Goal: Task Accomplishment & Management: Manage account settings

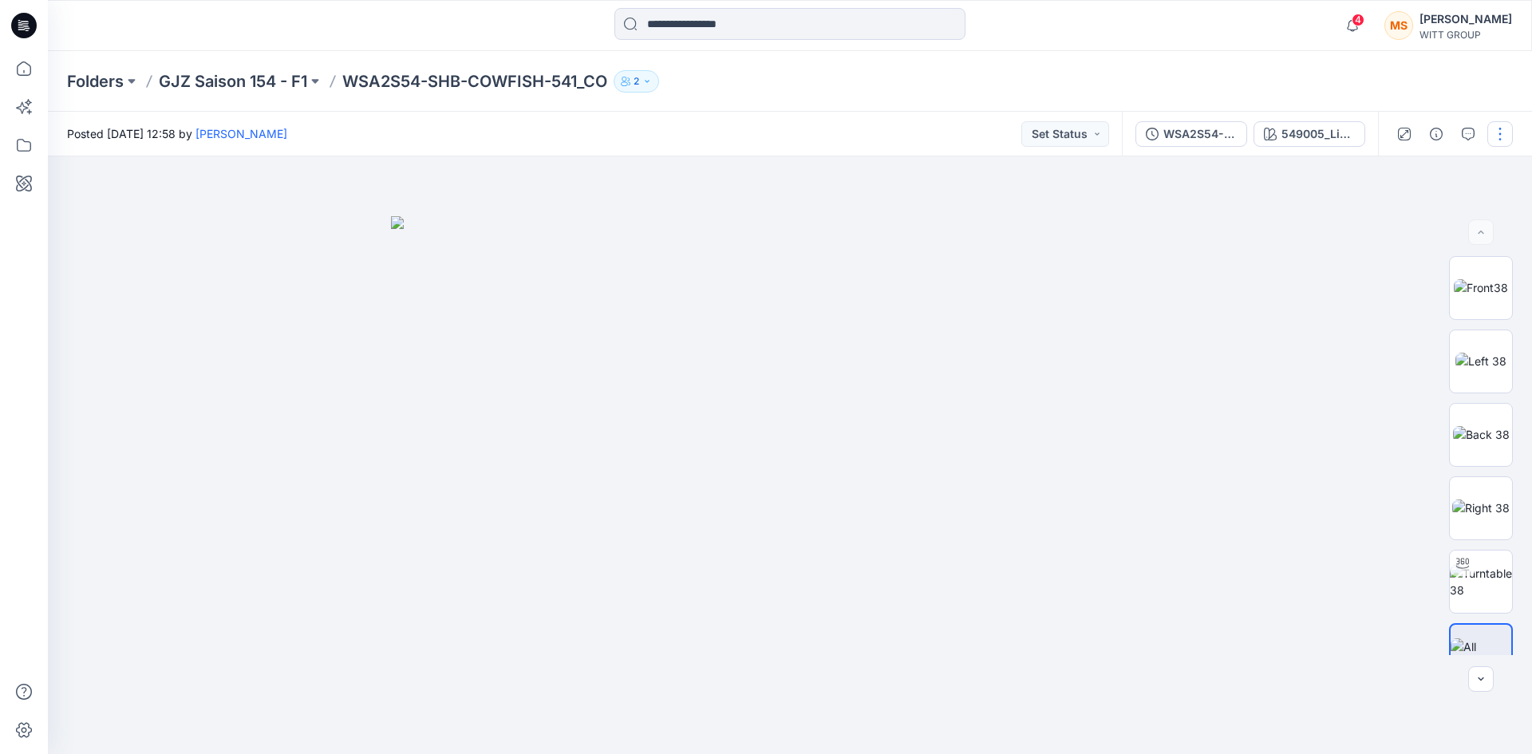
click at [1501, 137] on button "button" at bounding box center [1500, 134] width 26 height 26
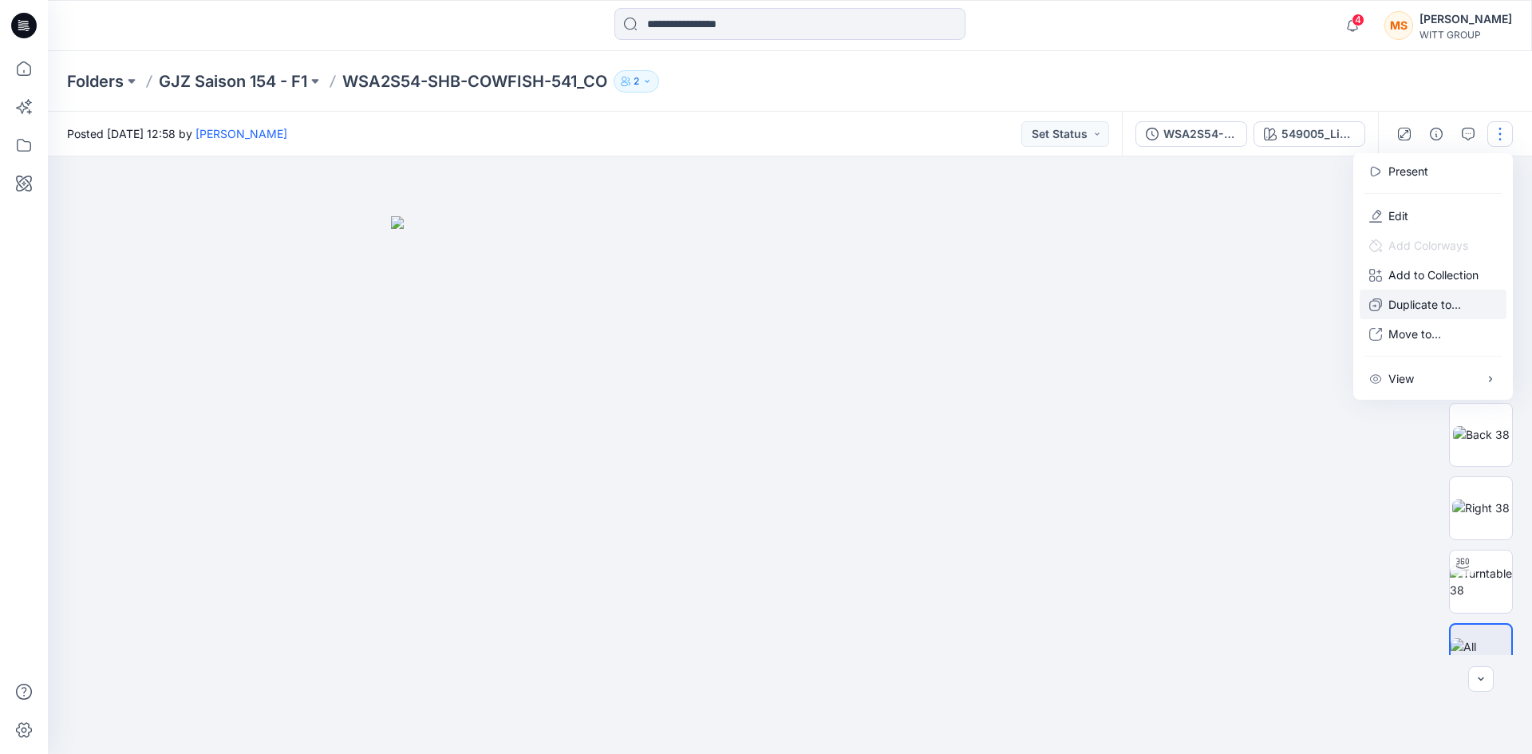
click at [1402, 302] on p "Duplicate to..." at bounding box center [1424, 304] width 73 height 17
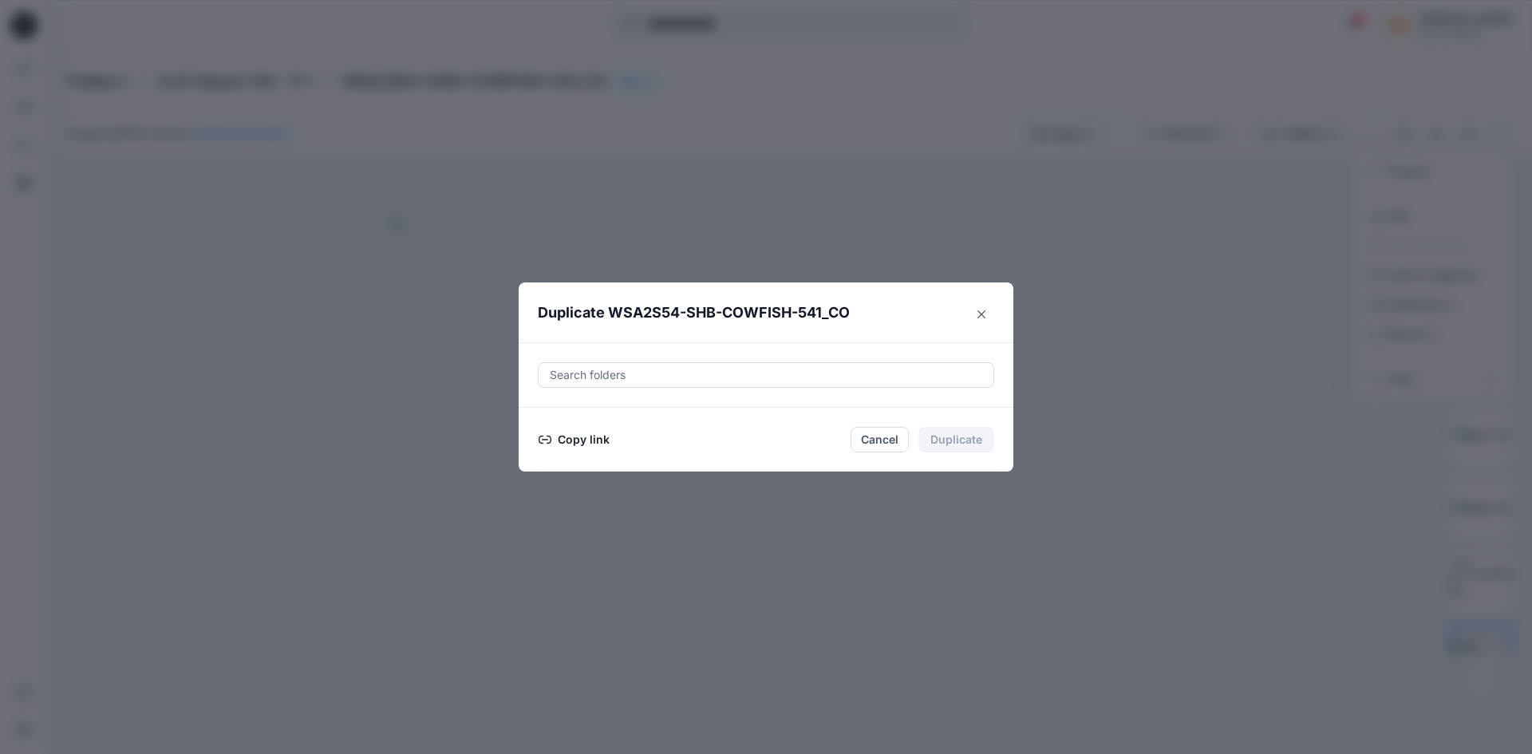
click at [566, 445] on button "Copy link" at bounding box center [574, 439] width 73 height 19
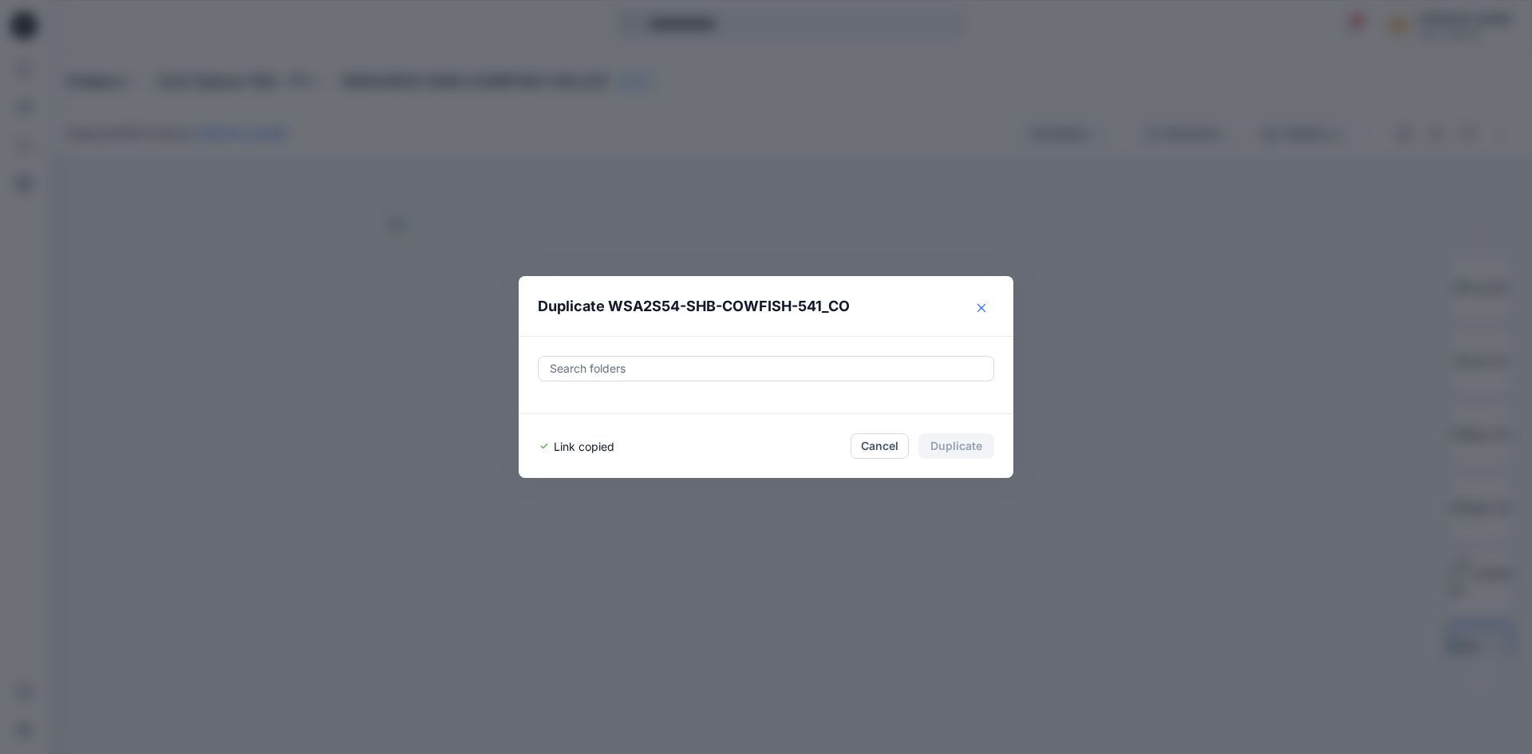
click at [982, 304] on icon "Close" at bounding box center [981, 308] width 8 height 8
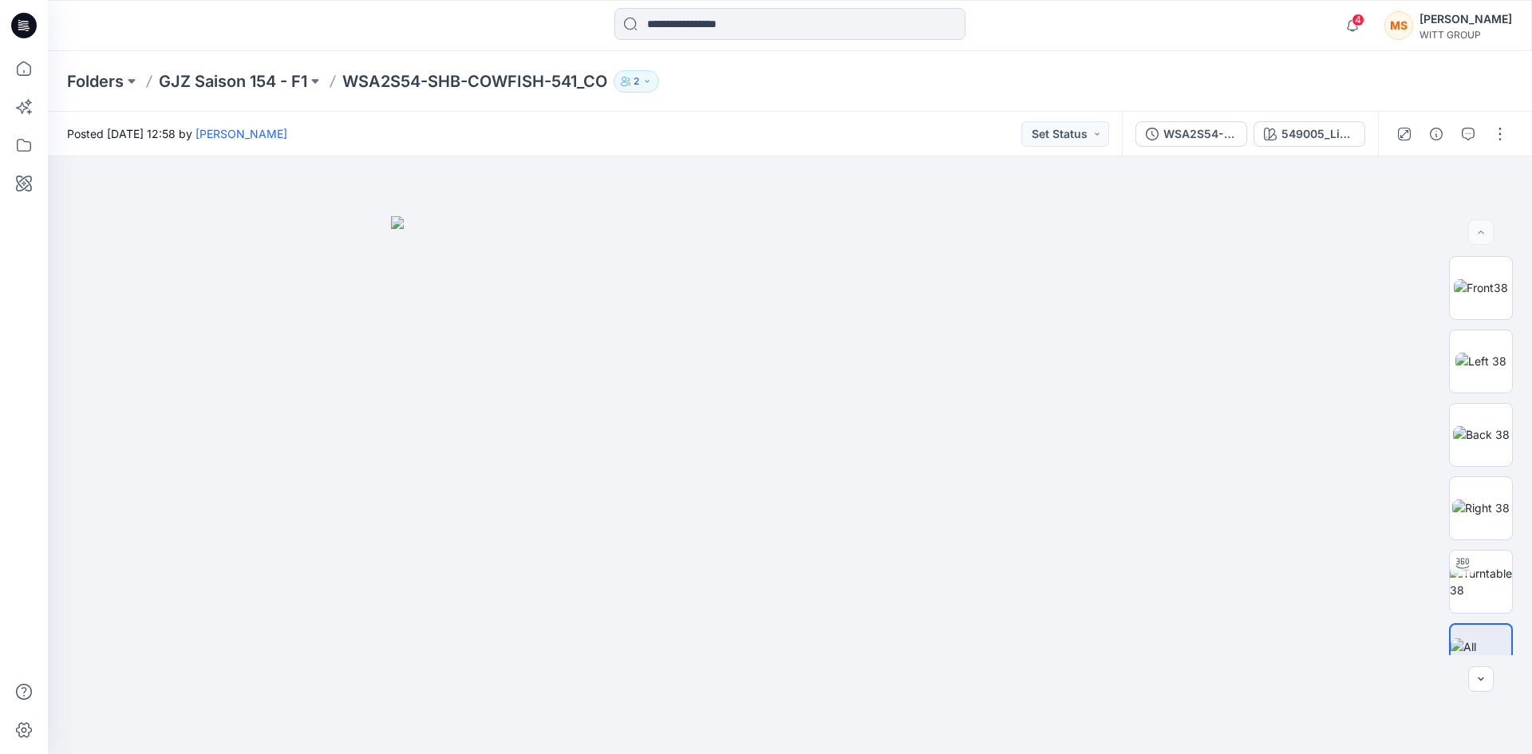
click at [1144, 82] on div "Folders GJZ Saison 154 - F1 WSA2S54-SHB-COWFISH-541_CO 2" at bounding box center [727, 81] width 1321 height 22
click at [1479, 675] on icon "button" at bounding box center [1480, 678] width 13 height 13
click at [1477, 577] on img at bounding box center [1480, 582] width 62 height 34
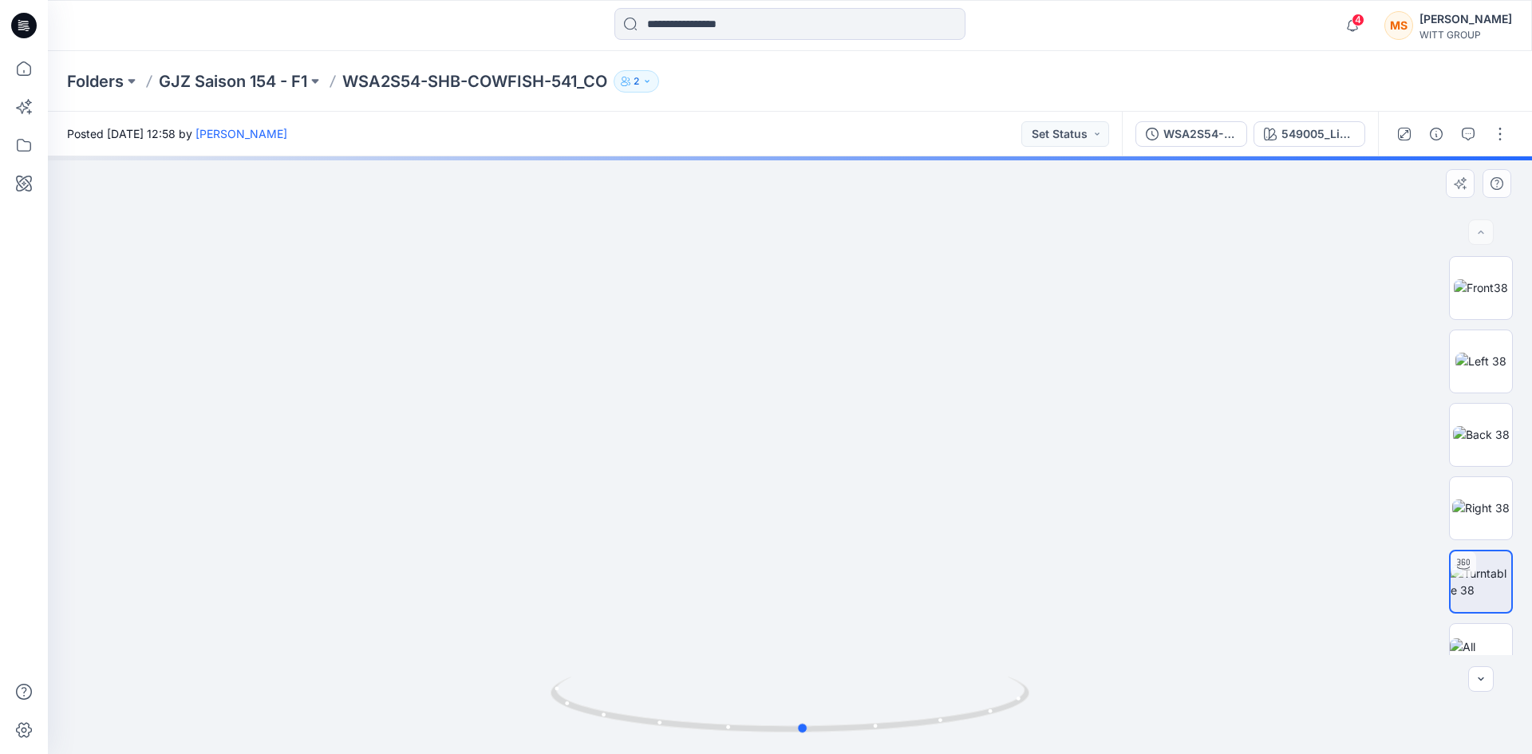
drag, startPoint x: 794, startPoint y: 729, endPoint x: 300, endPoint y: 672, distance: 497.0
click at [300, 672] on div at bounding box center [790, 454] width 1484 height 597
drag, startPoint x: 826, startPoint y: 252, endPoint x: 843, endPoint y: 351, distance: 100.5
click at [812, 362] on img at bounding box center [790, 417] width 978 height 674
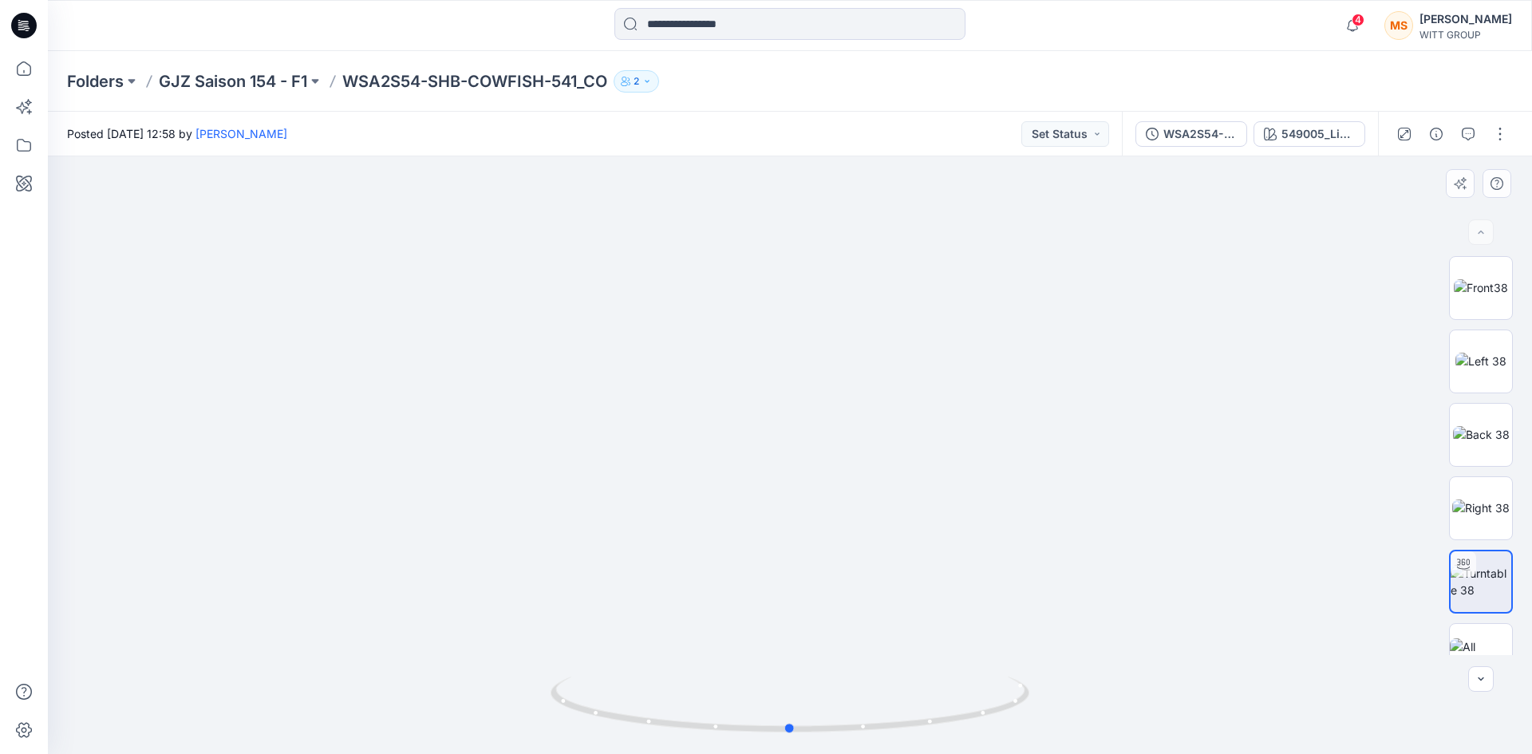
drag, startPoint x: 780, startPoint y: 731, endPoint x: 1274, endPoint y: 659, distance: 499.0
click at [1274, 659] on div at bounding box center [790, 454] width 1484 height 597
click at [1287, 136] on div "549005_Lime-Printed" at bounding box center [1317, 134] width 73 height 18
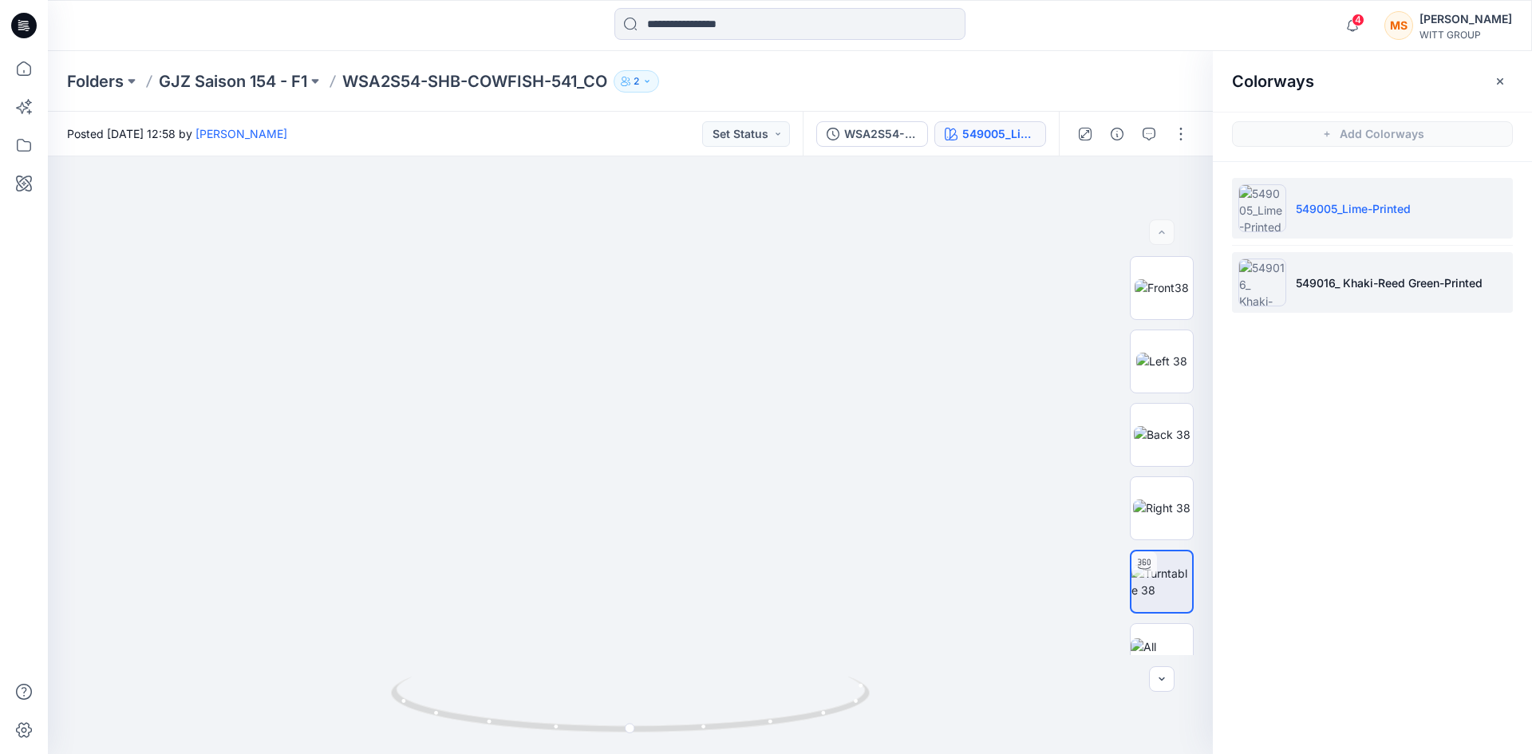
click at [1342, 282] on p "549016_ Khaki-Reed Green-Printed" at bounding box center [1388, 282] width 187 height 17
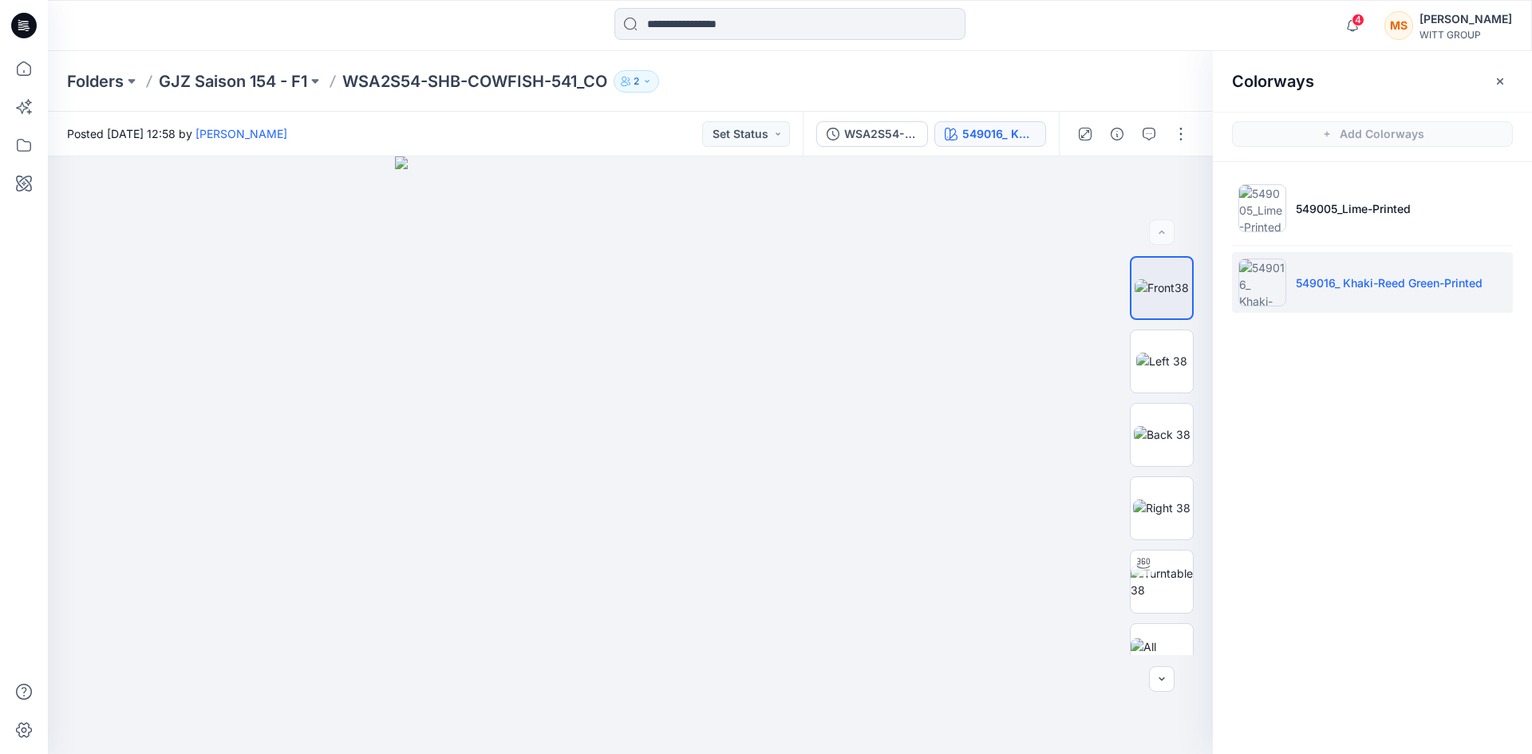
click at [1068, 63] on div "Folders GJZ Saison 154 - F1 WSA2S54-SHB-COWFISH-541_CO 2" at bounding box center [790, 81] width 1484 height 61
click at [1298, 199] on li "549005_Lime-Printed" at bounding box center [1372, 208] width 281 height 61
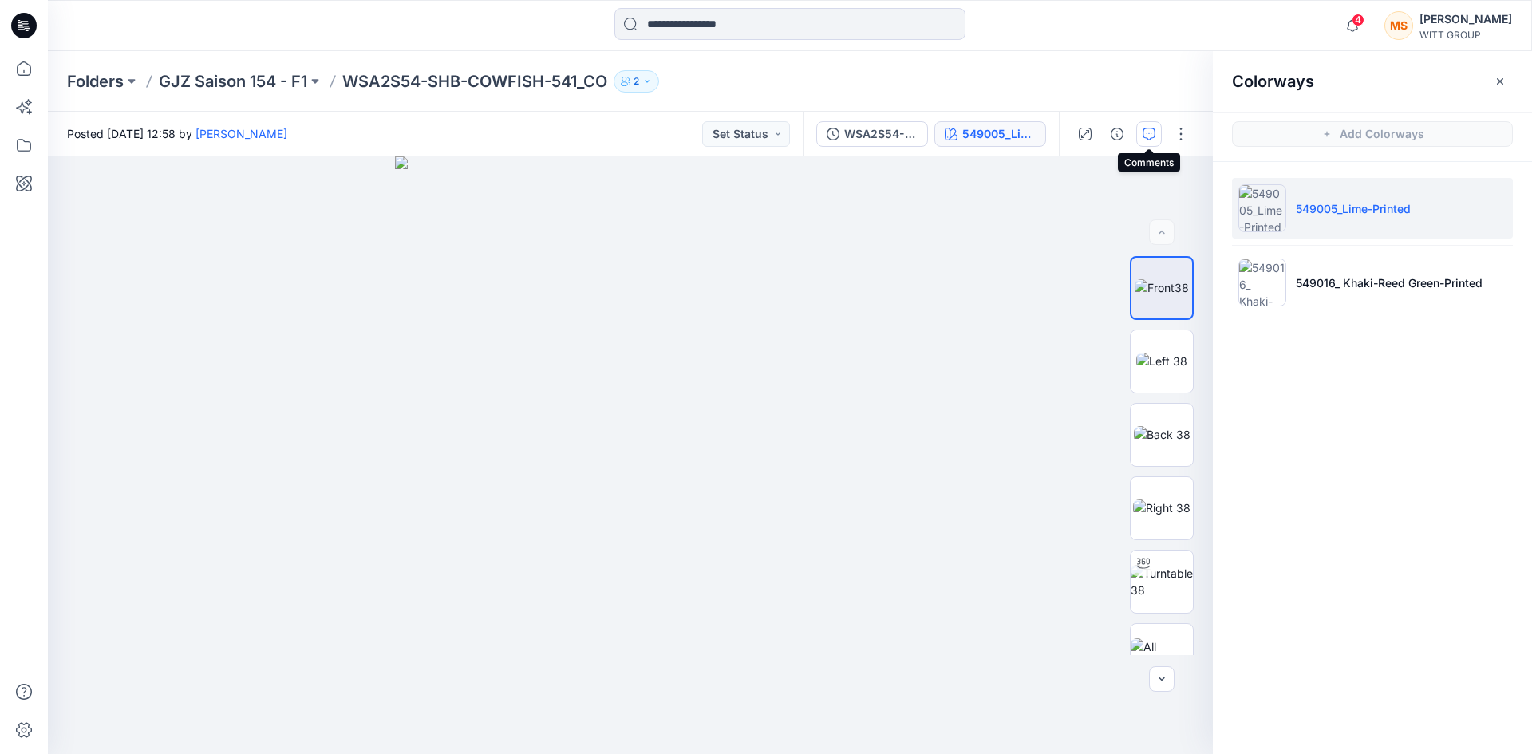
click at [1144, 128] on icon "button" at bounding box center [1148, 134] width 13 height 13
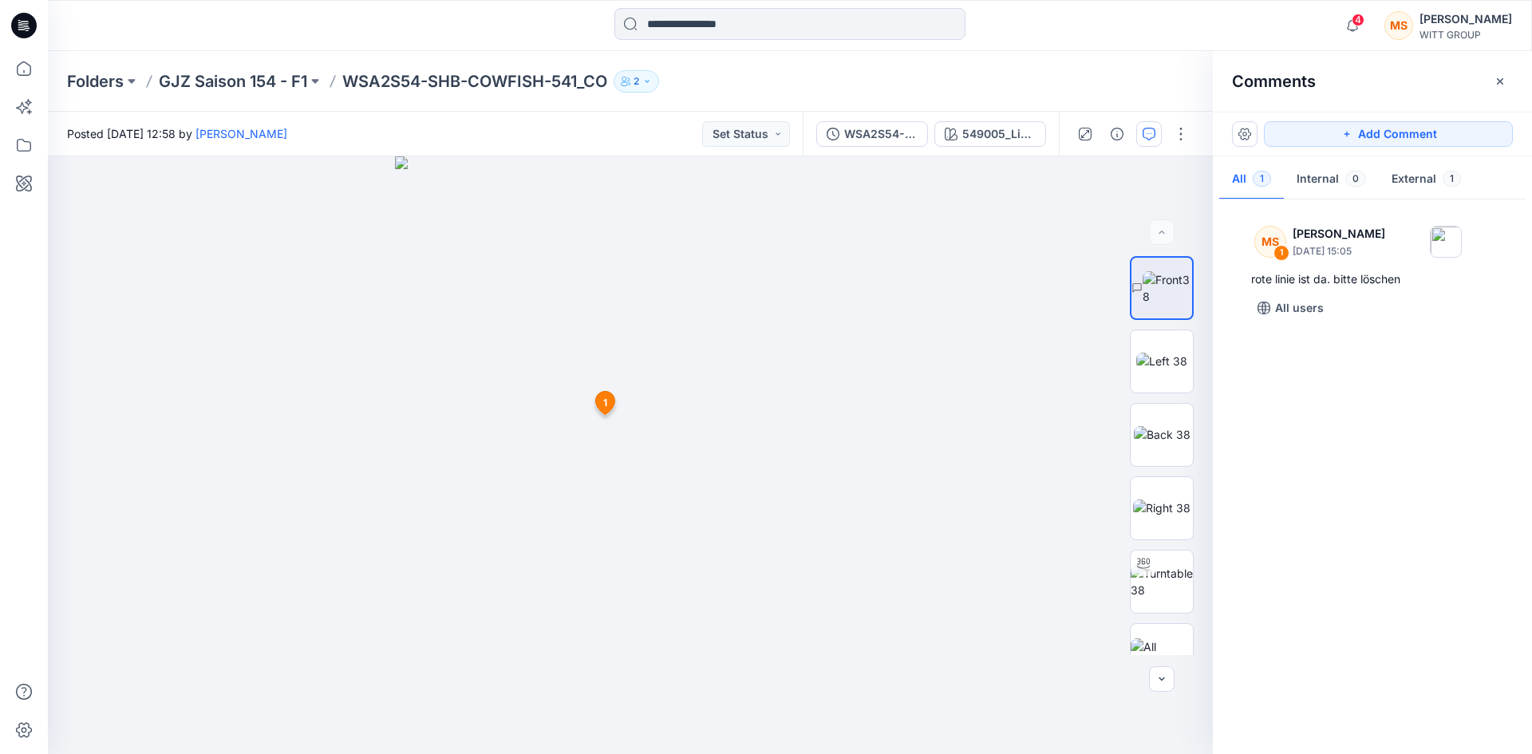
click at [1037, 66] on div "Folders GJZ Saison 154 - F1 WSA2S54-SHB-COWFISH-541_CO 2" at bounding box center [790, 81] width 1484 height 61
click at [1151, 132] on icon "button" at bounding box center [1148, 134] width 13 height 13
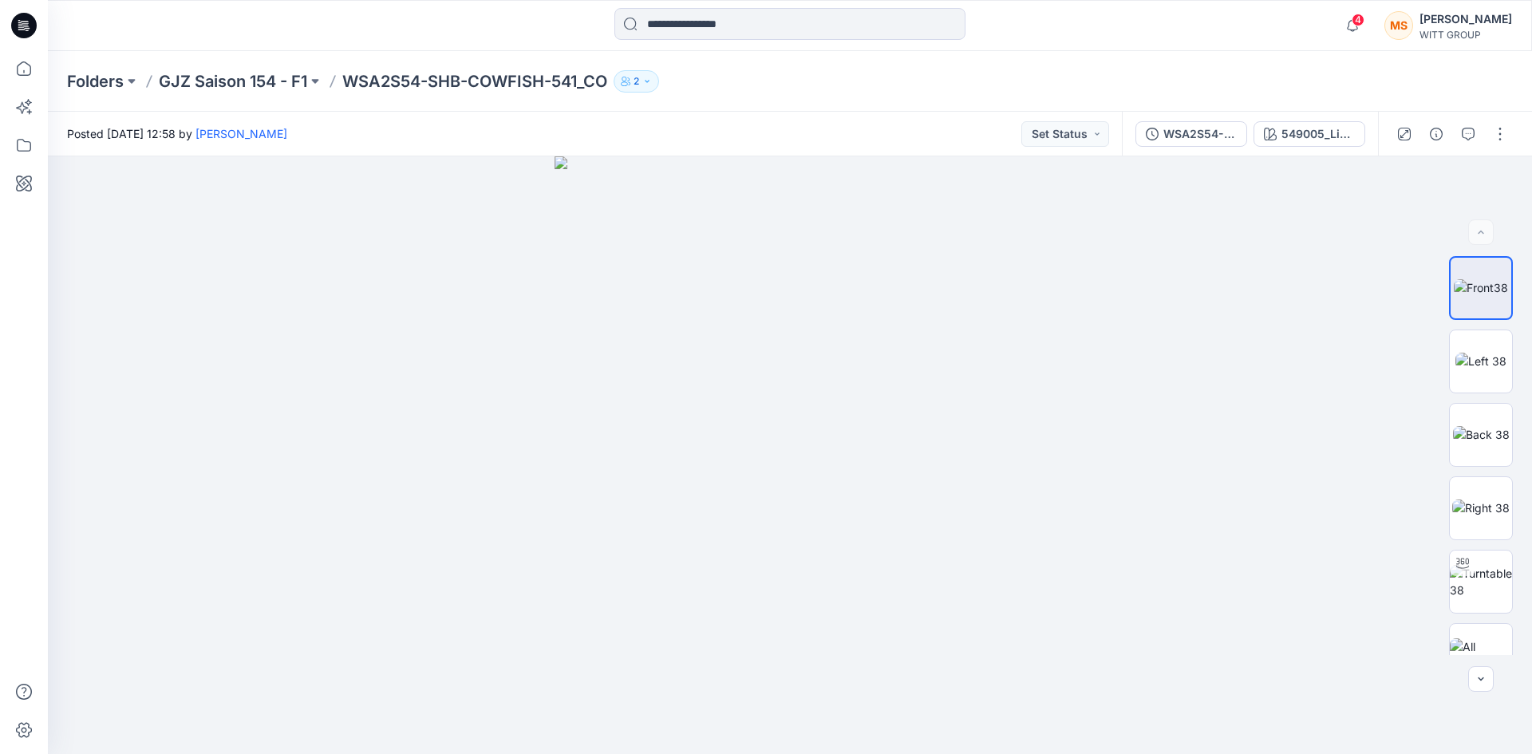
click at [1299, 80] on div "Folders GJZ Saison 154 - F1 WSA2S54-SHB-COWFISH-541_CO 2" at bounding box center [727, 81] width 1321 height 22
click at [652, 81] on icon "button" at bounding box center [647, 82] width 10 height 10
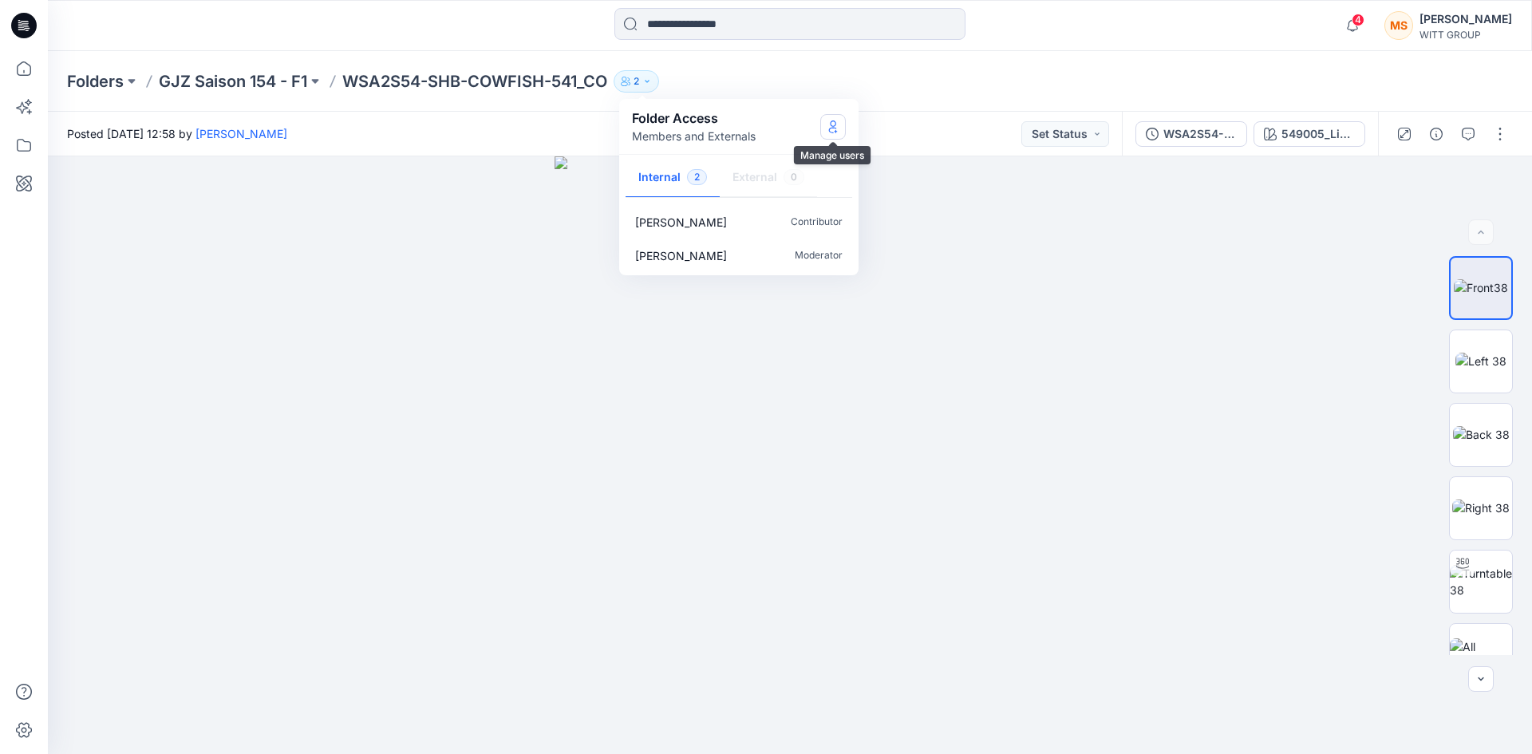
click at [827, 126] on icon "Manage Users" at bounding box center [832, 126] width 13 height 13
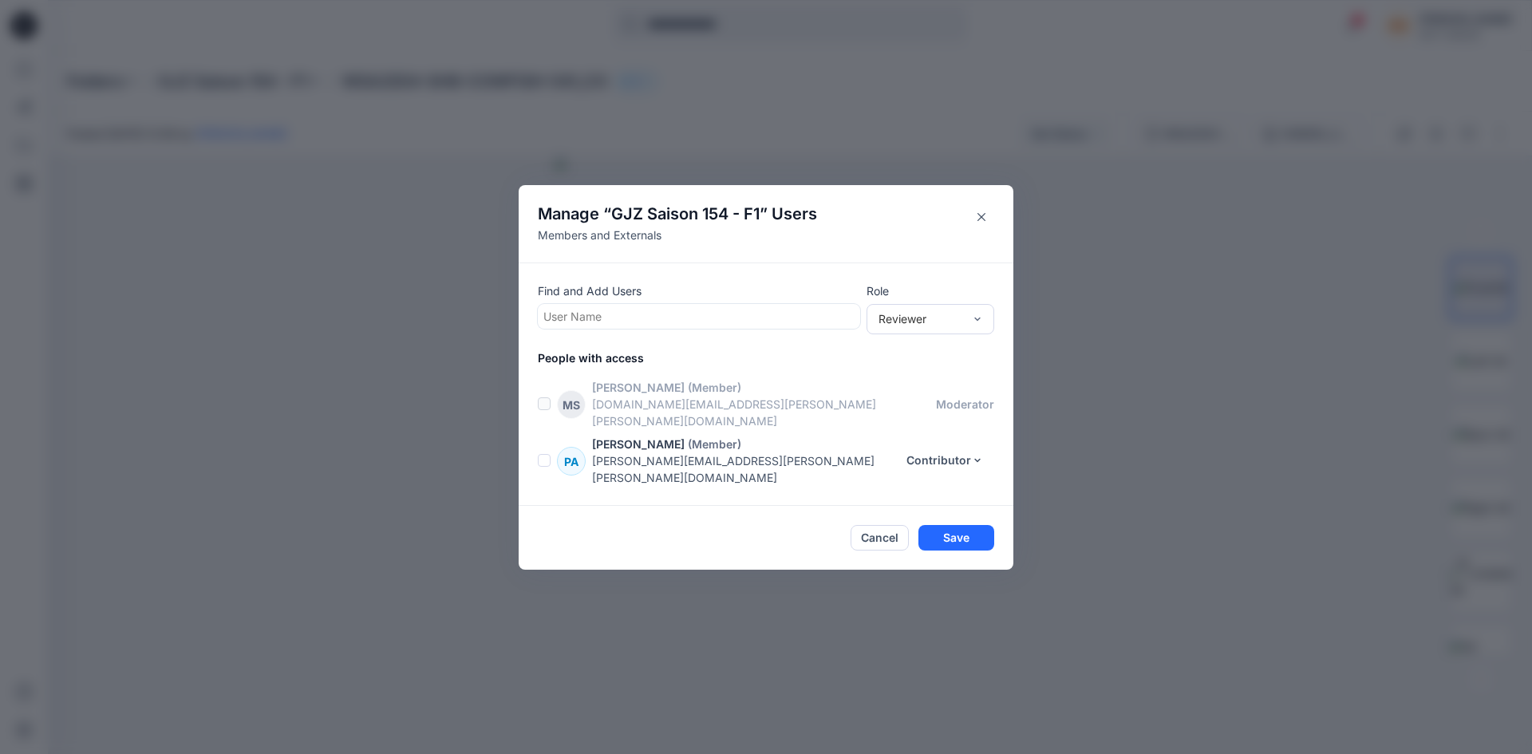
click at [655, 326] on div at bounding box center [698, 316] width 311 height 20
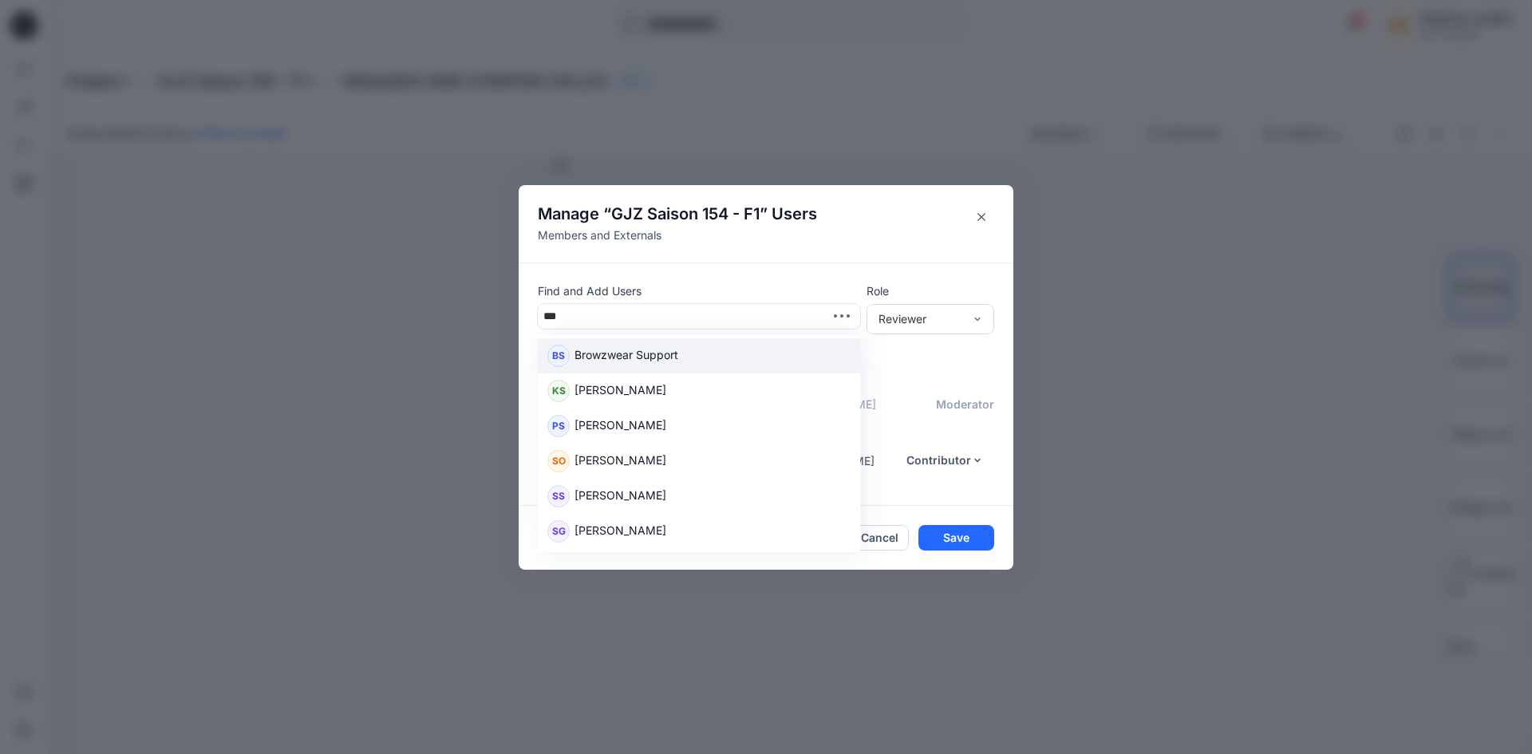
type input "****"
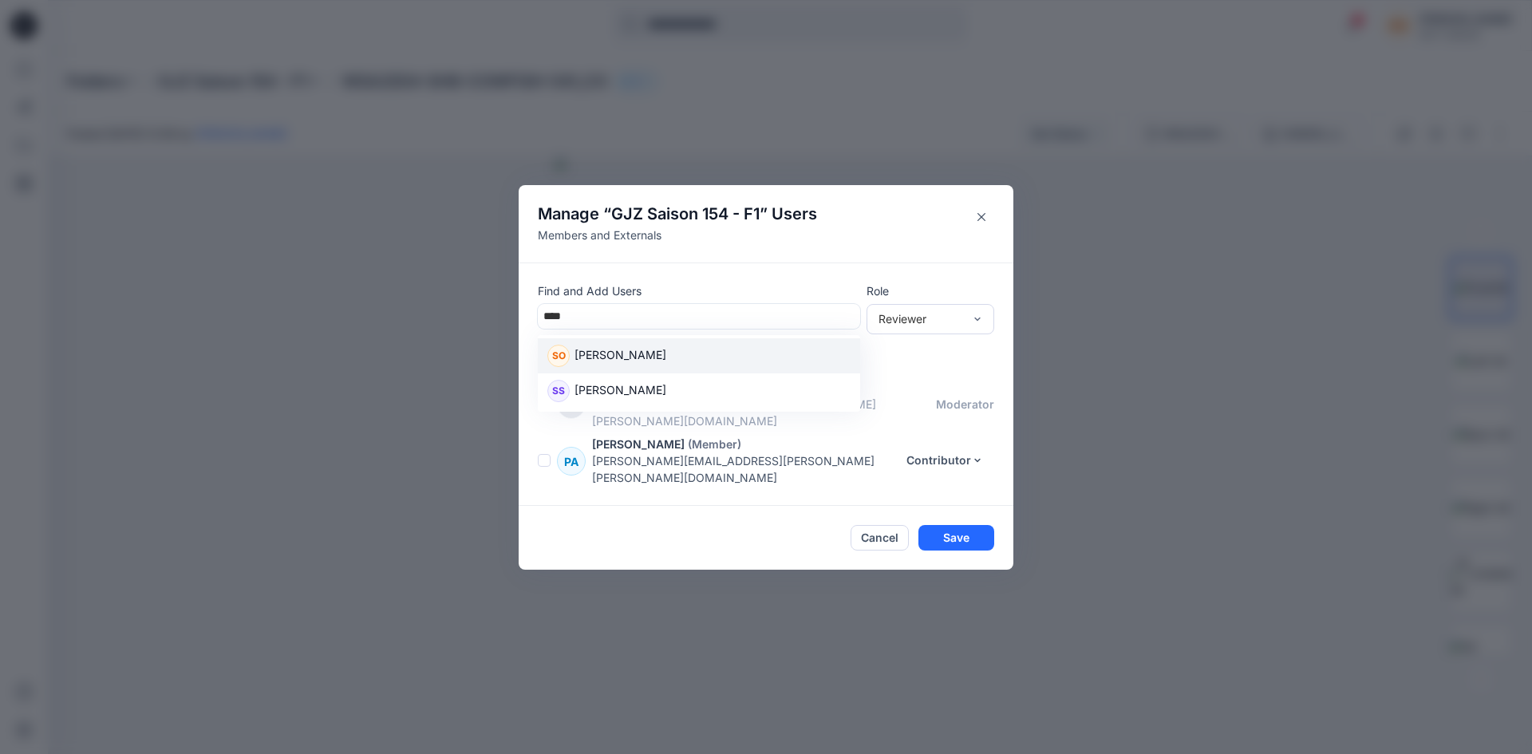
click at [615, 367] on p "[PERSON_NAME]" at bounding box center [620, 356] width 92 height 21
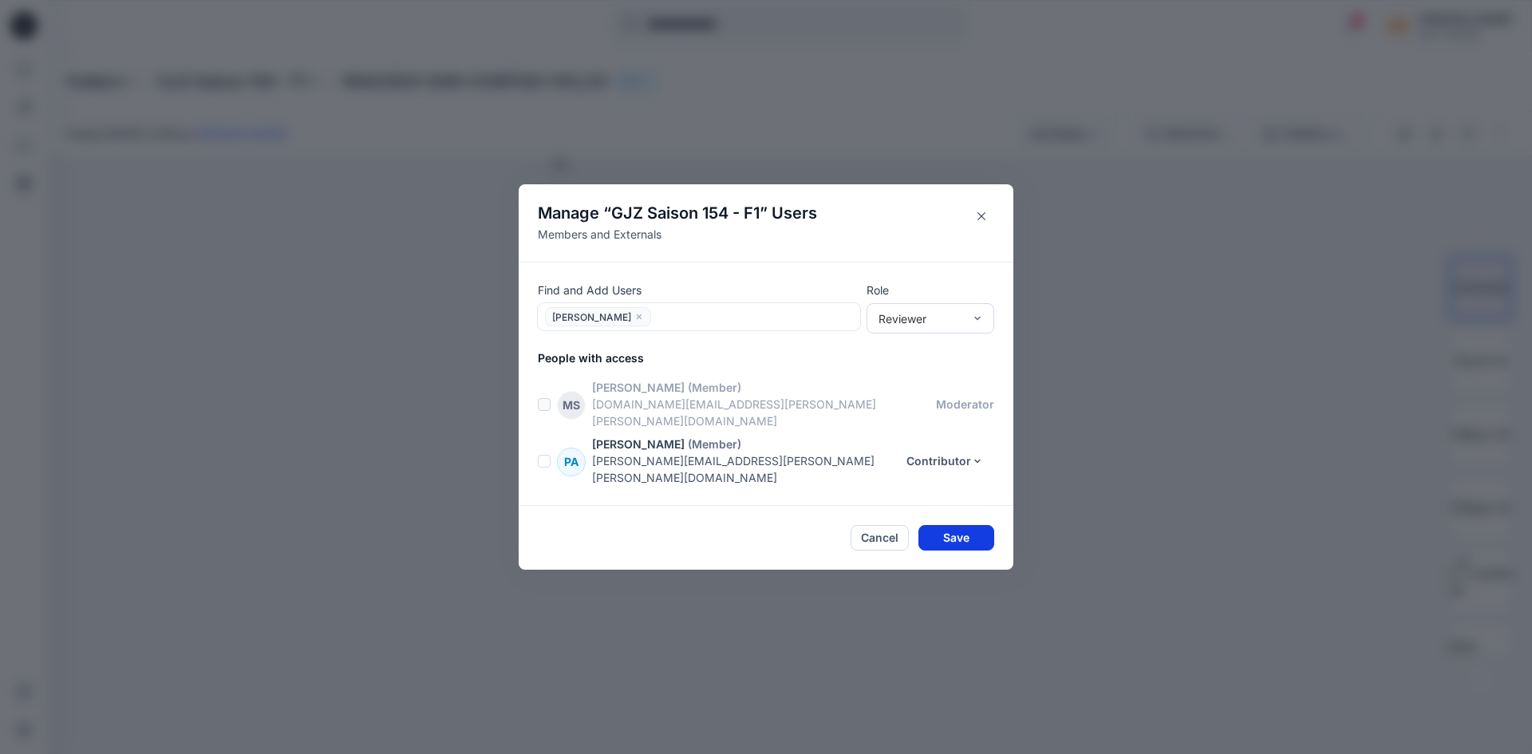
click at [980, 526] on button "Save" at bounding box center [956, 538] width 76 height 26
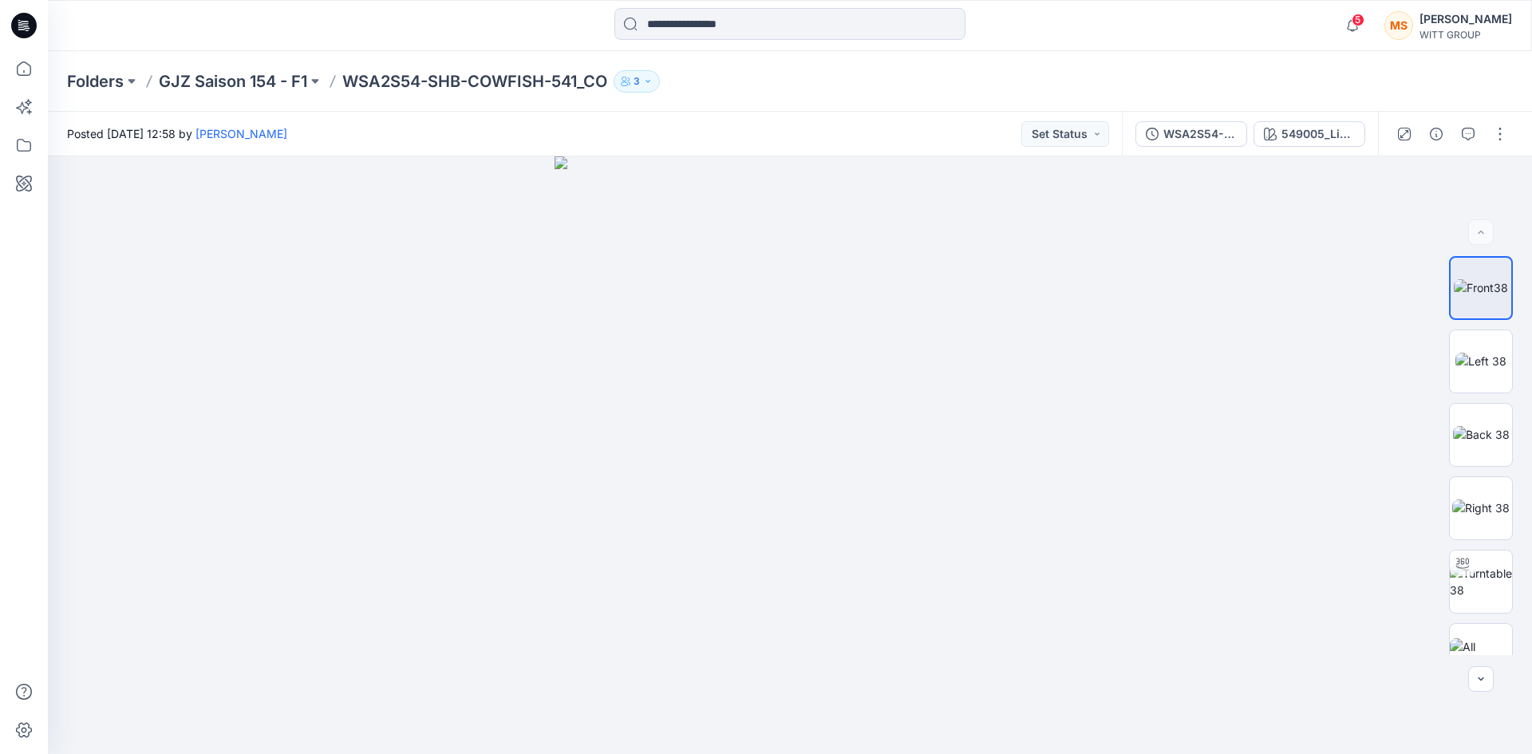
click at [1384, 76] on div "Folders GJZ Saison 154 - F1 WSA2S54-SHB-COWFISH-541_CO 3 Folder Access Members …" at bounding box center [727, 81] width 1321 height 22
click at [1471, 141] on button "button" at bounding box center [1468, 134] width 26 height 26
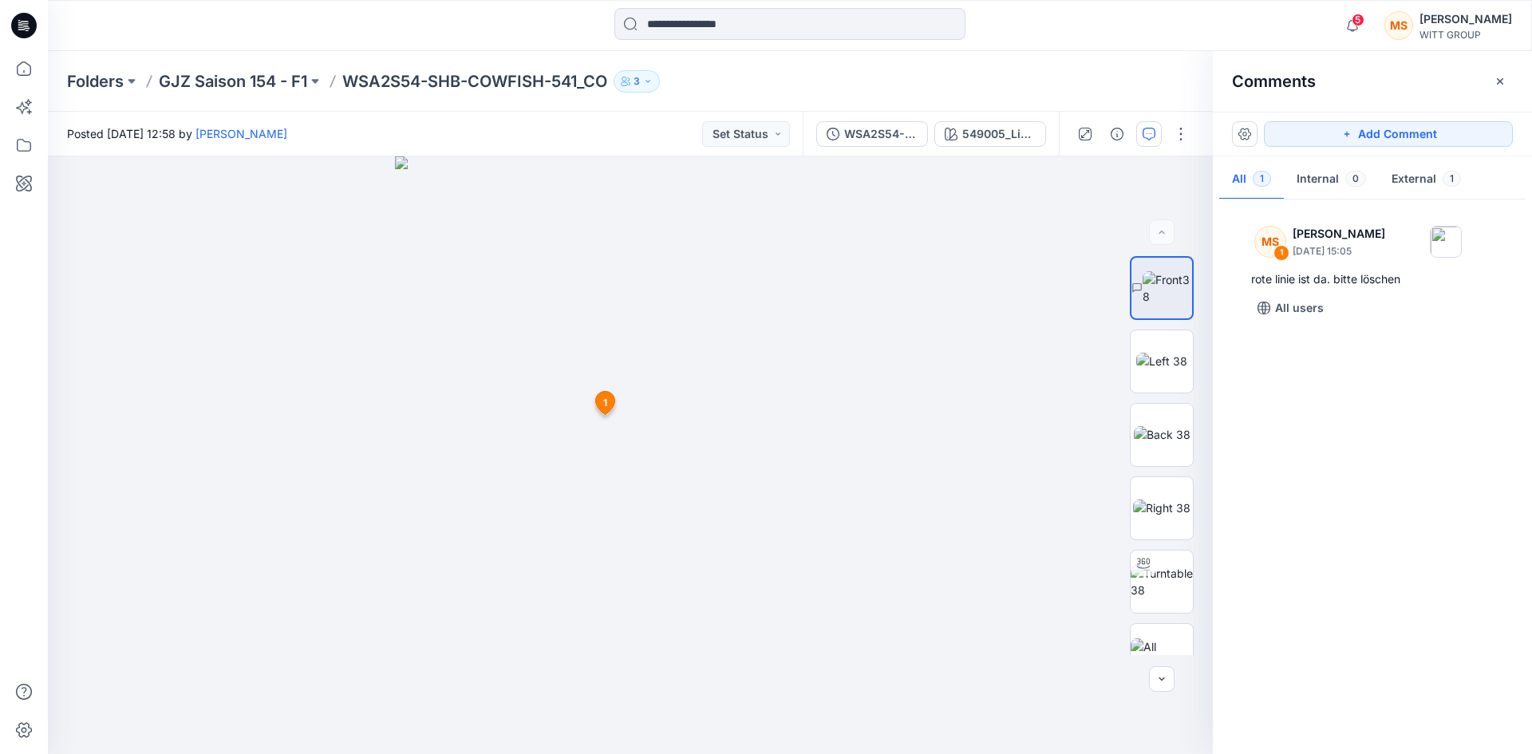
click at [1459, 428] on div "MS 1 [PERSON_NAME] [DATE] 15:05 rote linie ist da. bitte löschen All users" at bounding box center [1371, 472] width 319 height 538
click at [1409, 177] on button "External 1" at bounding box center [1425, 180] width 95 height 41
click at [1329, 178] on button "Internal 0" at bounding box center [1330, 180] width 95 height 41
click at [1407, 350] on div at bounding box center [1371, 472] width 319 height 538
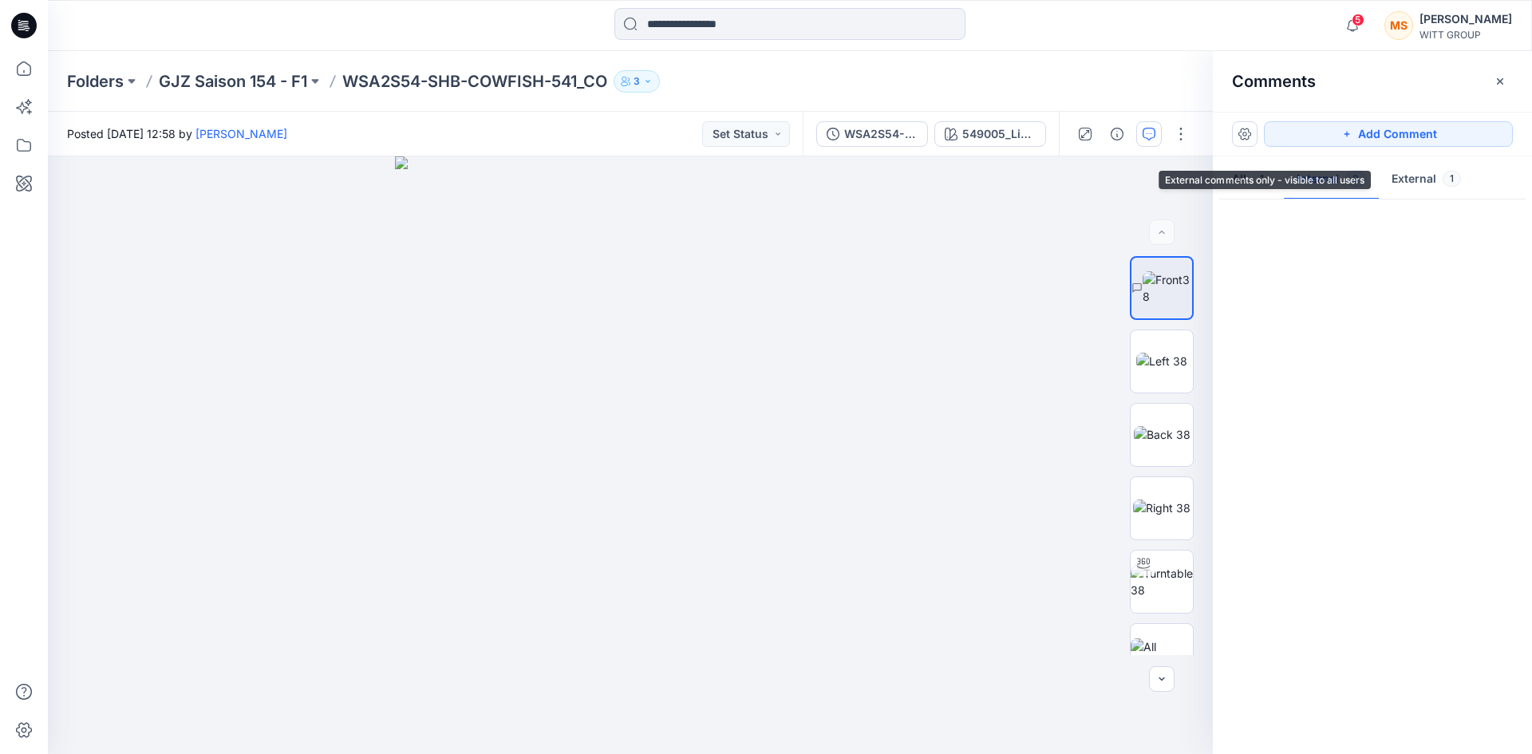
click at [1408, 179] on button "External 1" at bounding box center [1425, 180] width 95 height 41
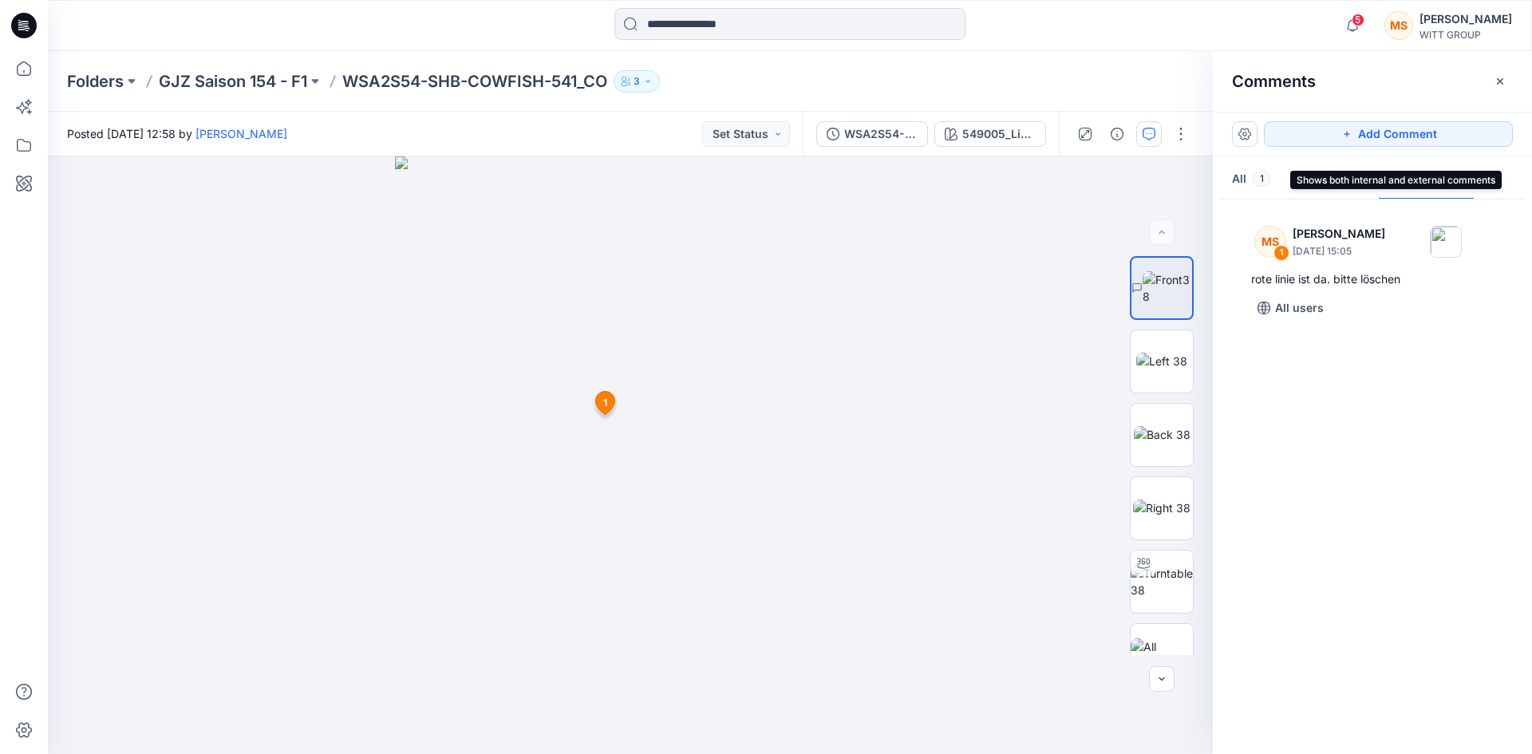
click at [1238, 174] on button "All 1" at bounding box center [1251, 180] width 65 height 41
click at [1359, 530] on div "MS 1 [PERSON_NAME] [DATE] 15:05 rote linie ist da. bitte löschen All users" at bounding box center [1371, 472] width 319 height 538
click at [1357, 22] on span "8" at bounding box center [1357, 20] width 13 height 13
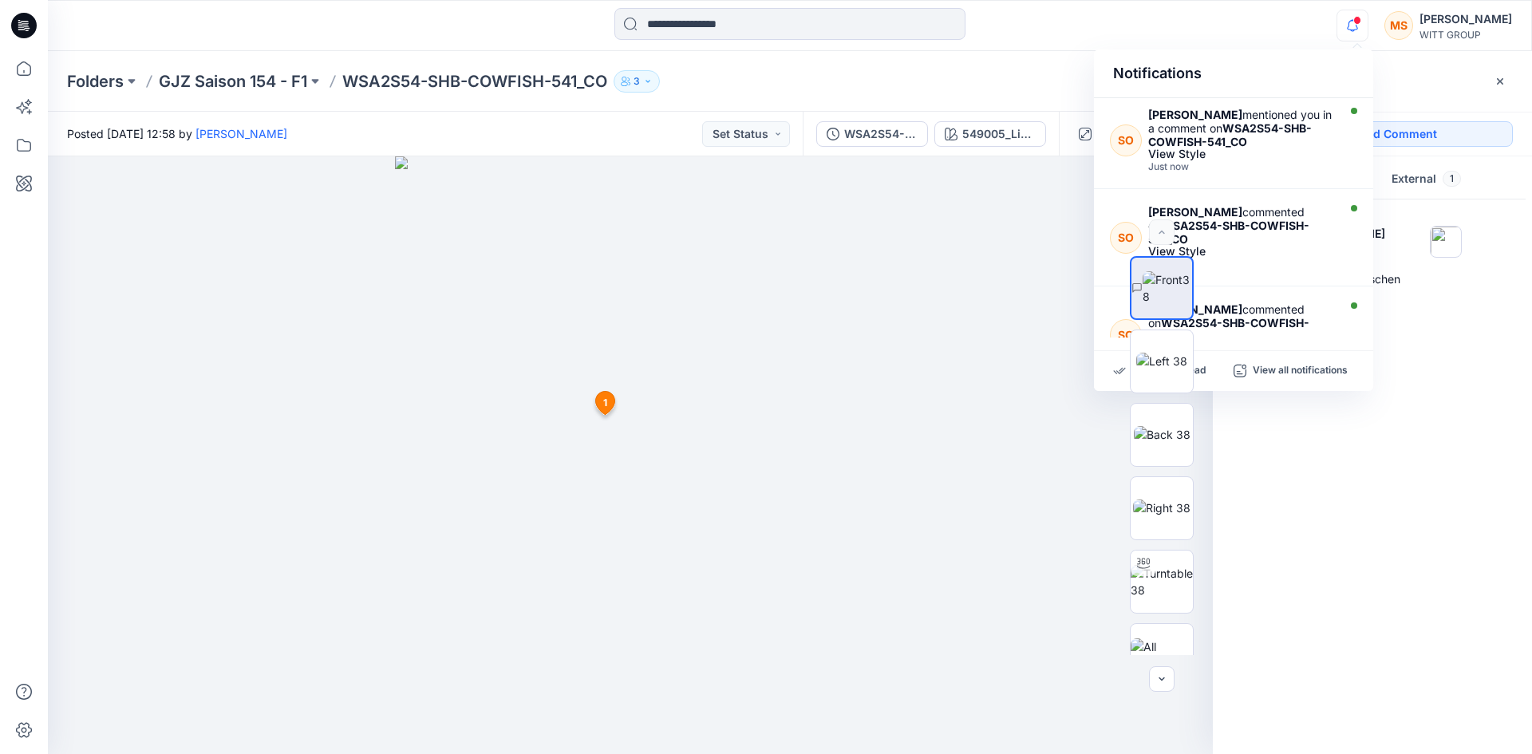
click at [1457, 507] on div "MS 1 [PERSON_NAME] [DATE] 15:05 rote linie ist da. bitte löschen All users" at bounding box center [1371, 472] width 319 height 538
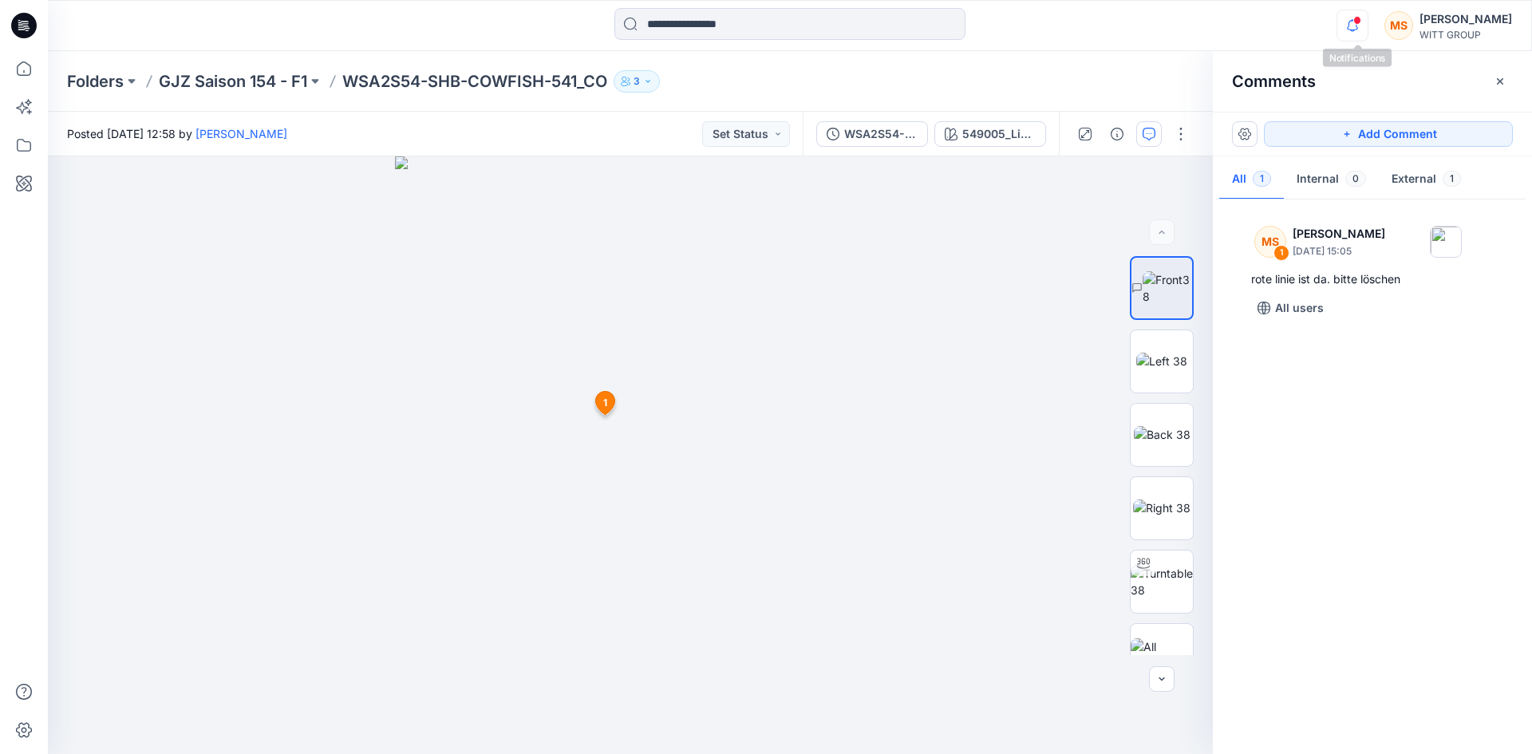
click at [1365, 28] on icon "button" at bounding box center [1352, 26] width 30 height 32
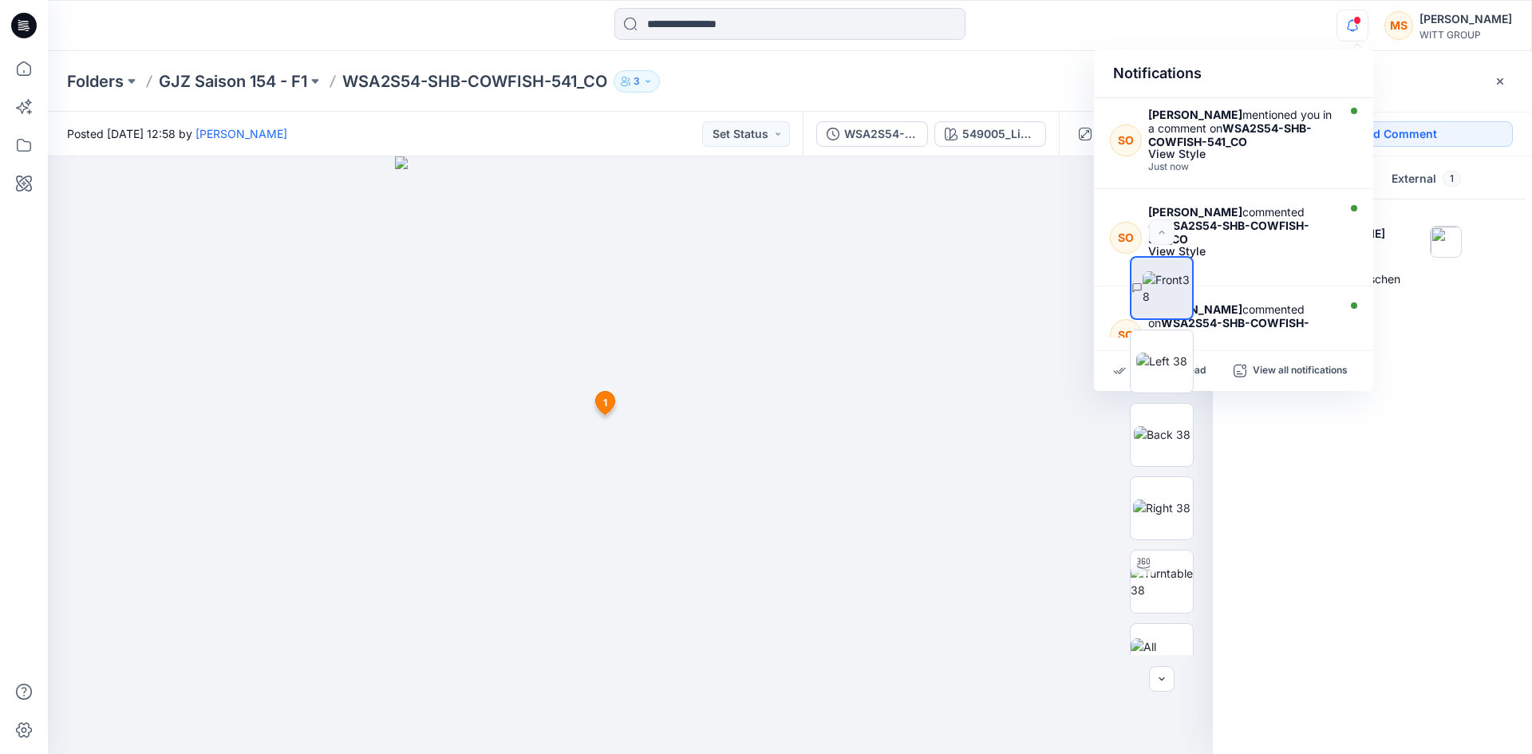
click at [1417, 461] on div "MS 1 [PERSON_NAME] [DATE] 15:05 rote linie ist da. bitte löschen All users" at bounding box center [1371, 472] width 319 height 538
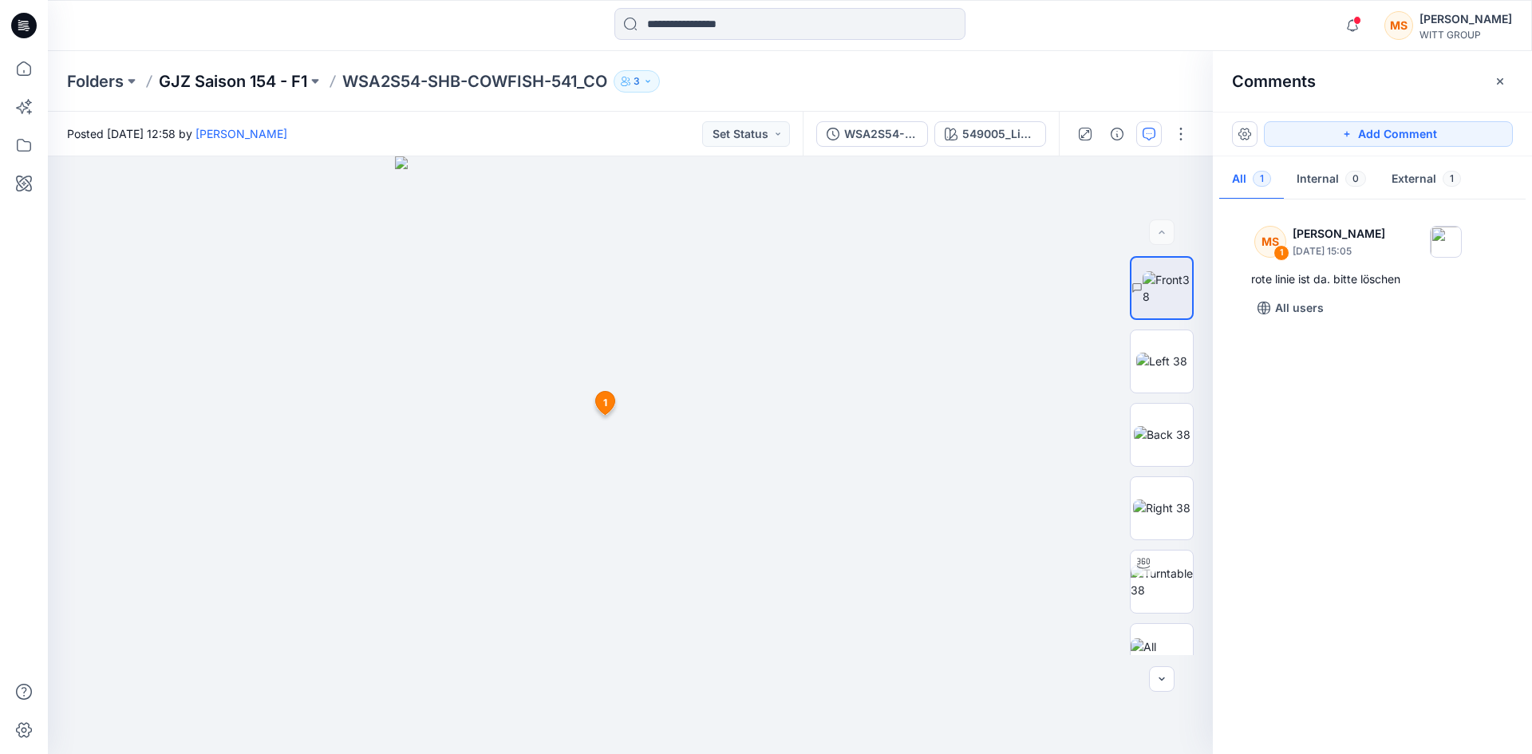
click at [270, 80] on p "GJZ Saison 154 - F1" at bounding box center [233, 81] width 148 height 22
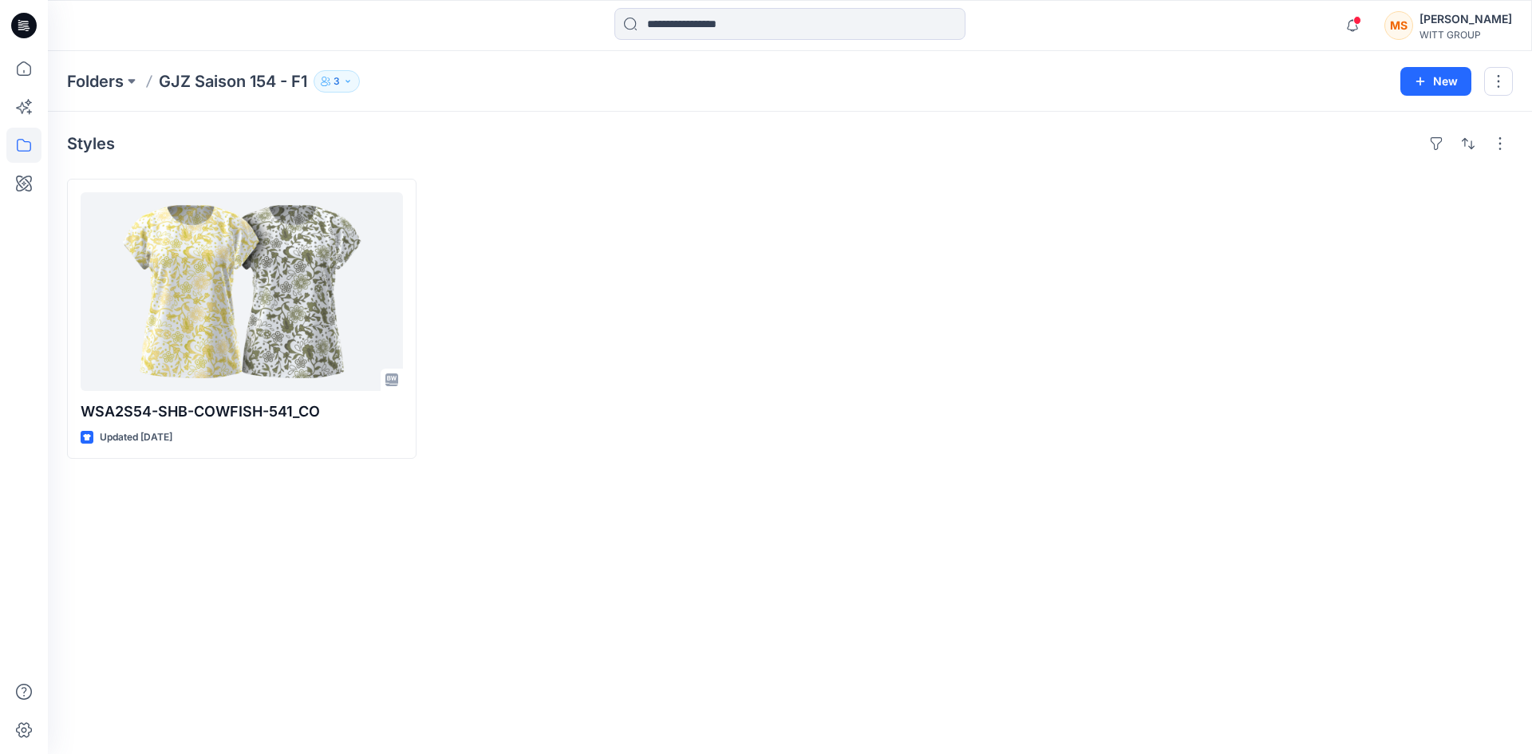
drag, startPoint x: 955, startPoint y: 265, endPoint x: 880, endPoint y: 246, distance: 77.2
click at [955, 265] on div at bounding box center [972, 319] width 349 height 280
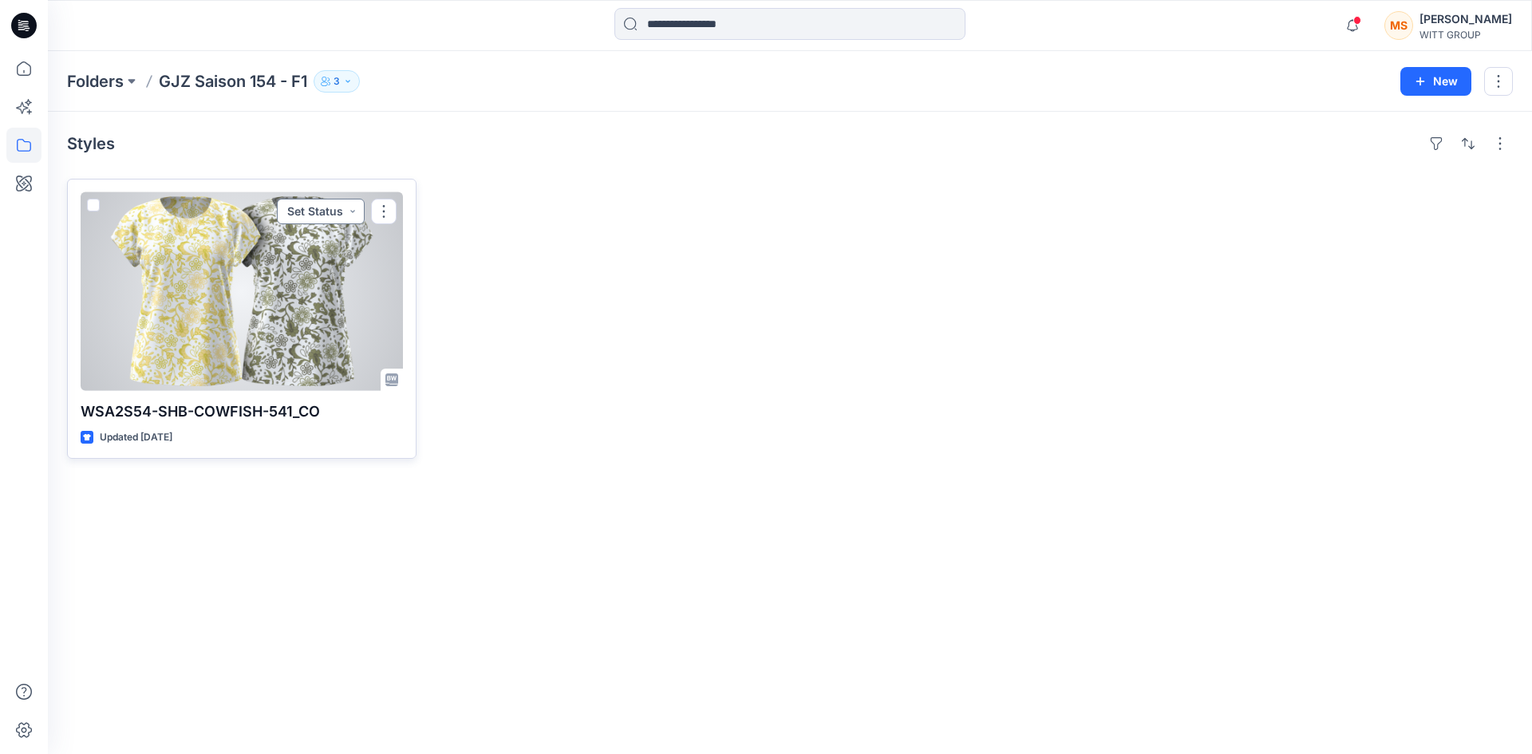
click at [354, 215] on button "Set Status" at bounding box center [321, 212] width 88 height 26
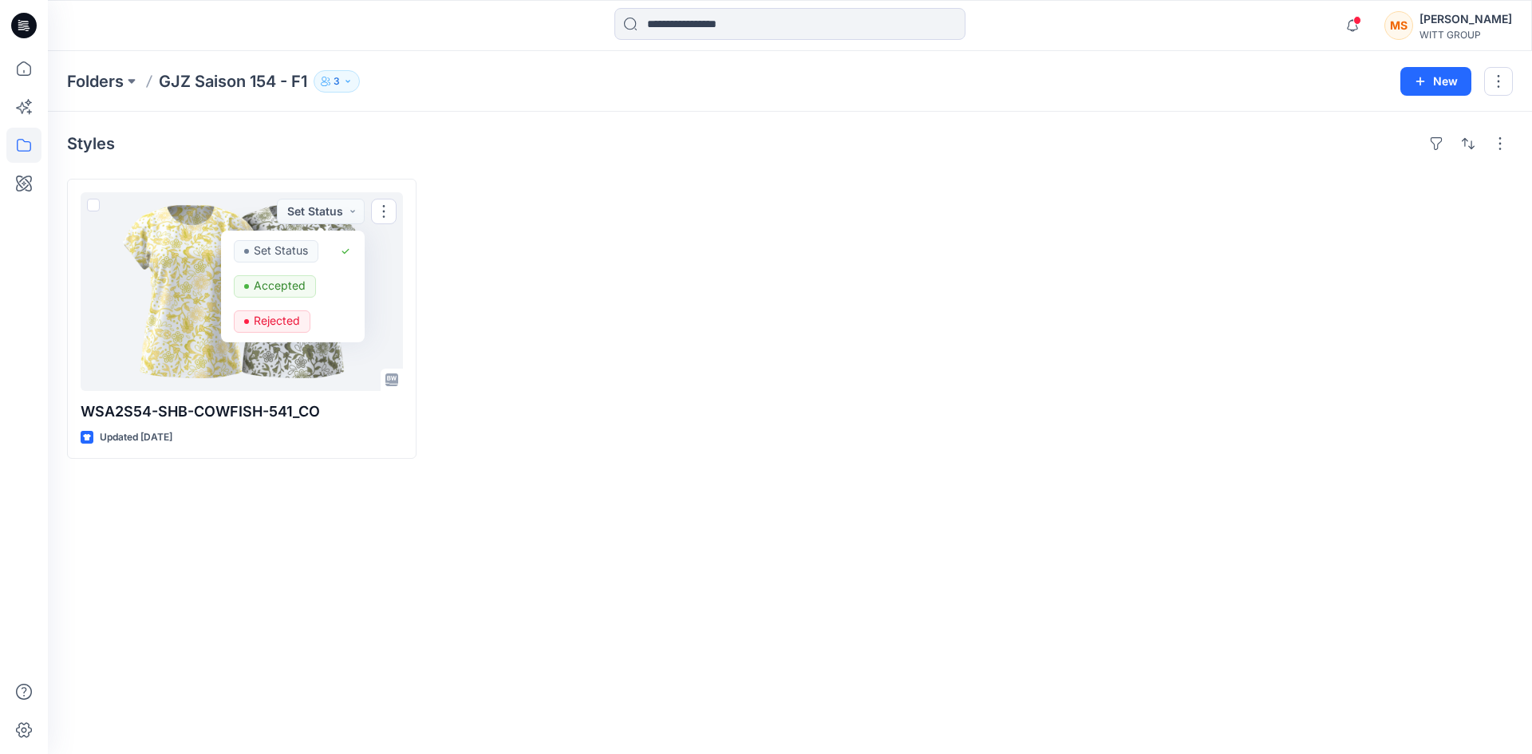
click at [612, 463] on div "Styles WSA2S54-SHB-COWFISH-541_CO Updated [DATE] Set Status Set Status Accepted…" at bounding box center [790, 433] width 1484 height 642
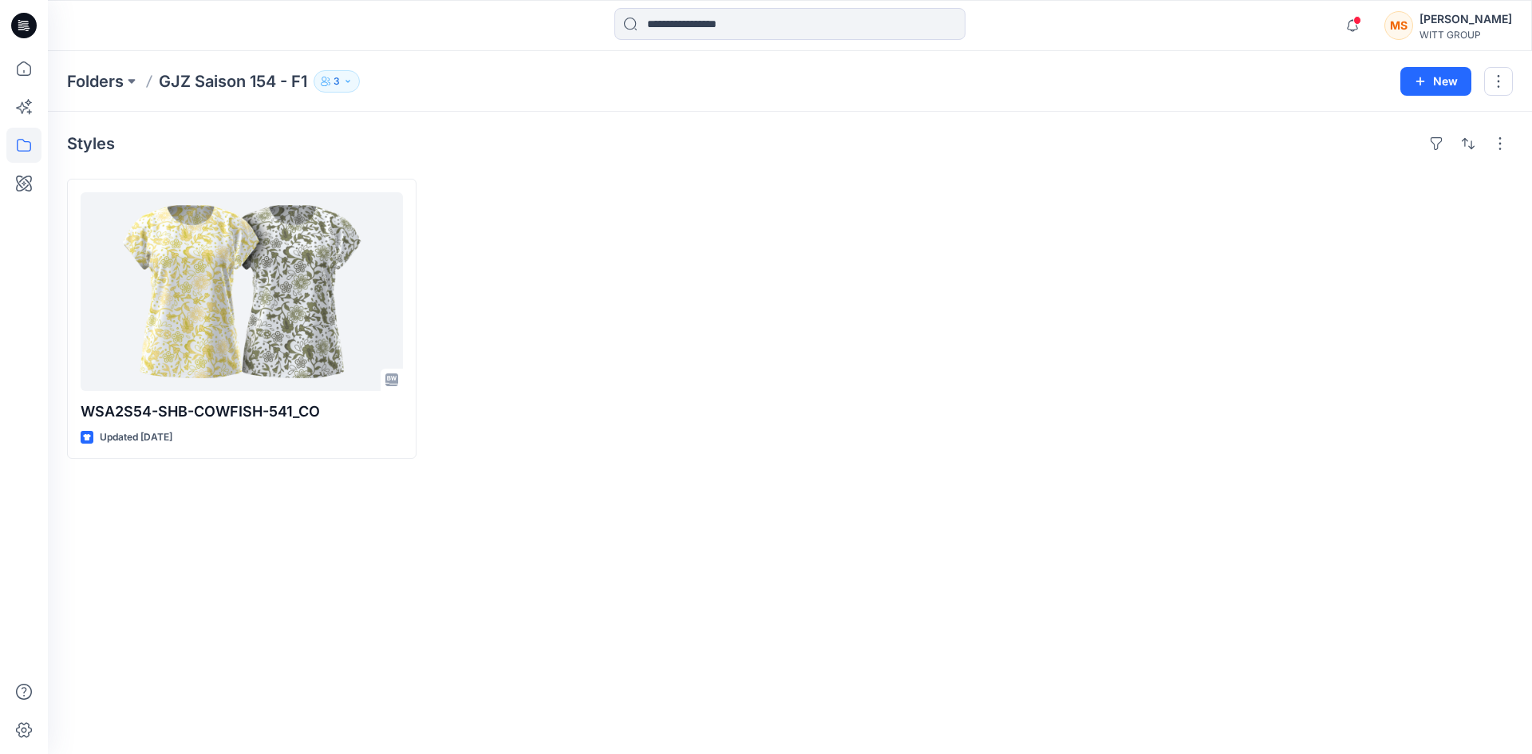
click at [507, 235] on div at bounding box center [606, 319] width 349 height 280
click at [1448, 22] on div "[PERSON_NAME]" at bounding box center [1465, 19] width 93 height 19
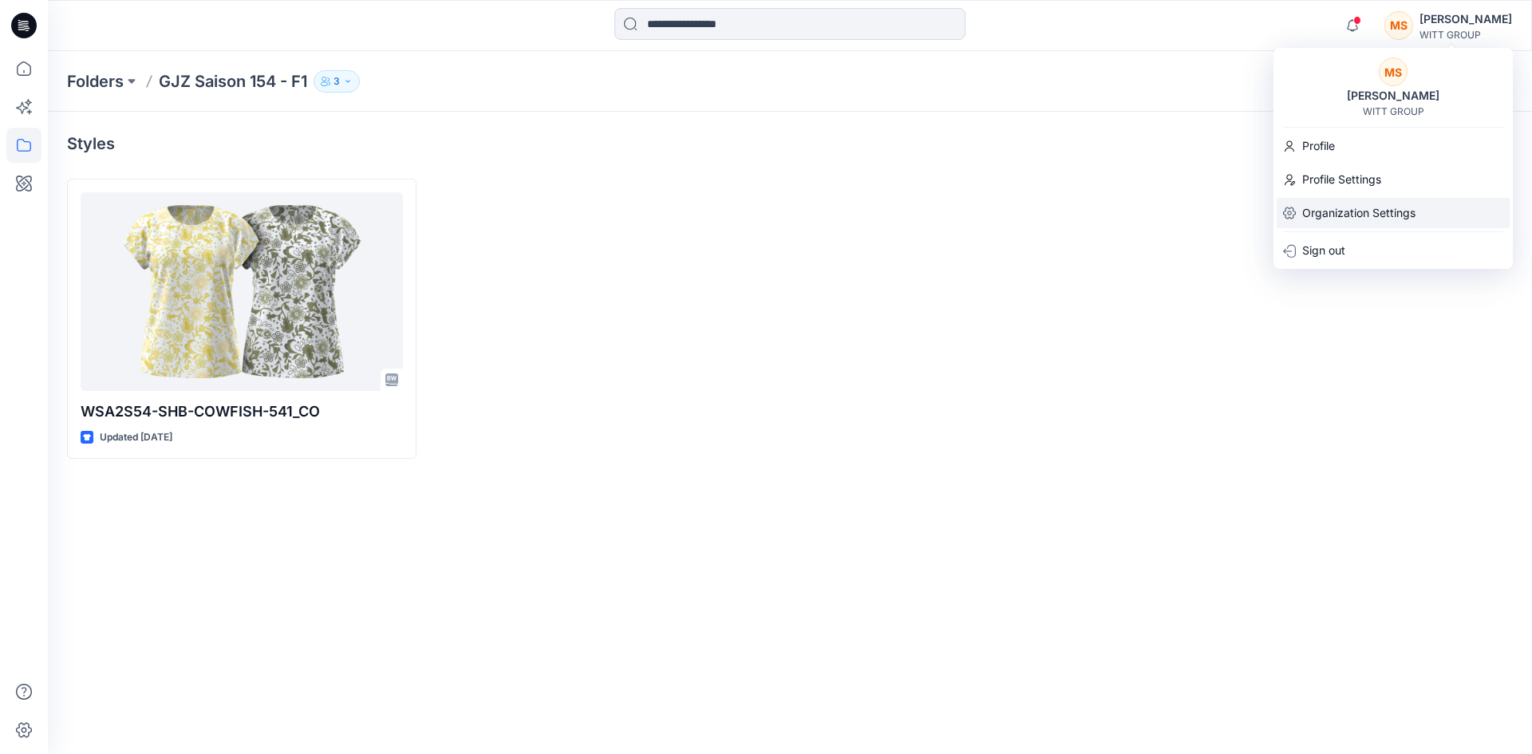
click at [1369, 207] on p "Organization Settings" at bounding box center [1358, 213] width 113 height 30
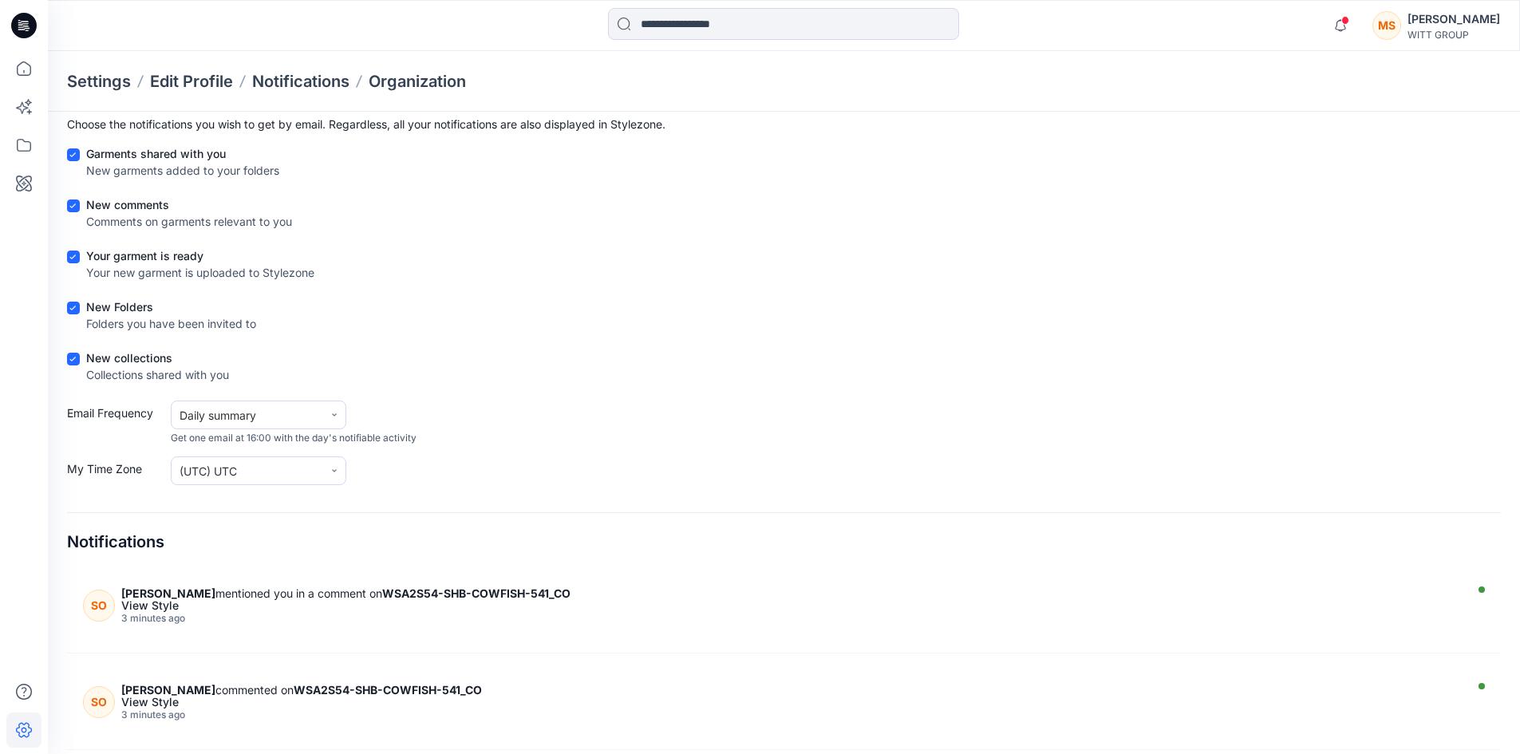
scroll to position [144, 0]
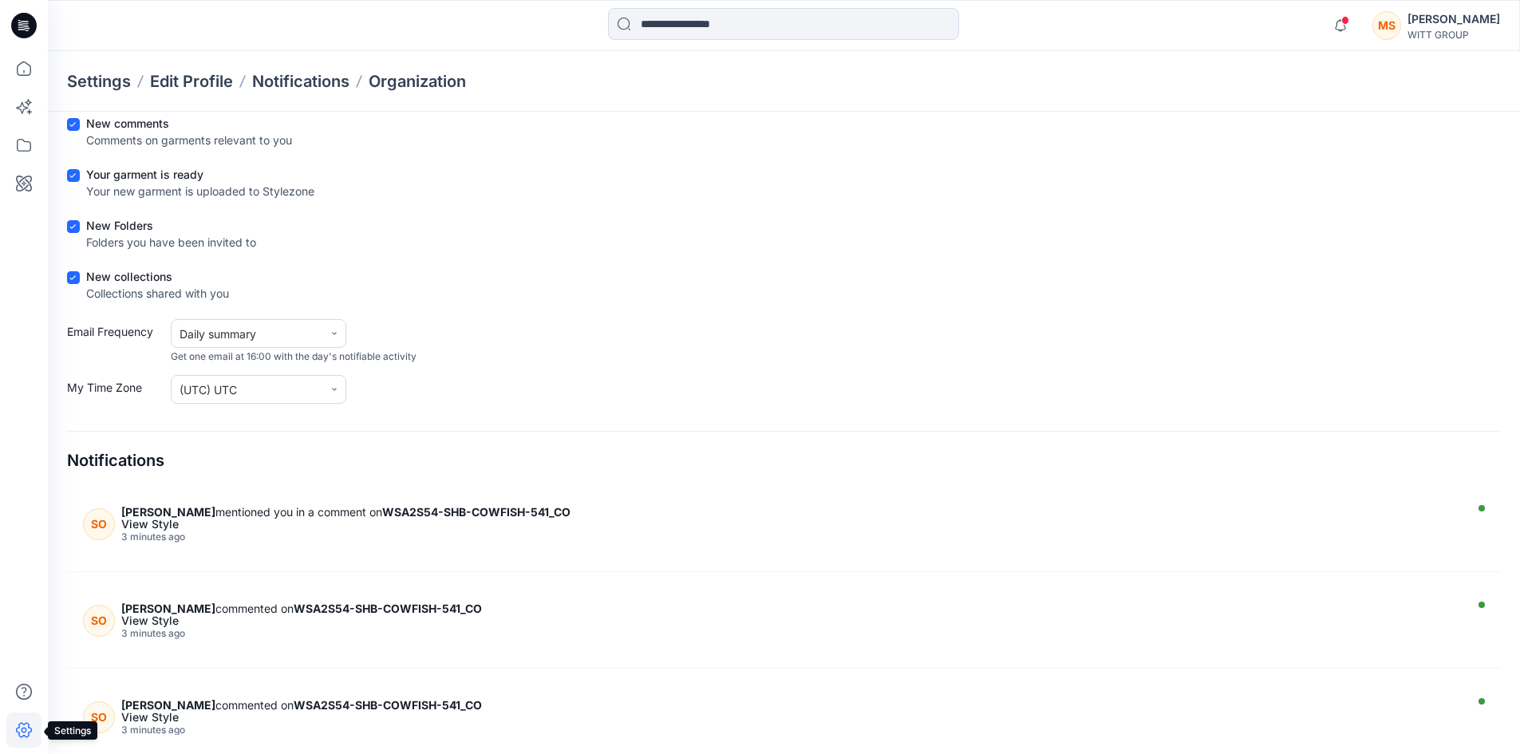
click at [19, 726] on icon at bounding box center [24, 730] width 16 height 15
click at [20, 726] on icon at bounding box center [23, 729] width 35 height 35
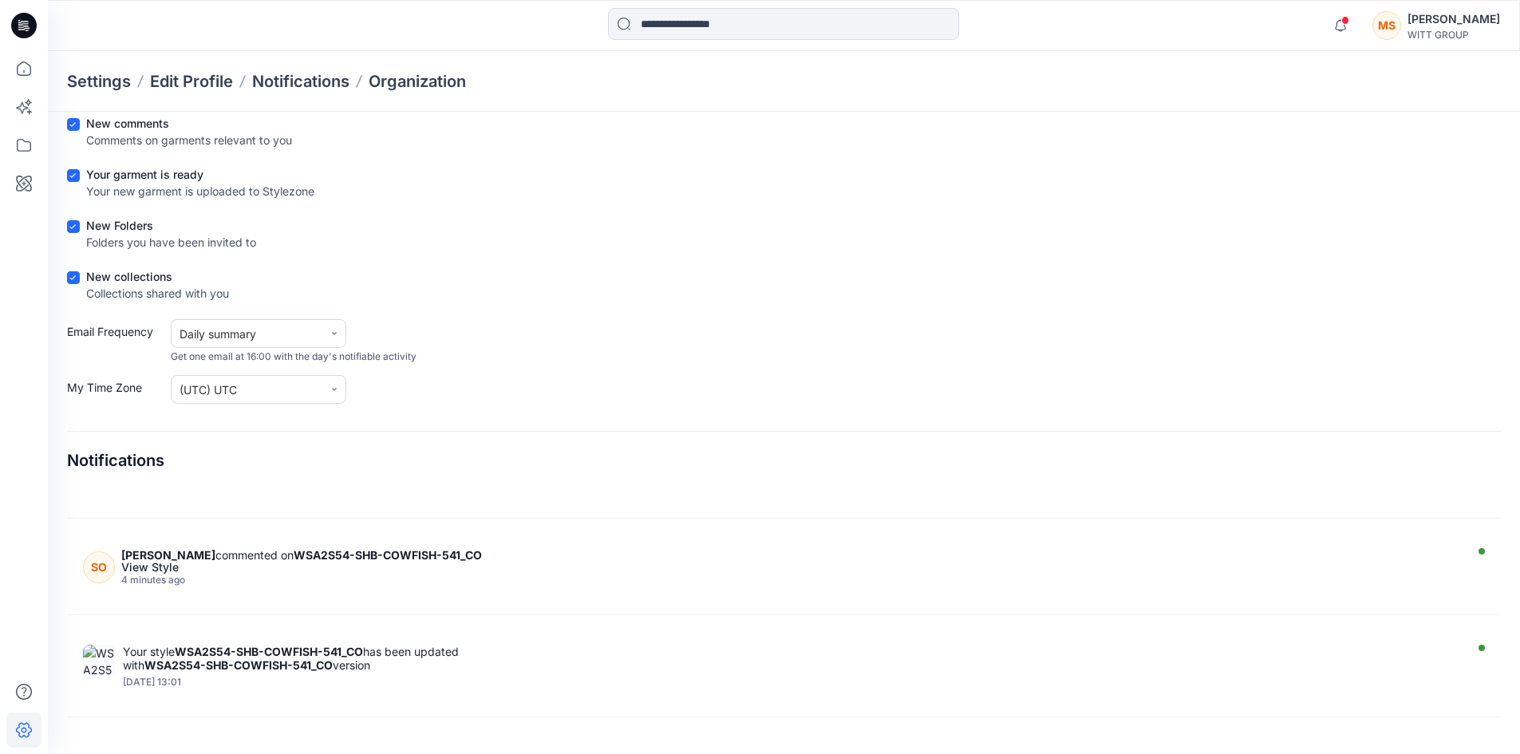
scroll to position [0, 0]
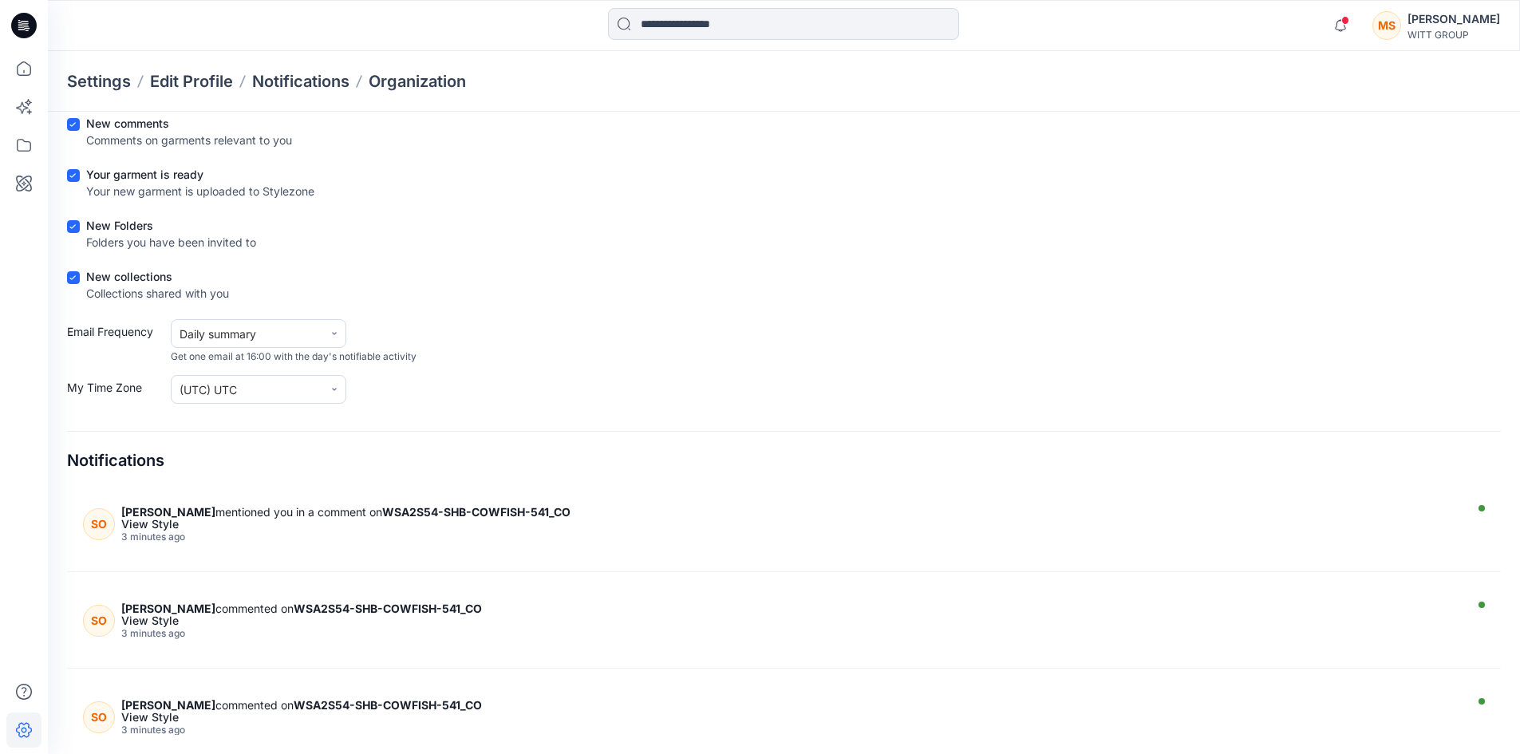
click at [961, 255] on div "New Folders Folders you have been invited to" at bounding box center [783, 237] width 1433 height 40
click at [12, 136] on icon at bounding box center [23, 145] width 35 height 35
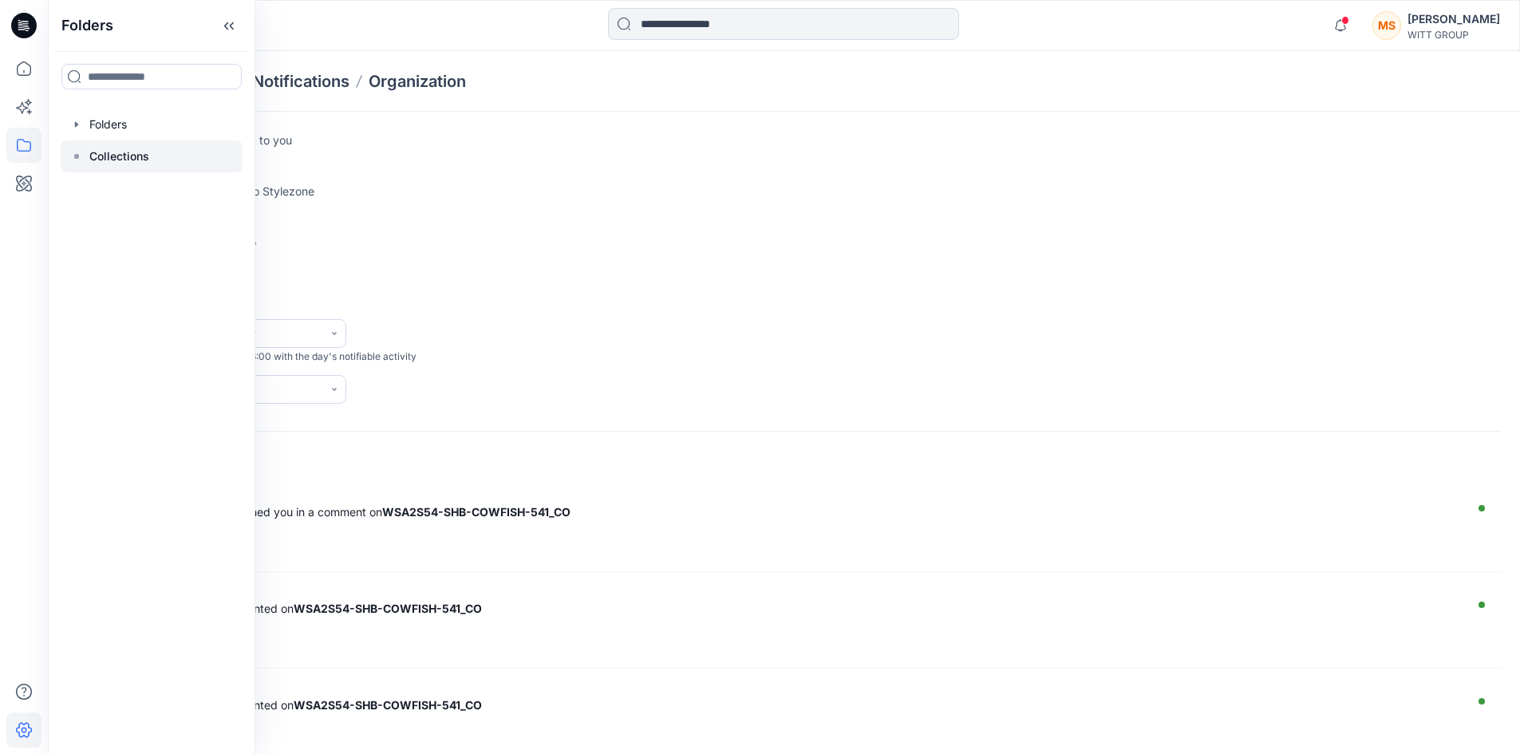
click at [116, 159] on p "Collections" at bounding box center [119, 156] width 60 height 19
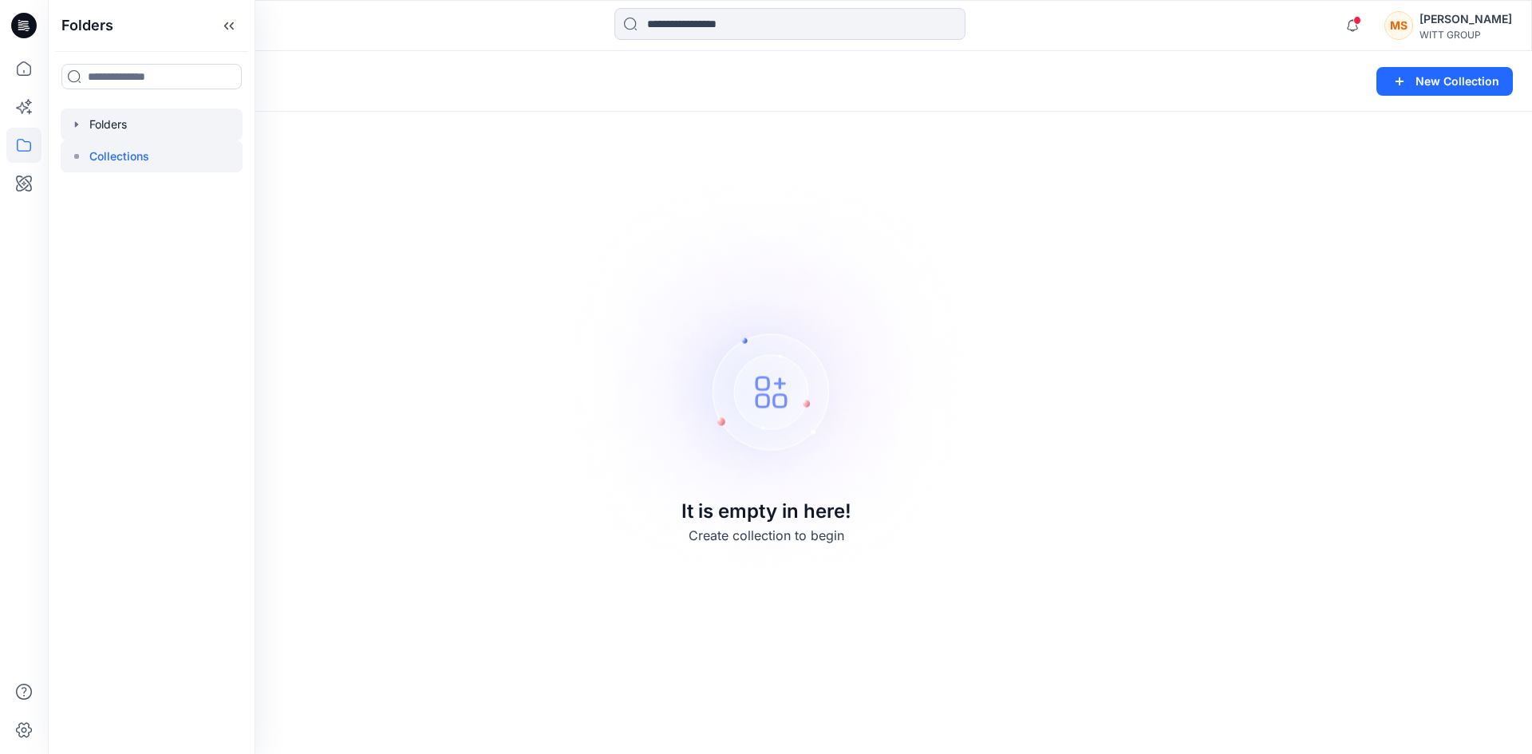
click at [104, 128] on div at bounding box center [152, 124] width 182 height 32
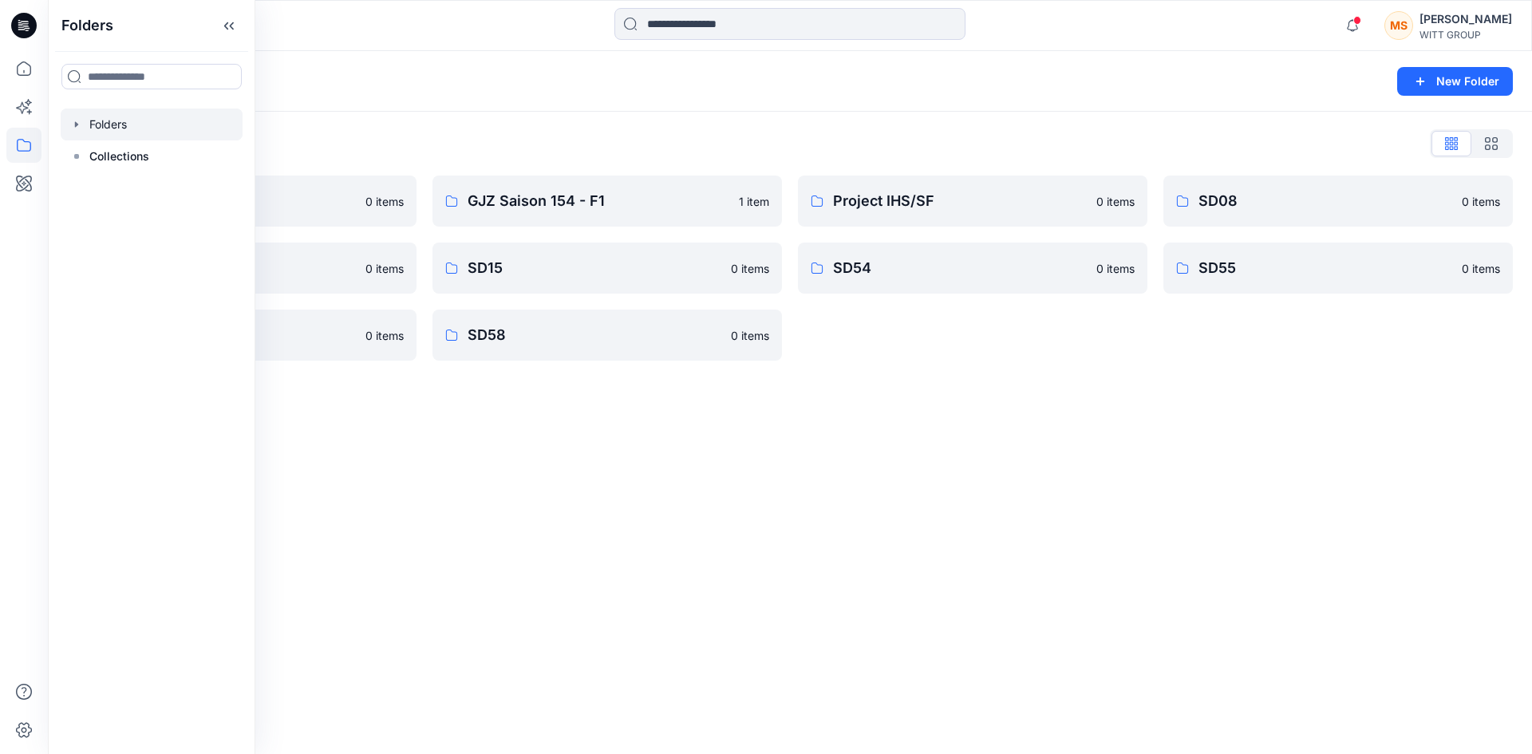
click at [829, 395] on div "Folders New Folder Folders List 3D Bildertest 0 items SD09 0 items SD56 0 items…" at bounding box center [790, 402] width 1484 height 703
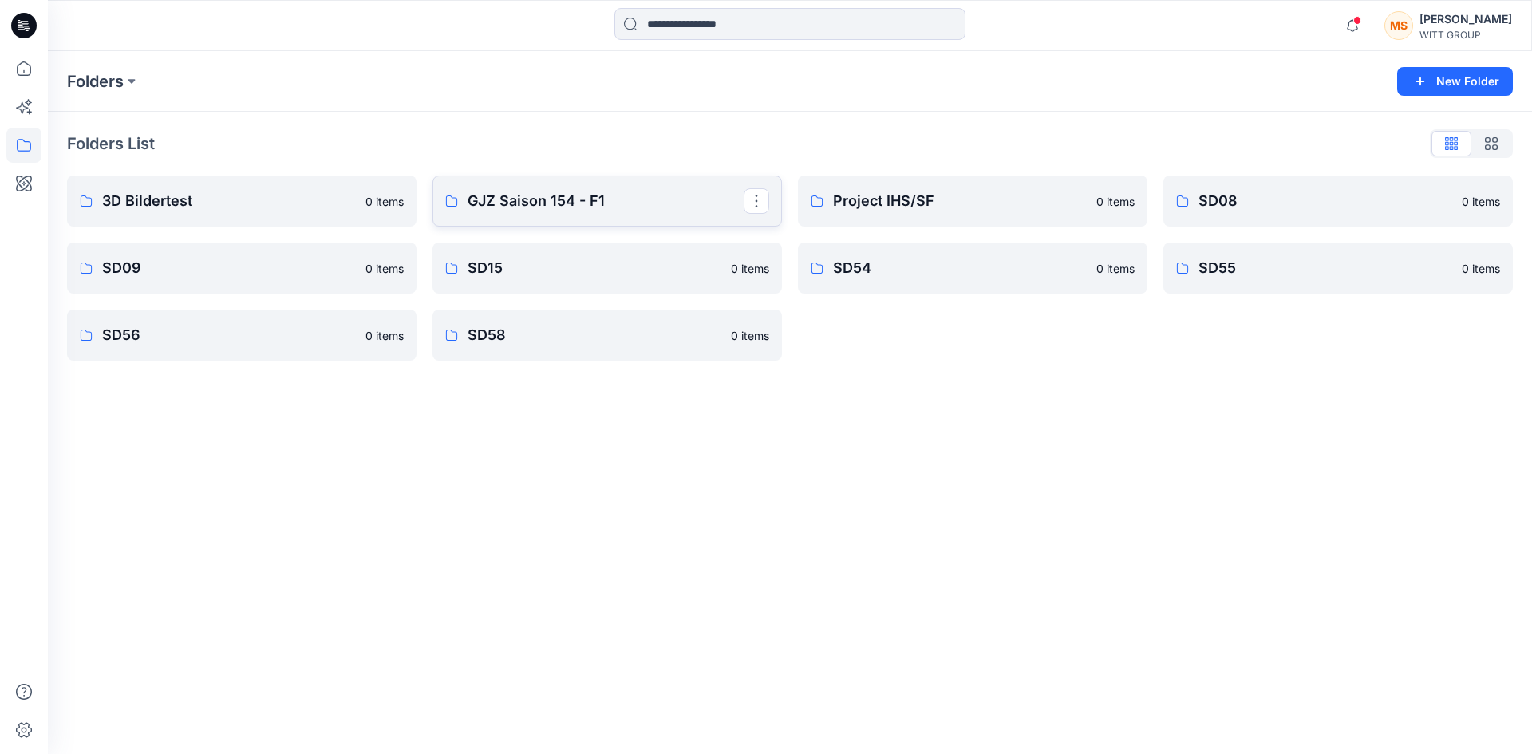
click at [530, 202] on p "GJZ Saison 154 - F1" at bounding box center [605, 201] width 276 height 22
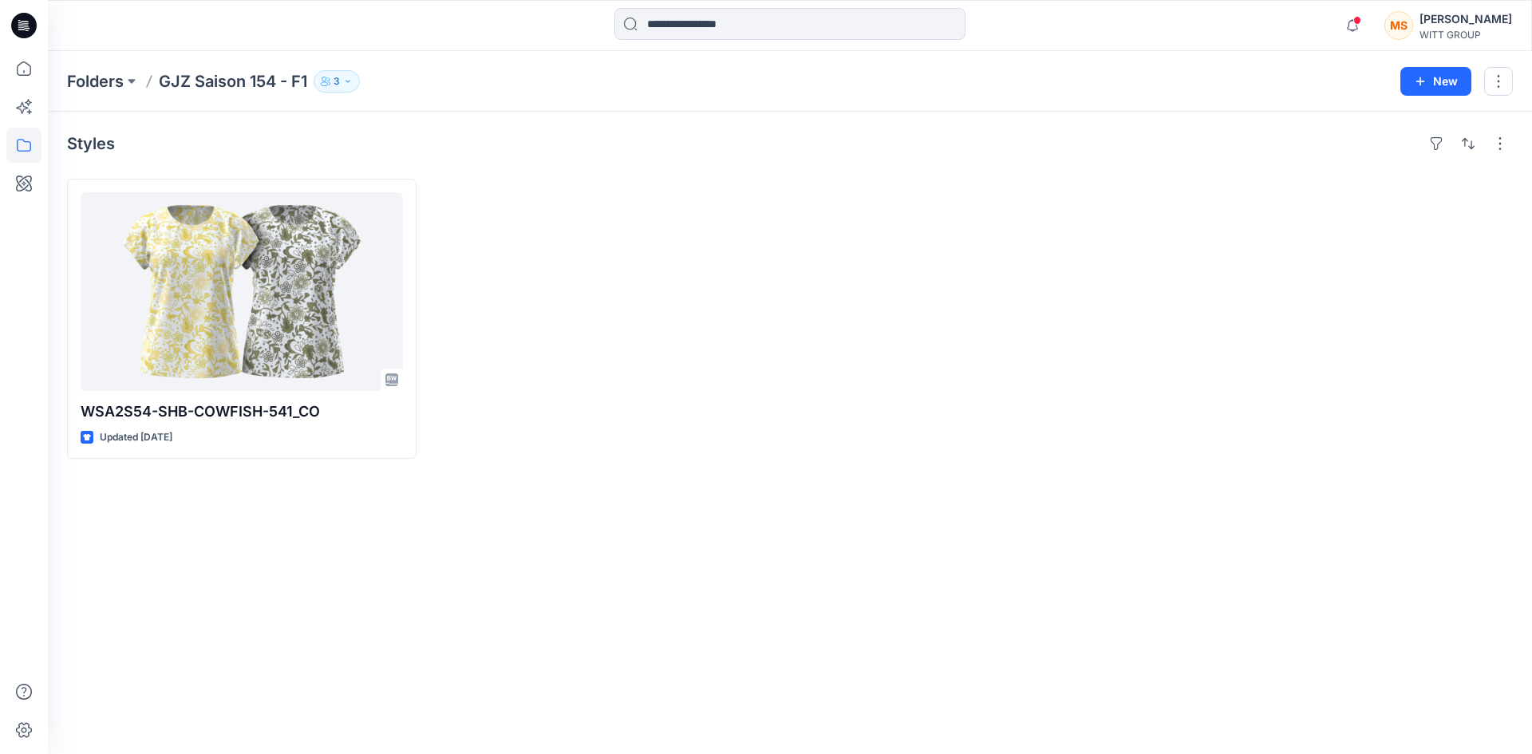
click at [663, 536] on div "Styles WSA2S54-SHB-COWFISH-541_CO Updated [DATE]" at bounding box center [790, 433] width 1484 height 642
click at [1499, 139] on button "button" at bounding box center [1500, 144] width 26 height 26
click at [1274, 140] on div "Styles Layout Grid Large Grid Folder View Compact Card Card View Card Info Tags" at bounding box center [789, 144] width 1445 height 26
click at [1502, 75] on button "button" at bounding box center [1498, 81] width 29 height 29
click at [1407, 178] on p "Manage Users" at bounding box center [1404, 179] width 76 height 17
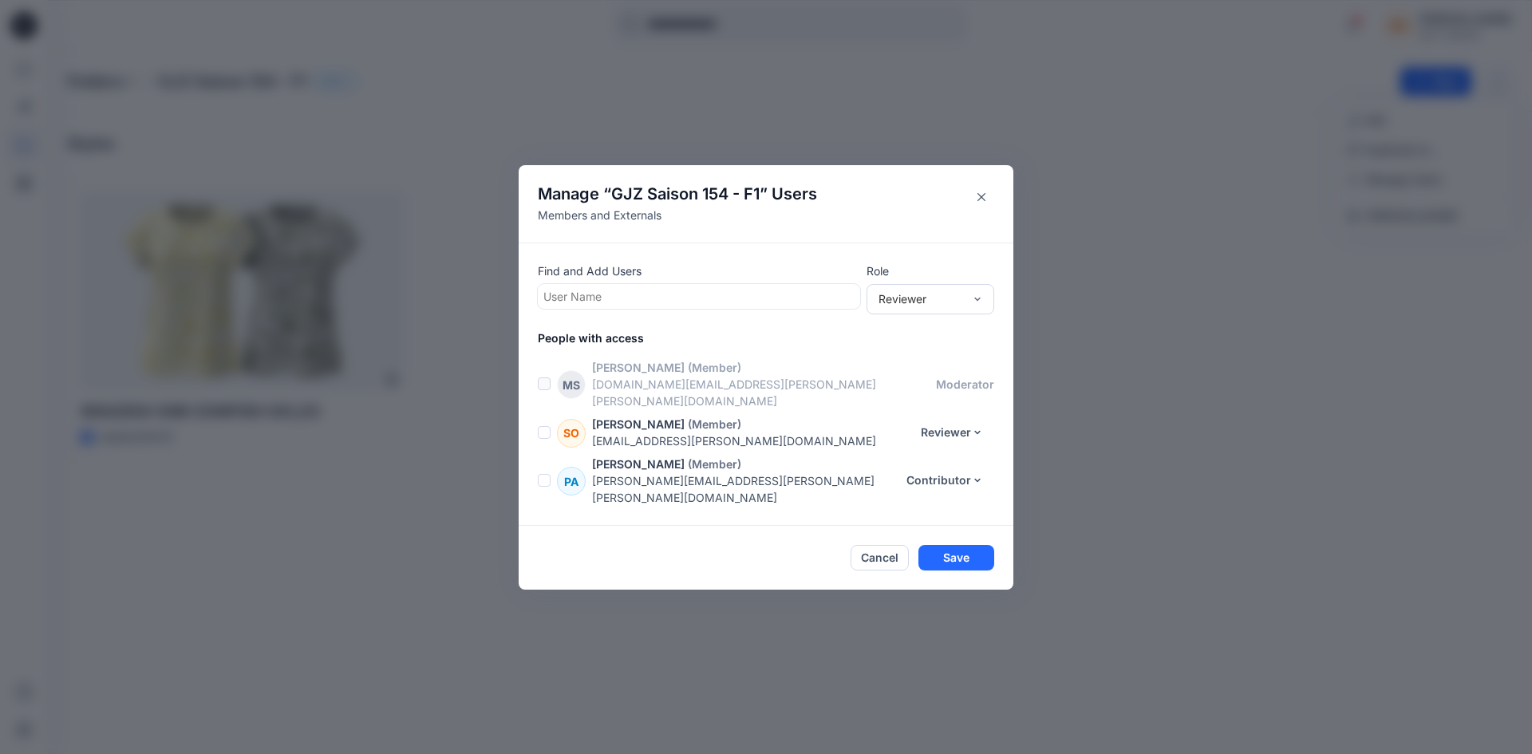
click at [721, 305] on div at bounding box center [698, 296] width 311 height 20
type input "*"
click at [985, 210] on button "Close" at bounding box center [981, 197] width 26 height 26
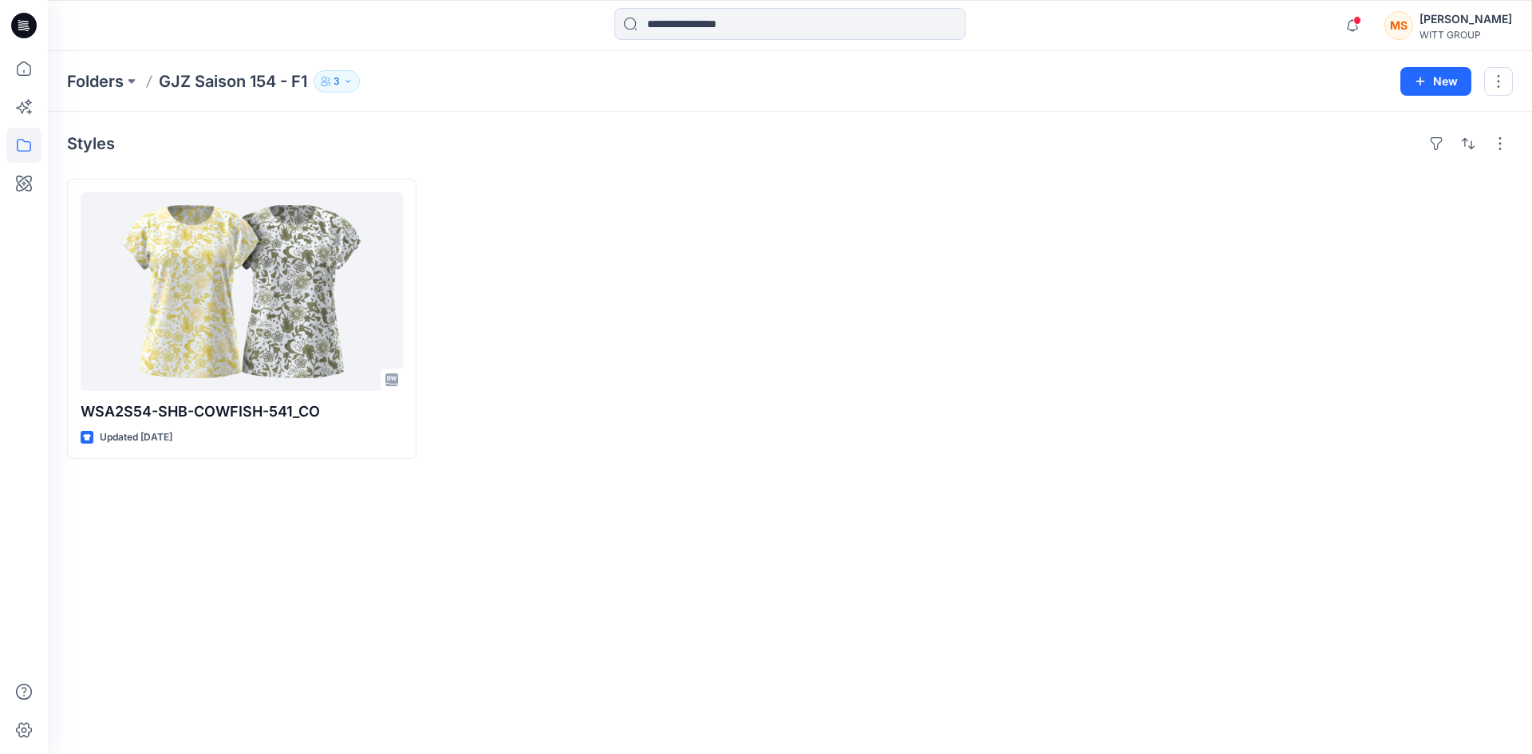
click at [628, 456] on div at bounding box center [606, 319] width 349 height 280
click at [353, 81] on icon "button" at bounding box center [348, 82] width 10 height 10
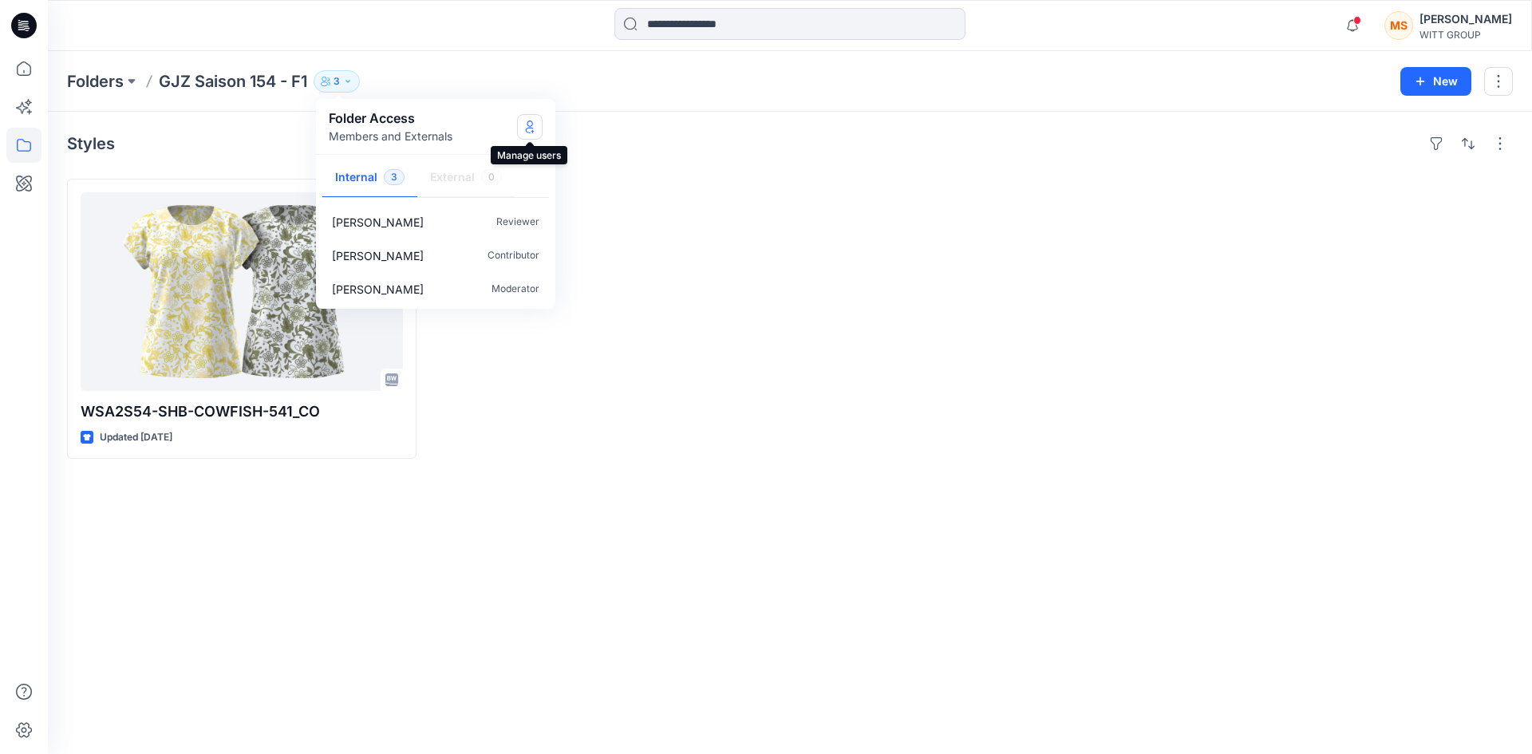
click at [531, 124] on icon "Manage Users" at bounding box center [529, 126] width 13 height 13
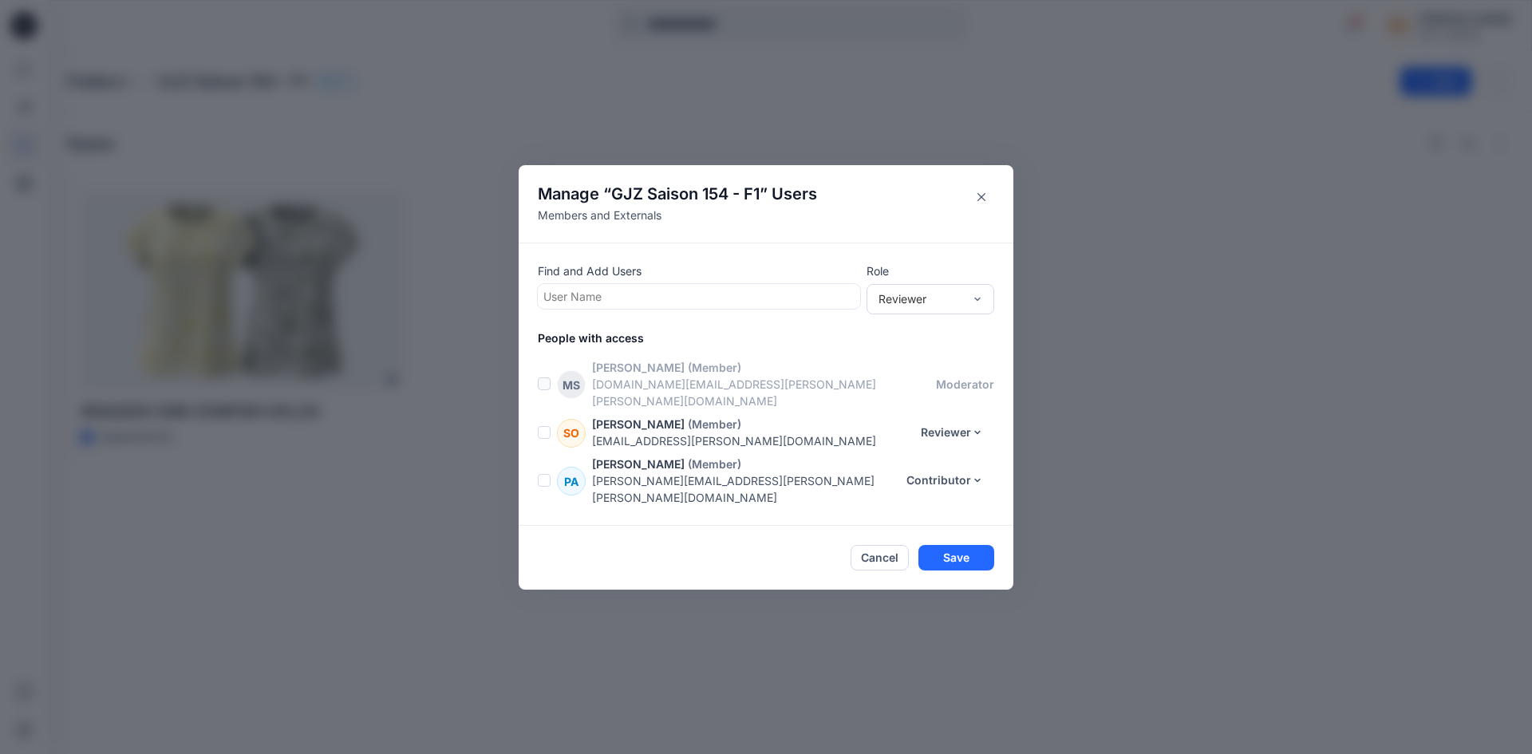
click at [696, 306] on div at bounding box center [698, 296] width 311 height 20
type input "*****"
drag, startPoint x: 594, startPoint y: 310, endPoint x: 532, endPoint y: 311, distance: 62.2
click at [532, 311] on div "Find and Add Users User Name Role Reviewer People with access [PERSON_NAME] (Me…" at bounding box center [765, 383] width 495 height 283
click at [804, 279] on p "Find and Add Users" at bounding box center [699, 270] width 322 height 17
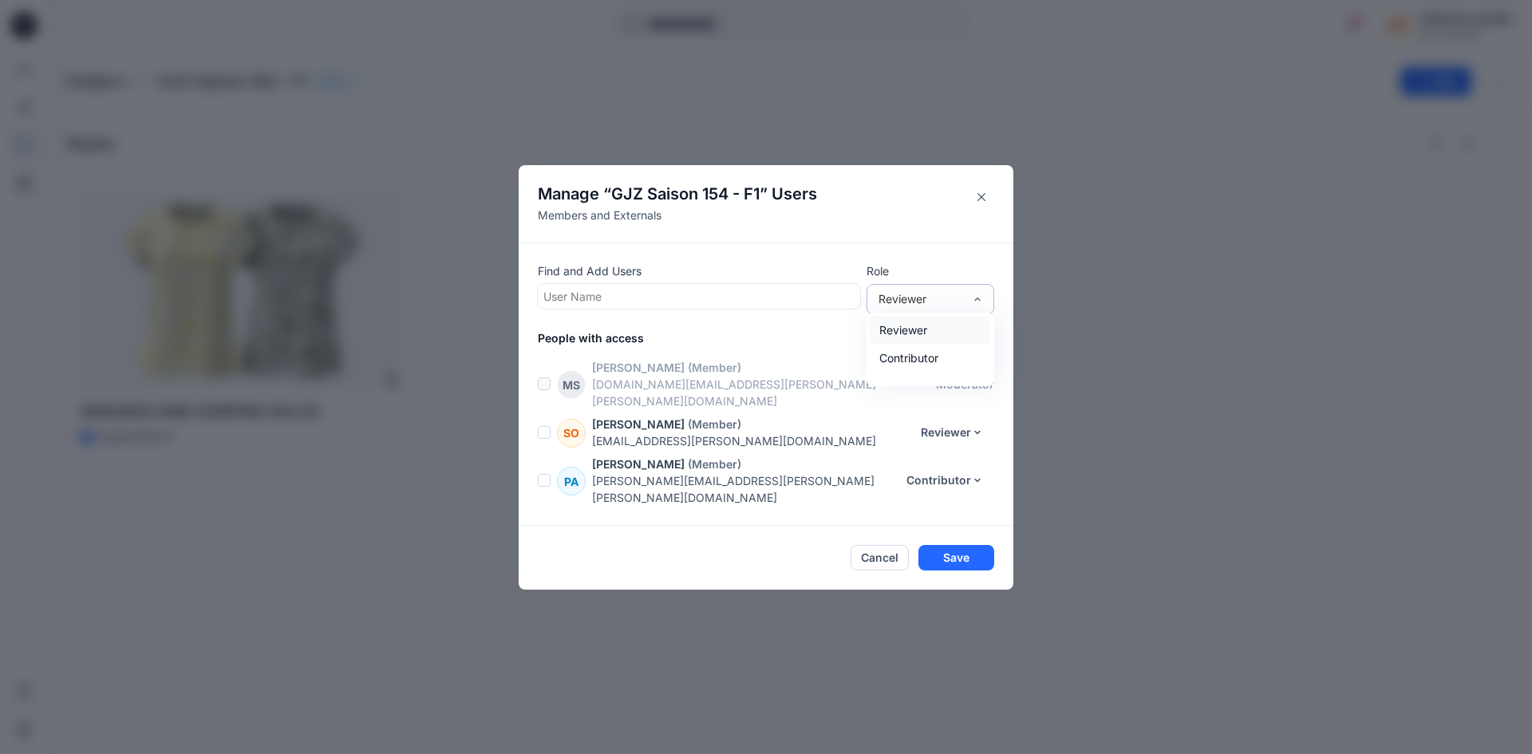
click at [908, 307] on div "Reviewer" at bounding box center [920, 298] width 85 height 17
click at [945, 279] on p "Role" at bounding box center [930, 270] width 128 height 17
click at [980, 201] on icon "Close" at bounding box center [981, 197] width 8 height 8
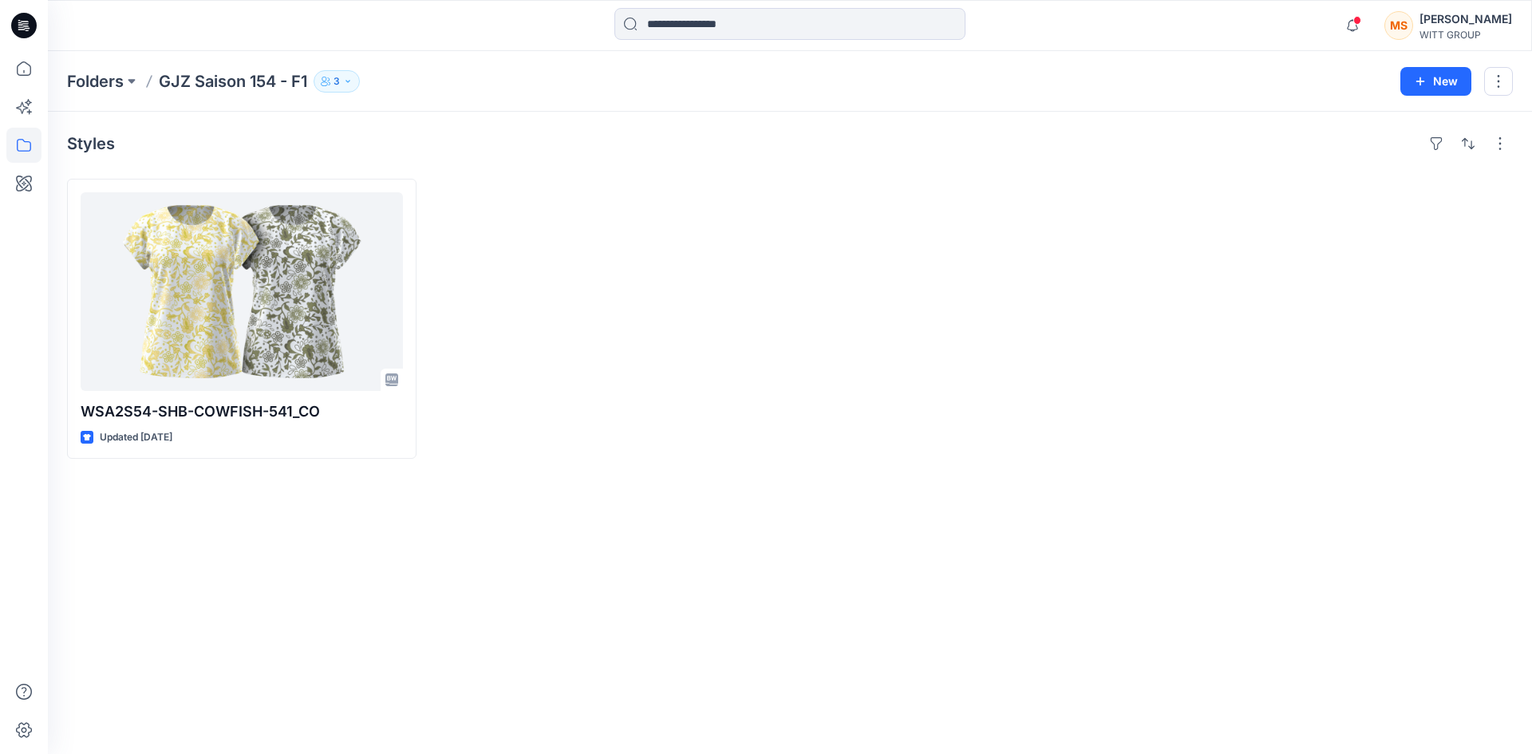
click at [1185, 316] on div at bounding box center [1337, 319] width 349 height 280
click at [592, 552] on div "Styles WSA2S54-SHB-COWFISH-541_CO Updated [DATE]" at bounding box center [790, 433] width 1484 height 642
click at [72, 81] on p "Folders" at bounding box center [95, 81] width 57 height 22
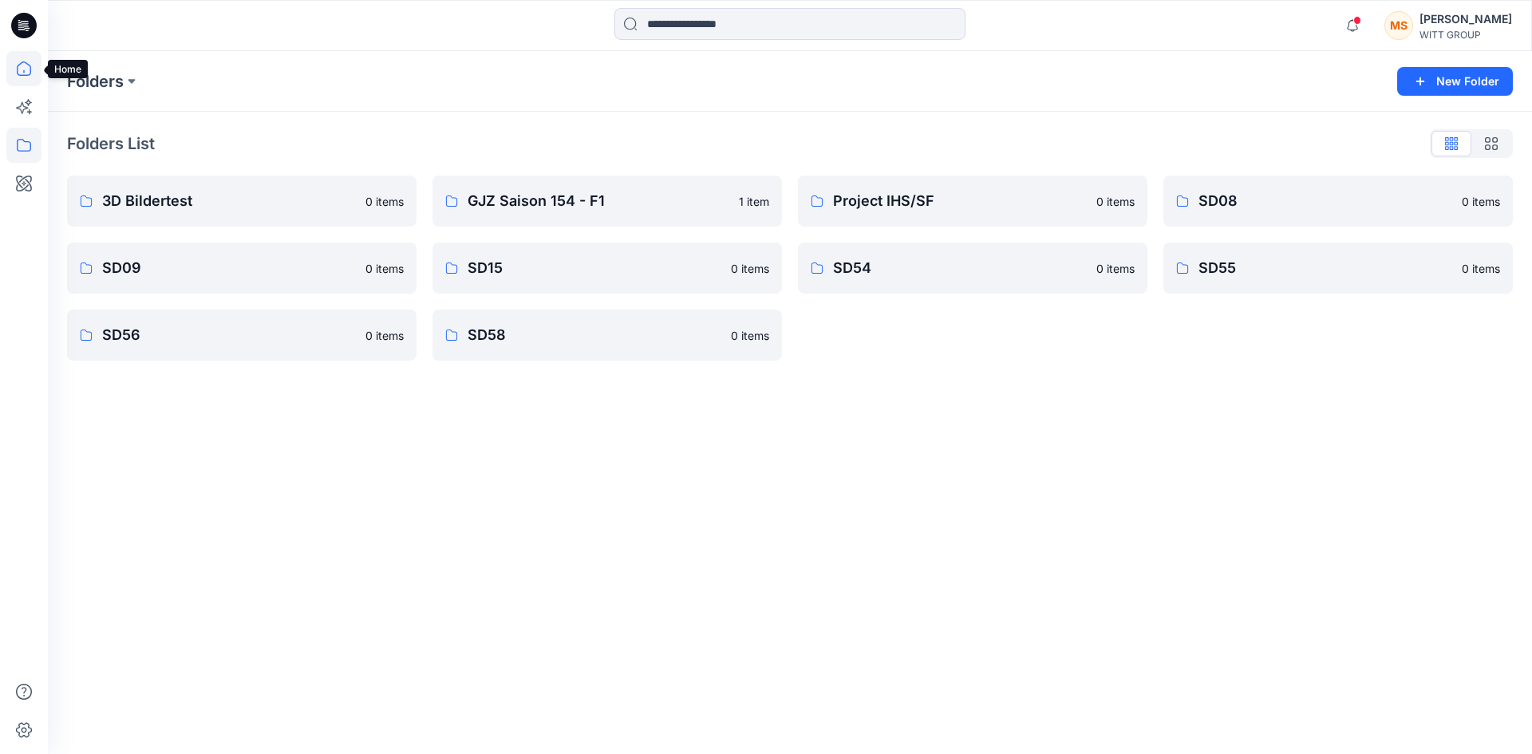
click at [24, 68] on icon at bounding box center [23, 68] width 35 height 35
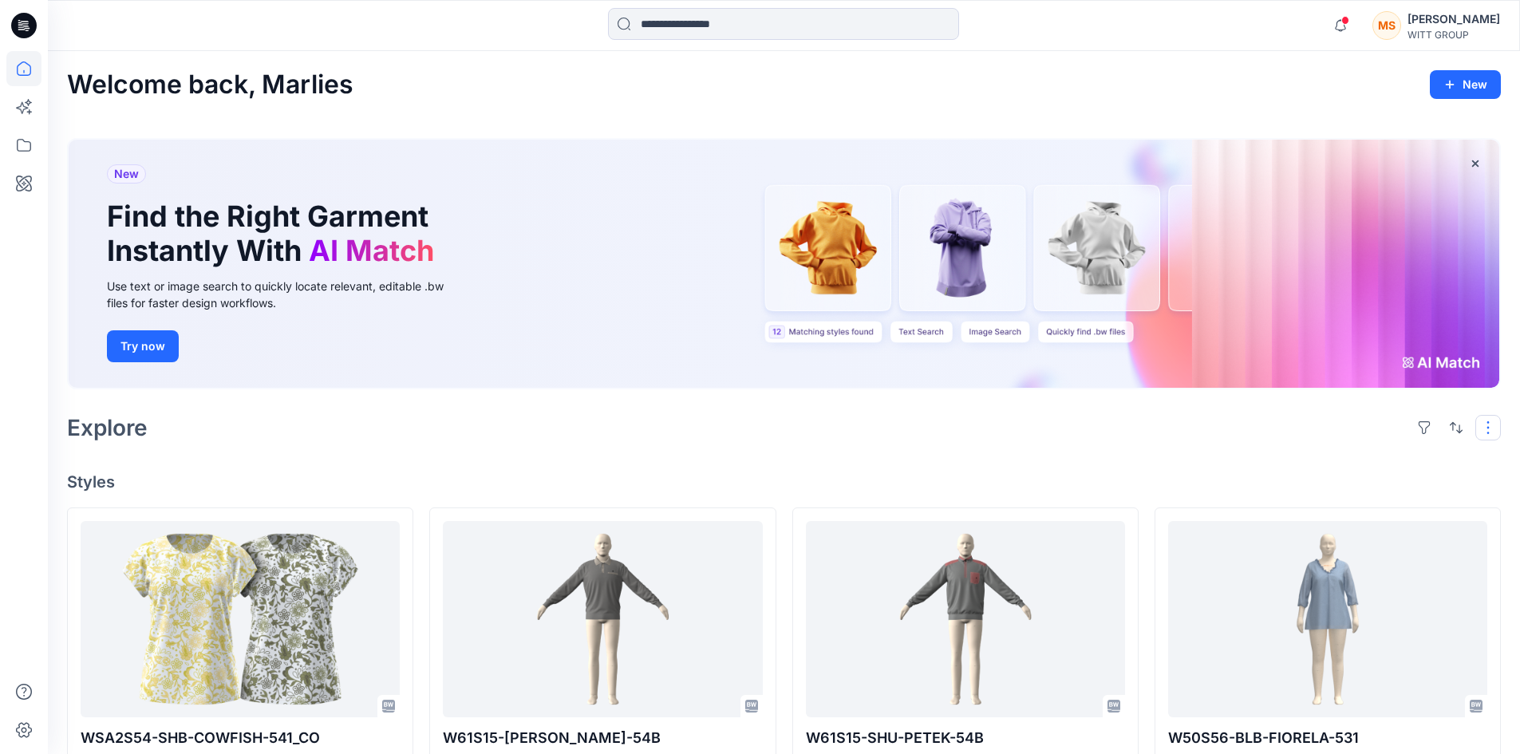
click at [1489, 424] on button "button" at bounding box center [1488, 428] width 26 height 26
click at [1404, 503] on p "Folder View" at bounding box center [1420, 497] width 101 height 19
click at [1029, 479] on h4 "Styles" at bounding box center [783, 481] width 1433 height 19
click at [1420, 428] on button "button" at bounding box center [1424, 428] width 26 height 26
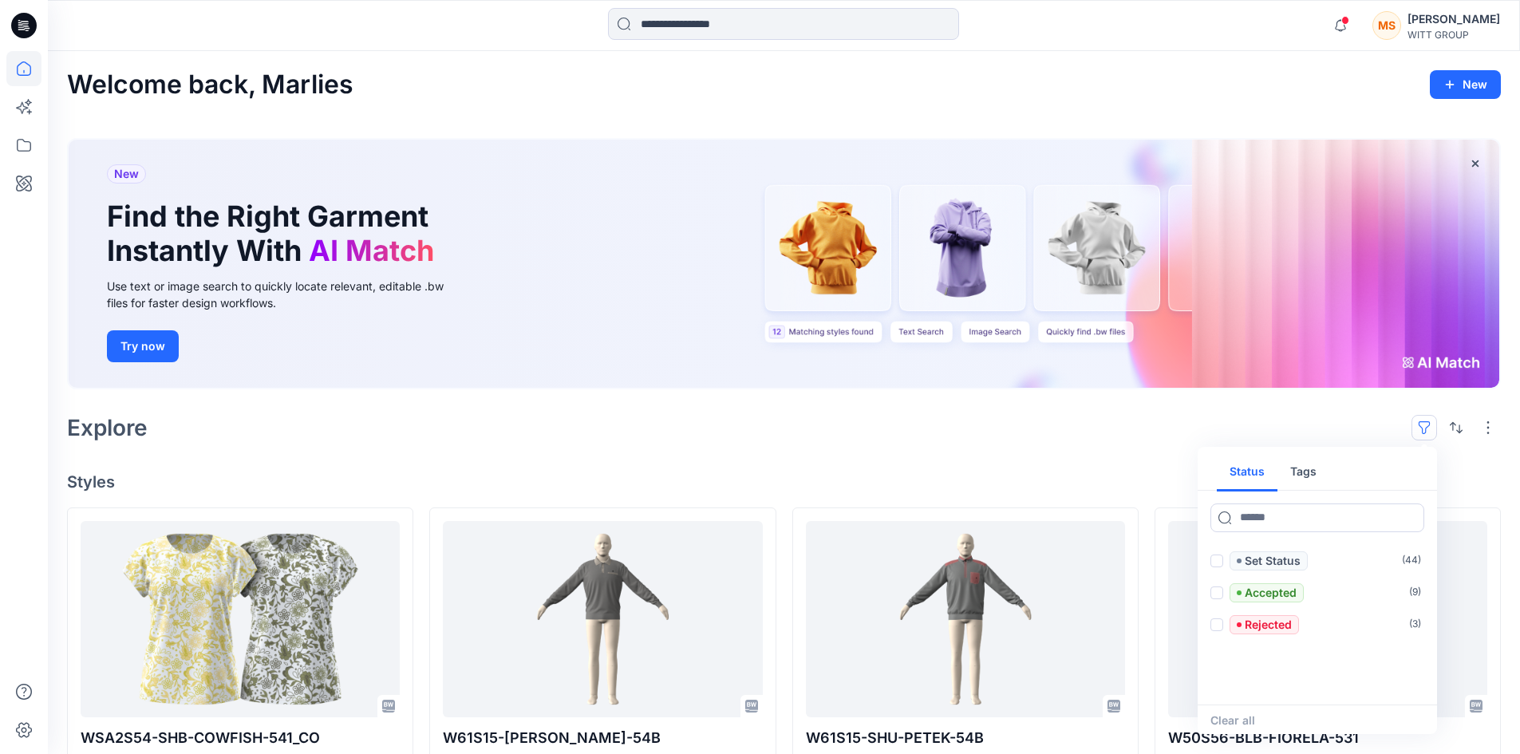
click at [1367, 422] on div "Explore Status Tags Set Status ( 44 ) Accepted ( 9 ) Rejected ( 3 ) Clear all" at bounding box center [783, 427] width 1433 height 38
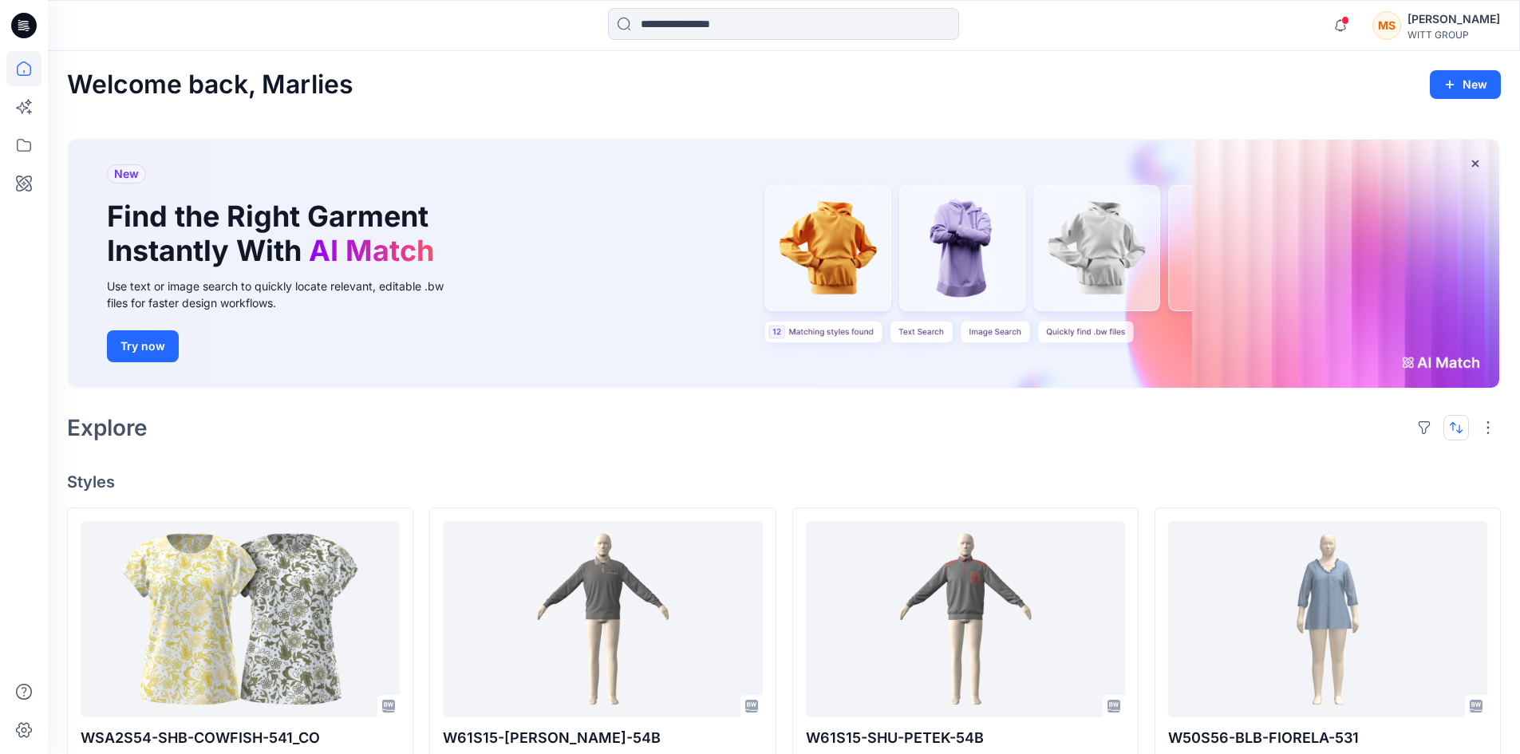
click at [1450, 424] on button "button" at bounding box center [1456, 428] width 26 height 26
click at [1324, 432] on div "Explore Last update A to Z" at bounding box center [783, 427] width 1433 height 38
click at [1200, 456] on div "Welcome back, Marlies New New Find the Right Garment Instantly With AI Match Us…" at bounding box center [784, 751] width 1472 height 1400
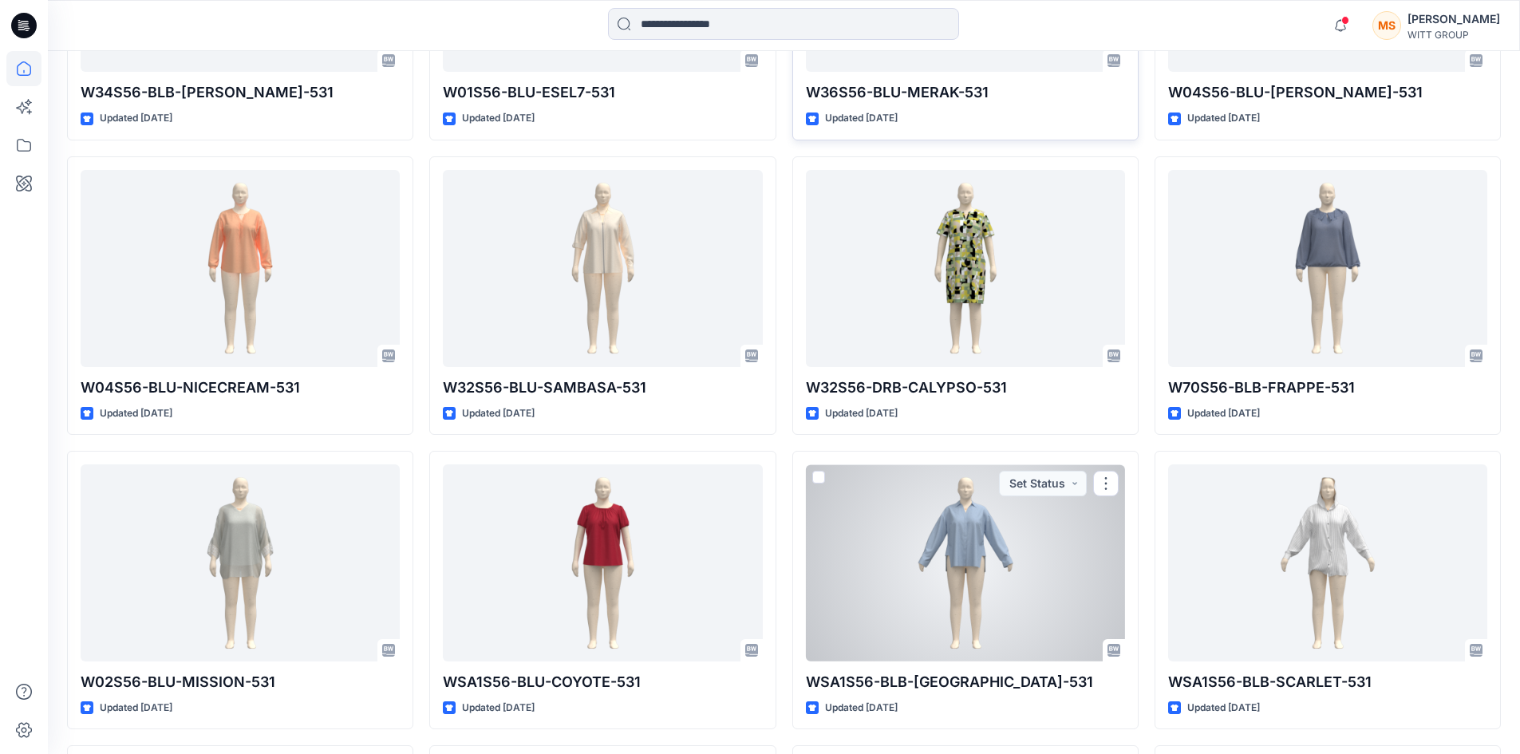
scroll to position [777, 0]
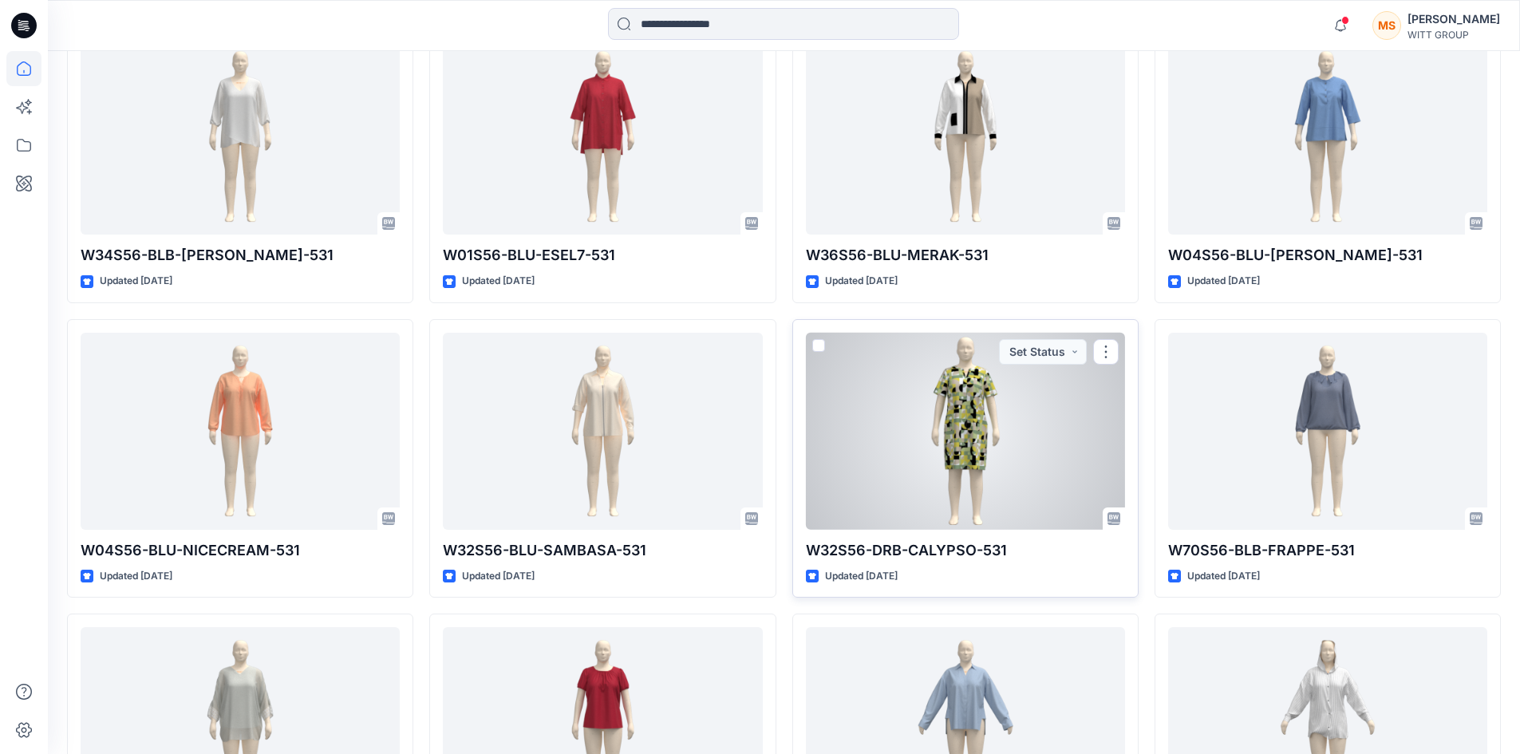
click at [925, 418] on div at bounding box center [965, 431] width 319 height 197
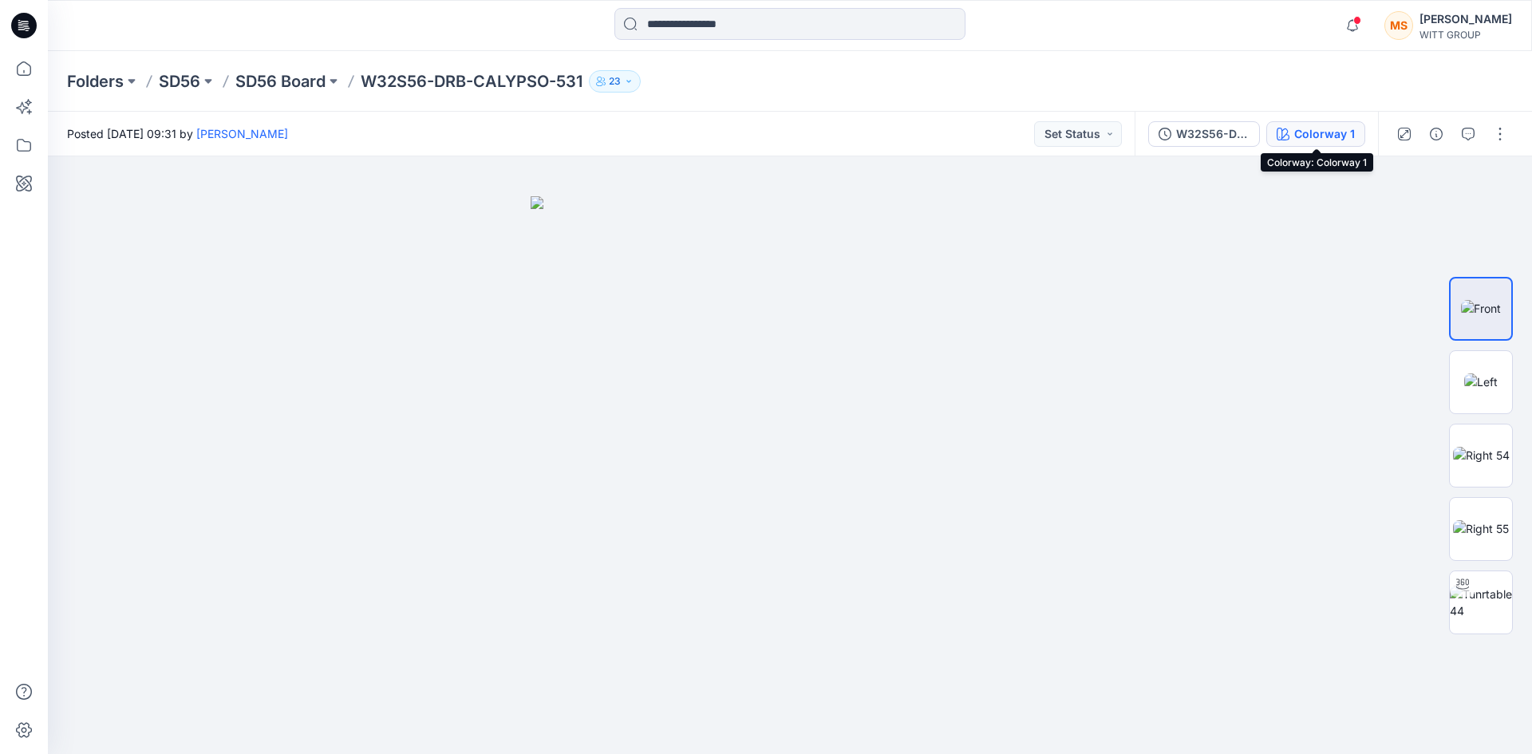
click at [1280, 132] on icon "button" at bounding box center [1282, 134] width 13 height 13
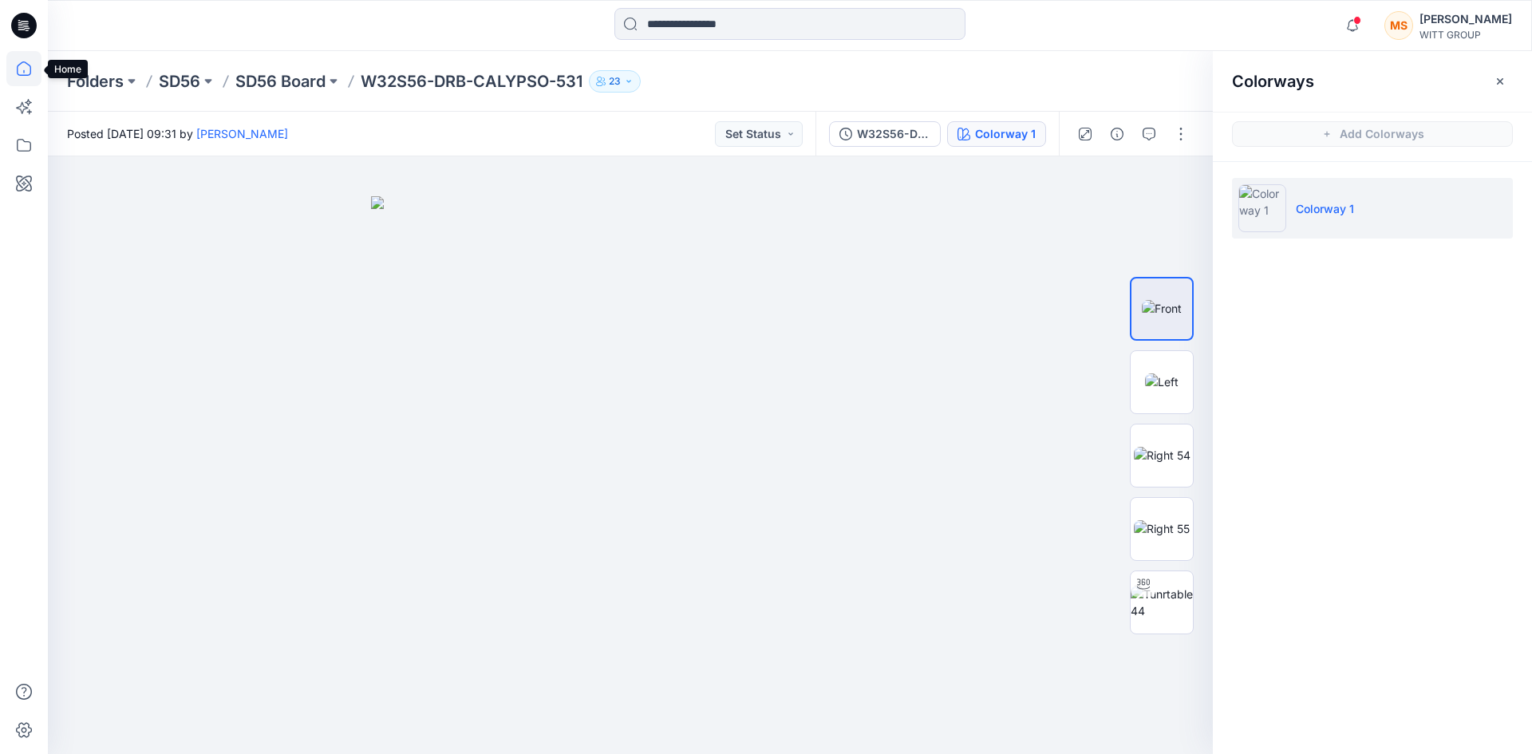
click at [17, 61] on icon at bounding box center [23, 68] width 35 height 35
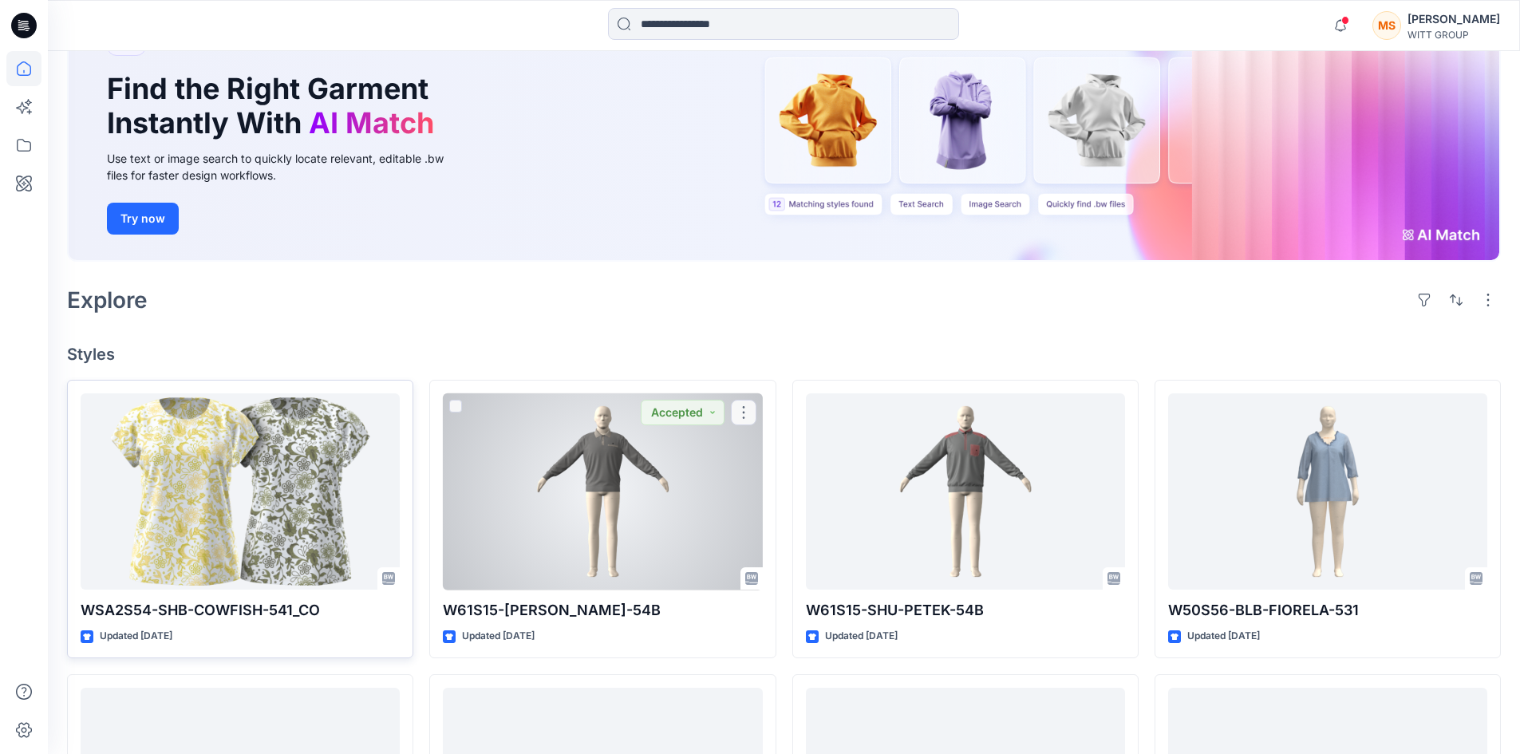
scroll to position [160, 0]
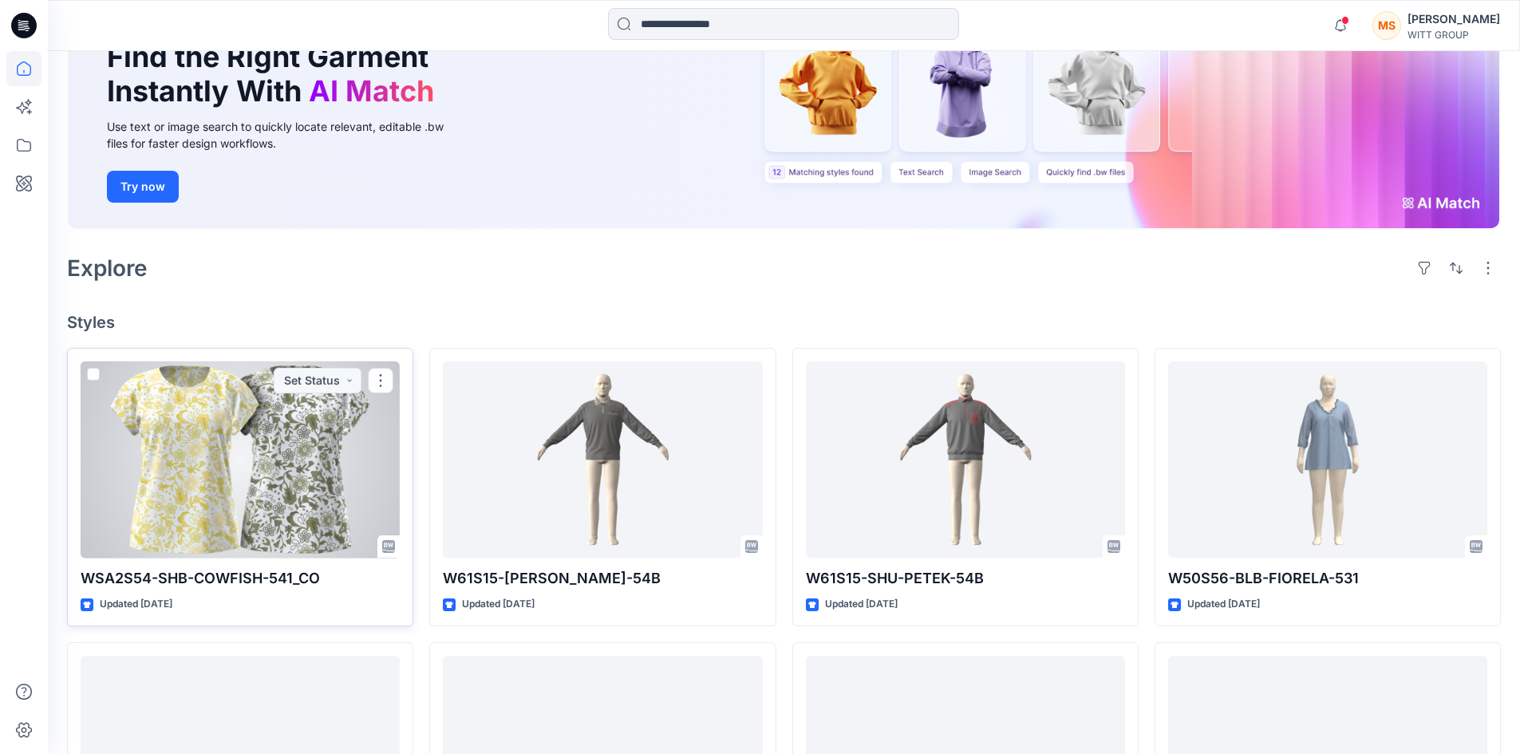
click at [270, 475] on div at bounding box center [240, 459] width 319 height 197
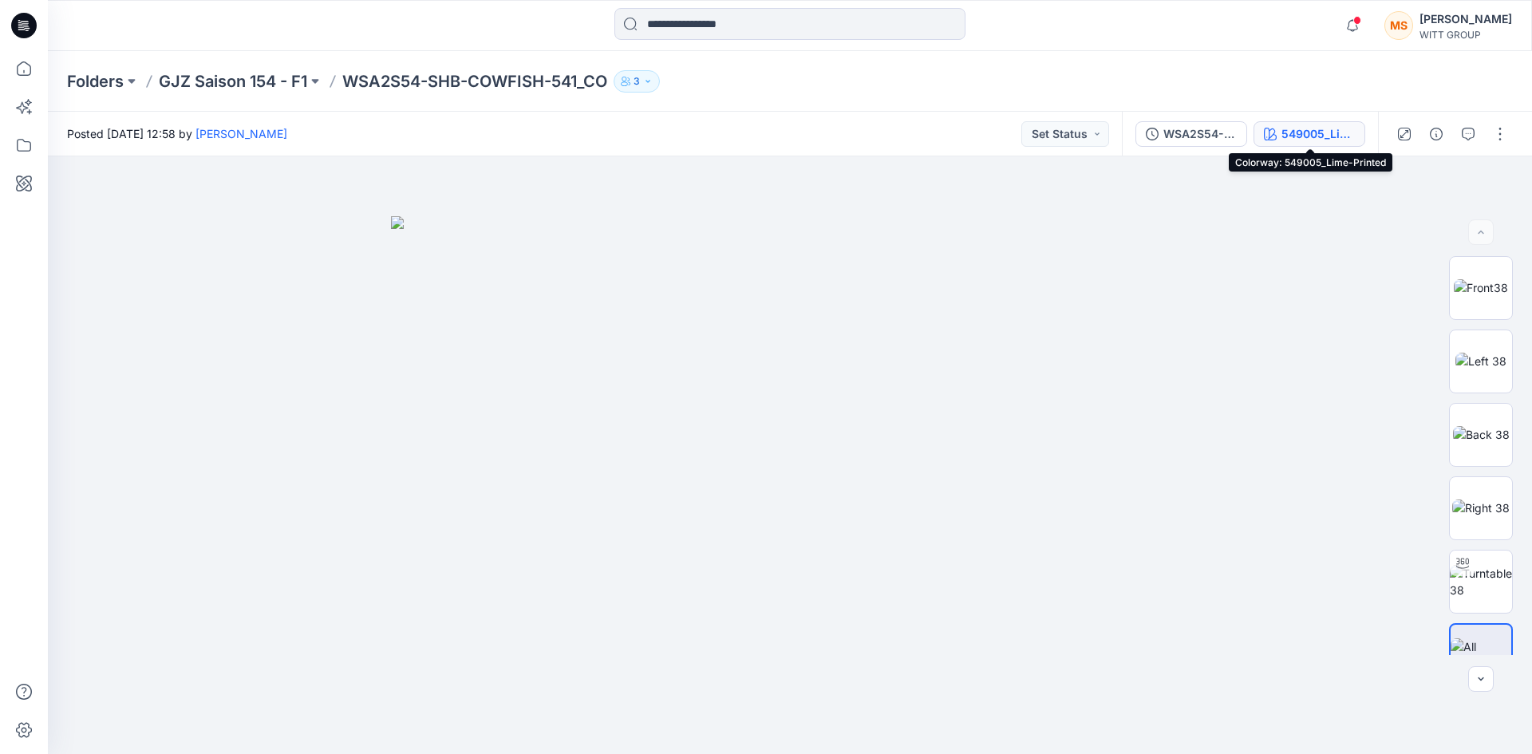
click at [1295, 136] on div "549005_Lime-Printed" at bounding box center [1317, 134] width 73 height 18
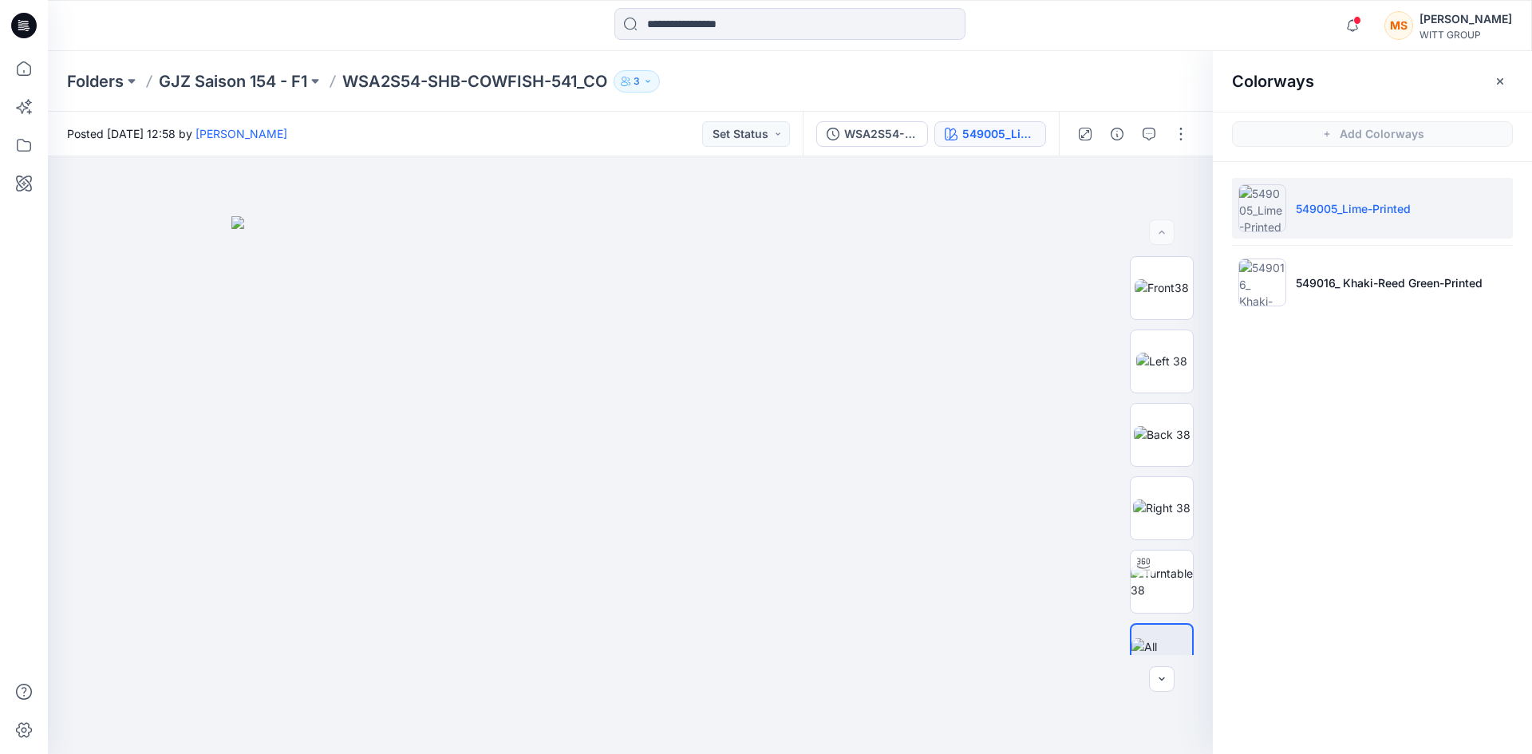
drag, startPoint x: 1480, startPoint y: 466, endPoint x: 1250, endPoint y: 429, distance: 233.4
click at [1480, 466] on div "Colorways Add Colorways 549005_Lime-Printed 549016_ Khaki-[PERSON_NAME]-Printed" at bounding box center [1371, 402] width 319 height 703
click at [1410, 438] on div "Colorways Add Colorways 549005_Lime-Printed 549016_ Khaki-[PERSON_NAME]-Printed" at bounding box center [1371, 402] width 319 height 703
click at [1161, 289] on img at bounding box center [1161, 287] width 54 height 17
click at [1160, 318] on div at bounding box center [1162, 288] width 64 height 64
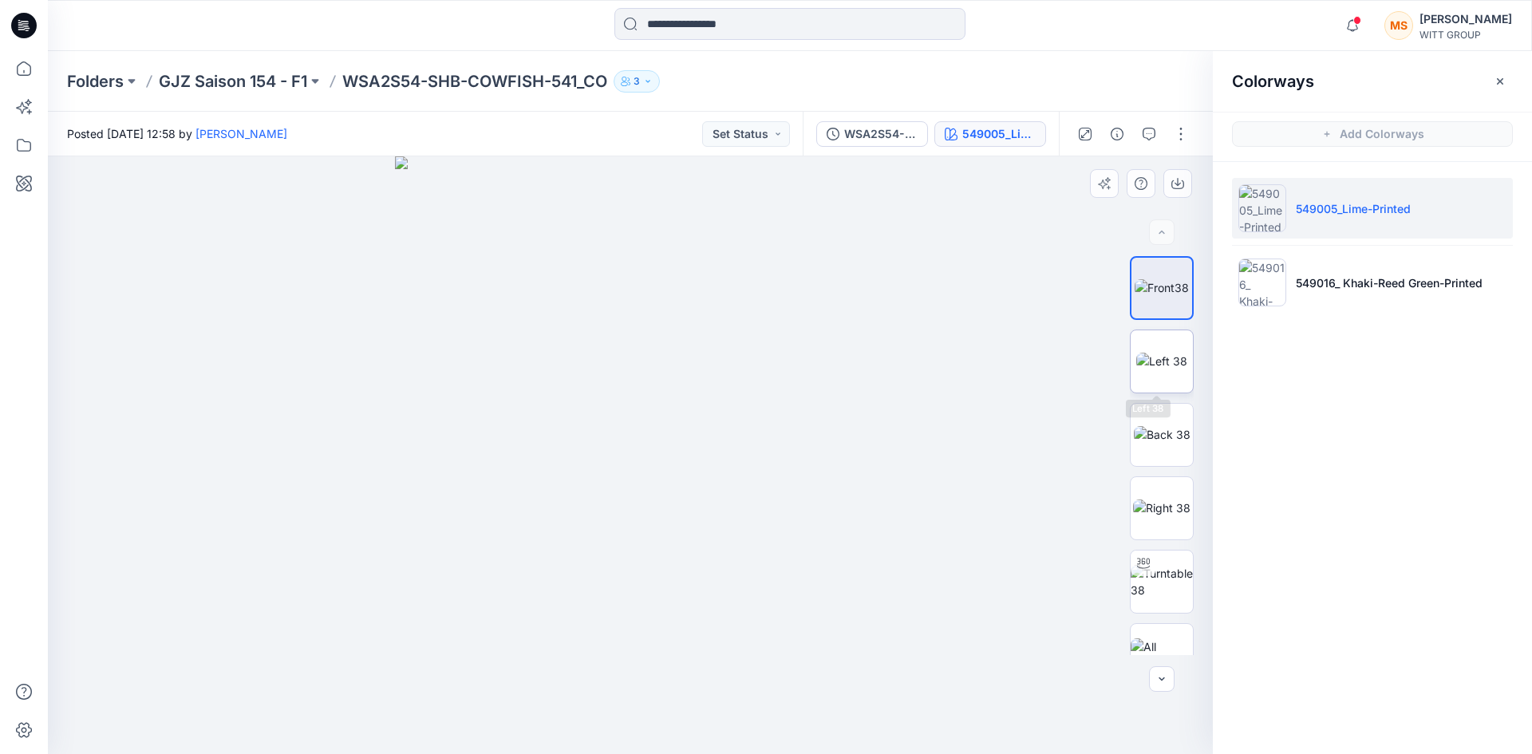
click at [1169, 357] on img at bounding box center [1161, 361] width 51 height 17
click at [1172, 436] on img at bounding box center [1161, 434] width 57 height 17
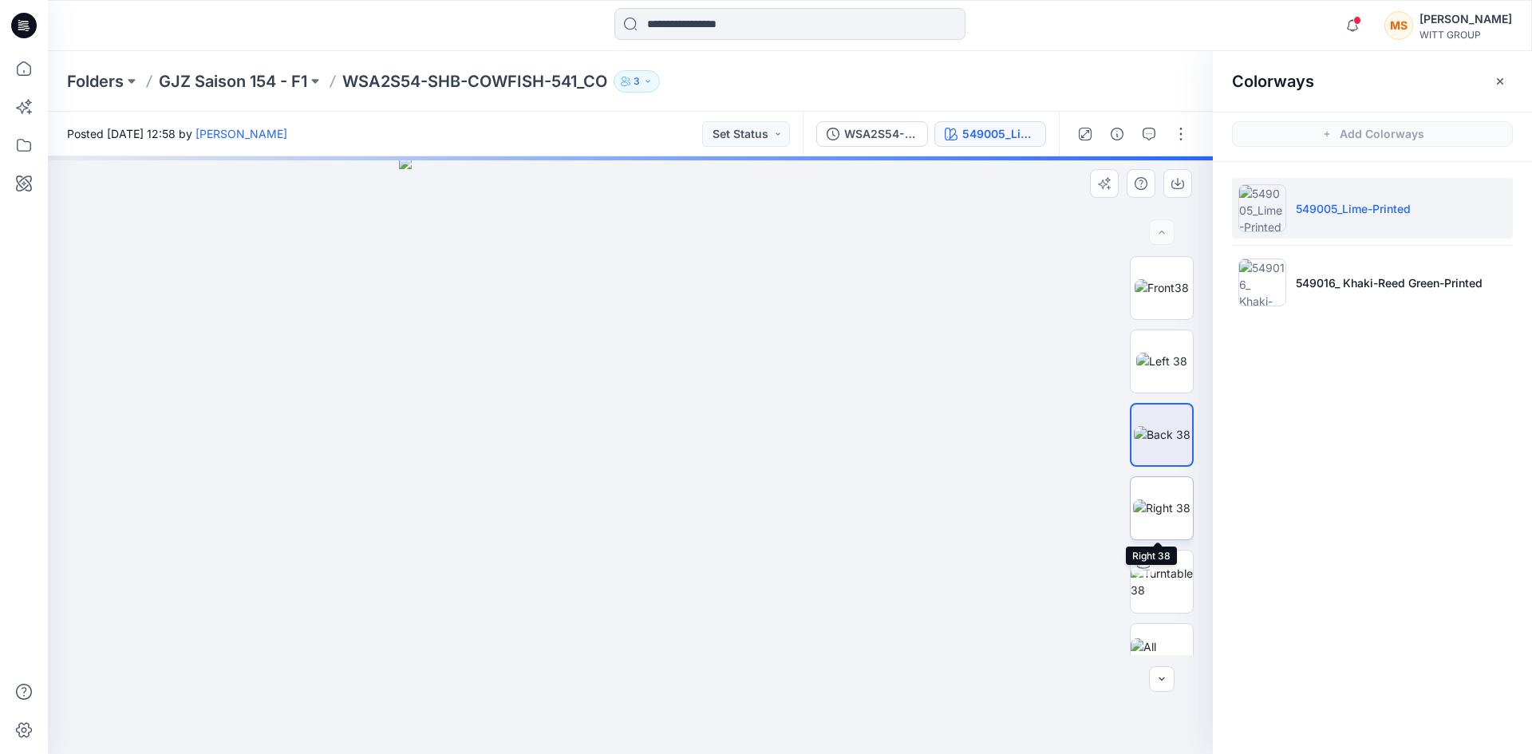
click at [1169, 512] on img at bounding box center [1161, 507] width 57 height 17
click at [1106, 66] on div "Folders GJZ Saison 154 - F1 WSA2S54-SHB-COWFISH-541_CO 3" at bounding box center [790, 81] width 1484 height 61
click at [1185, 135] on button "button" at bounding box center [1181, 134] width 26 height 26
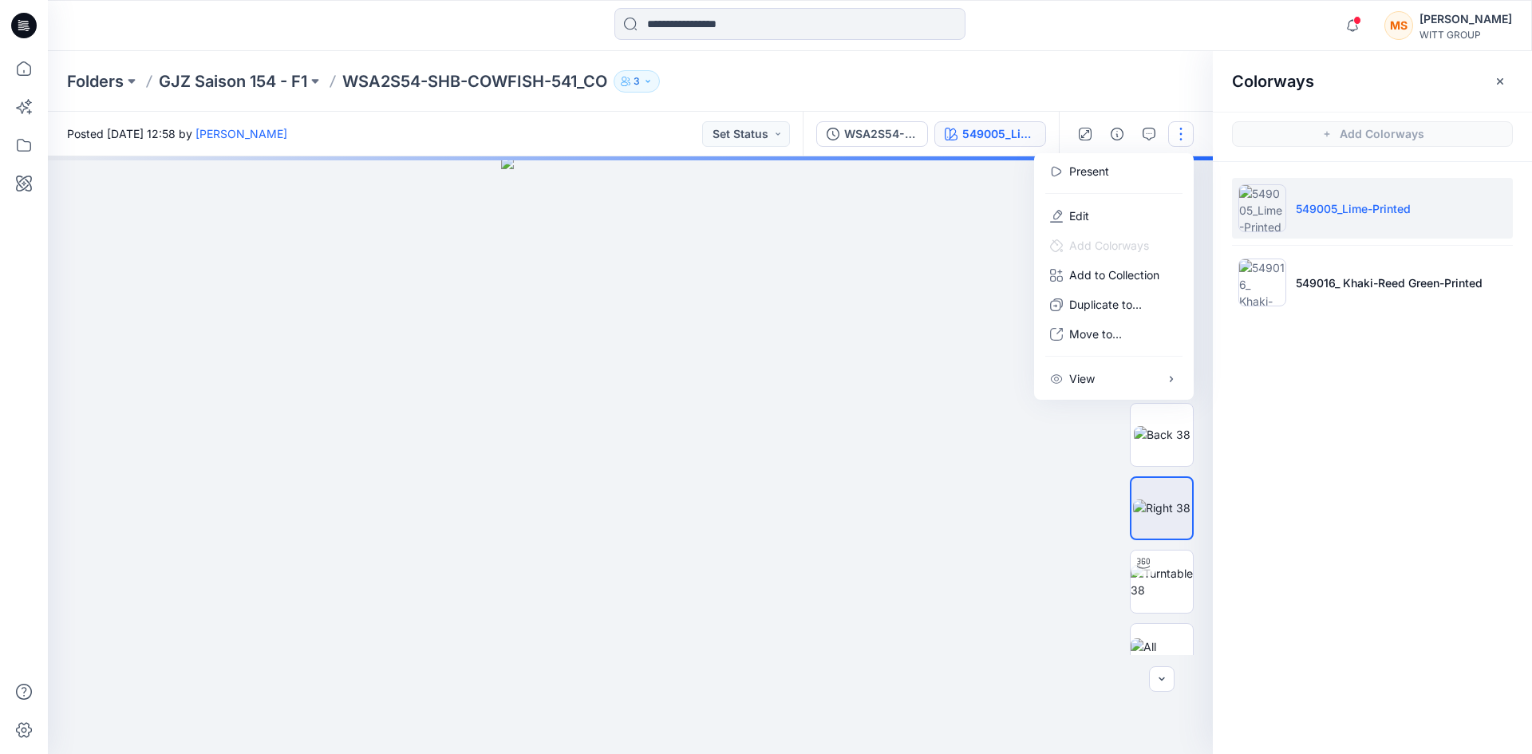
click at [1382, 409] on div "Colorways Add Colorways 549005_Lime-Printed 549016_ Khaki-[PERSON_NAME]-Printed" at bounding box center [1371, 402] width 319 height 703
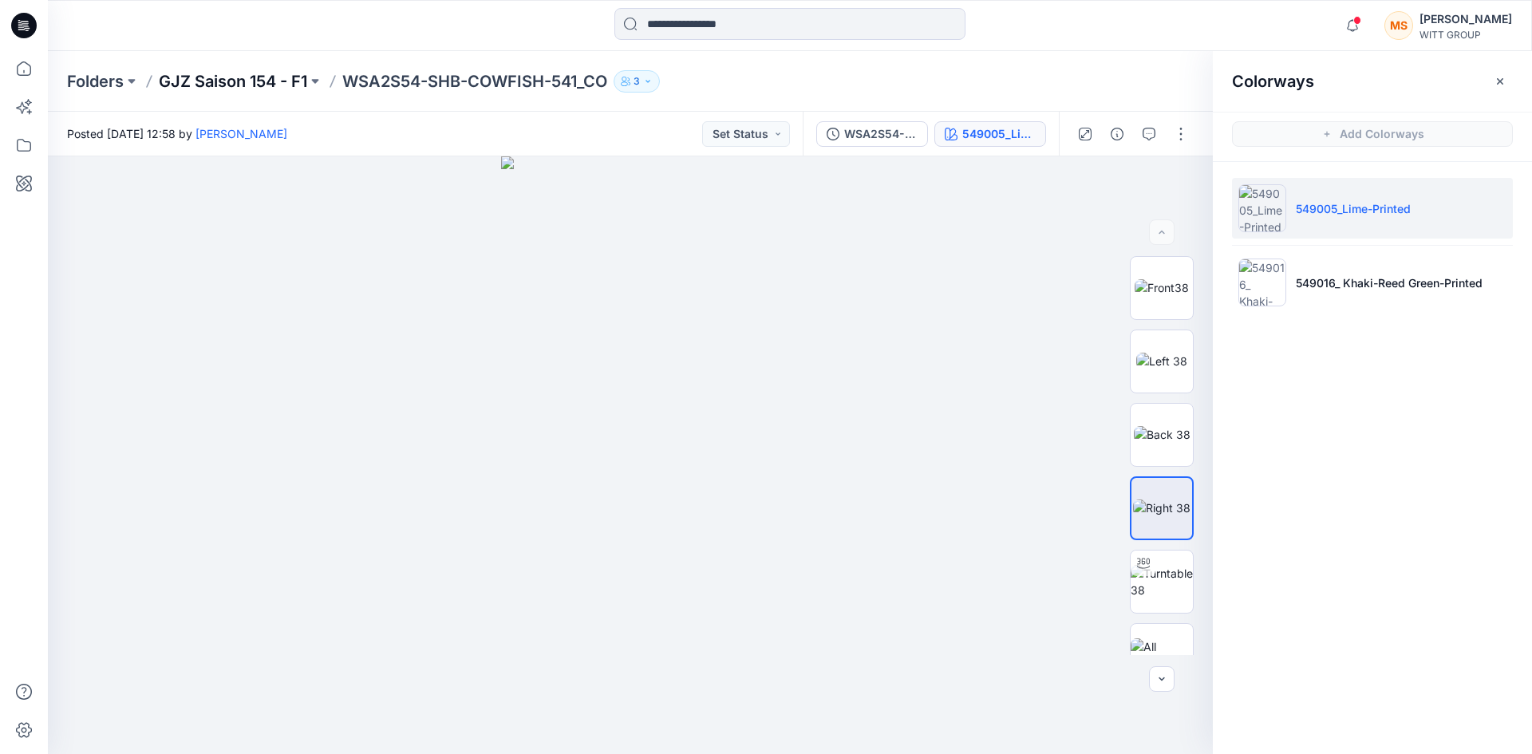
click at [216, 71] on p "GJZ Saison 154 - F1" at bounding box center [233, 81] width 148 height 22
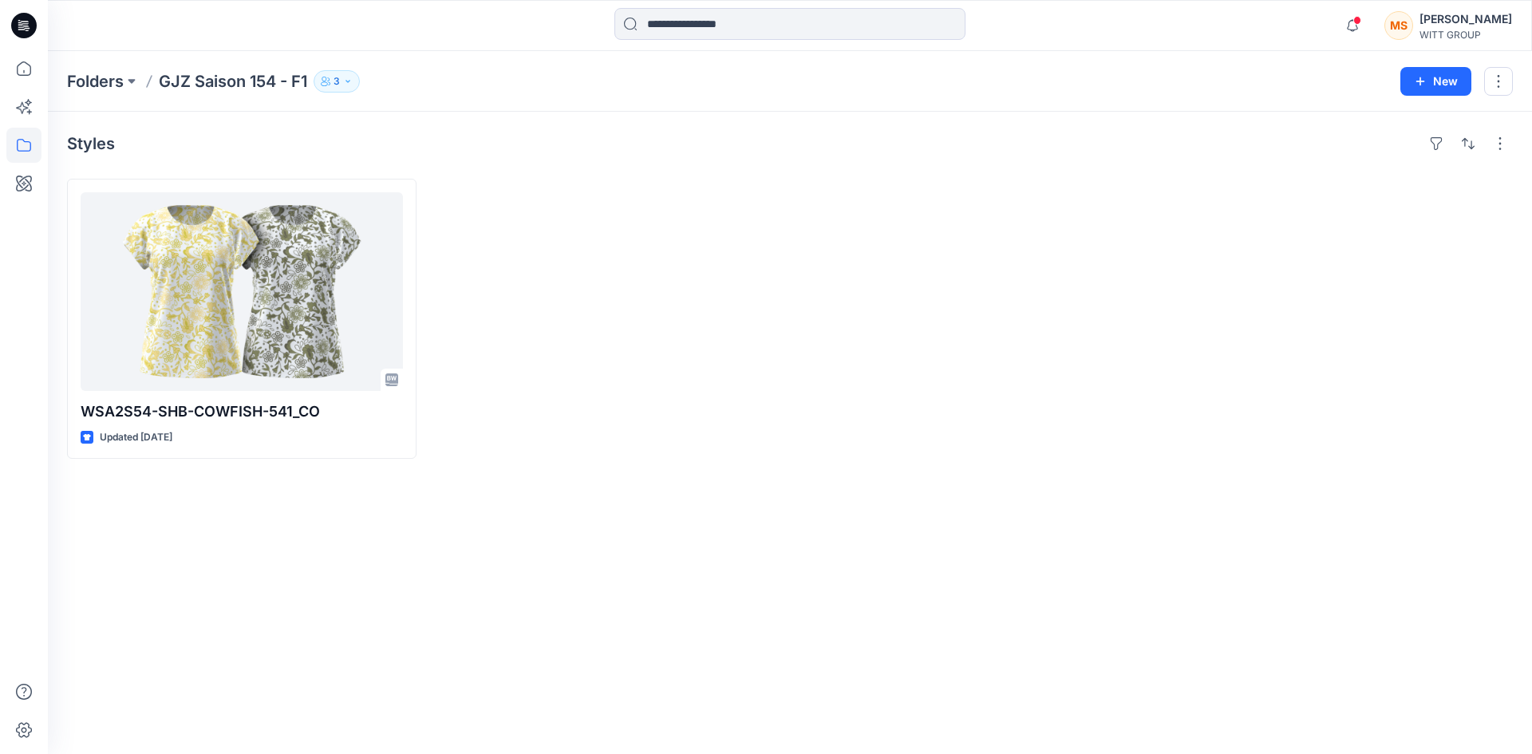
click at [708, 239] on div at bounding box center [606, 319] width 349 height 280
click at [1494, 78] on button "button" at bounding box center [1498, 81] width 29 height 29
click at [1413, 118] on button "Edit" at bounding box center [1423, 120] width 172 height 30
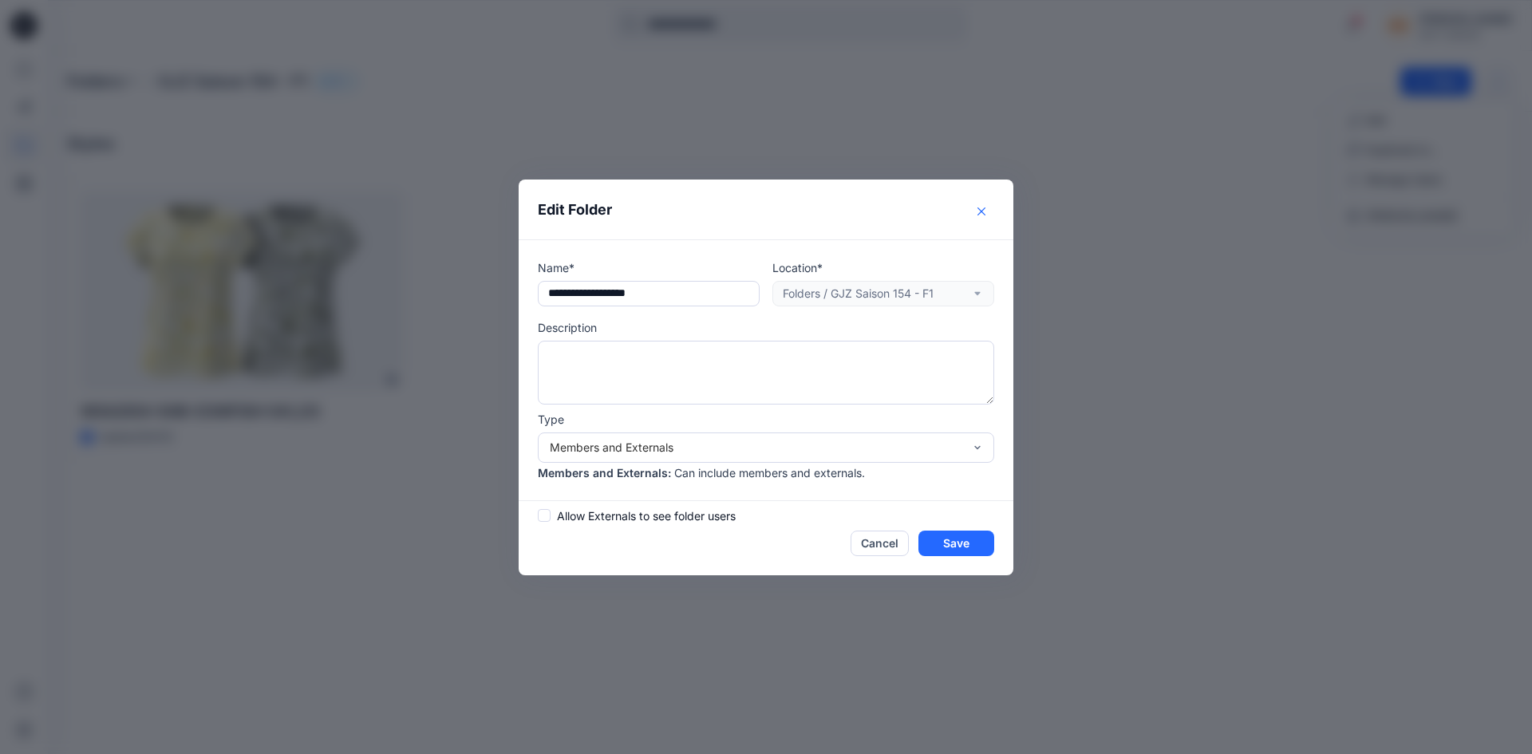
click at [980, 219] on button "Close" at bounding box center [981, 212] width 26 height 26
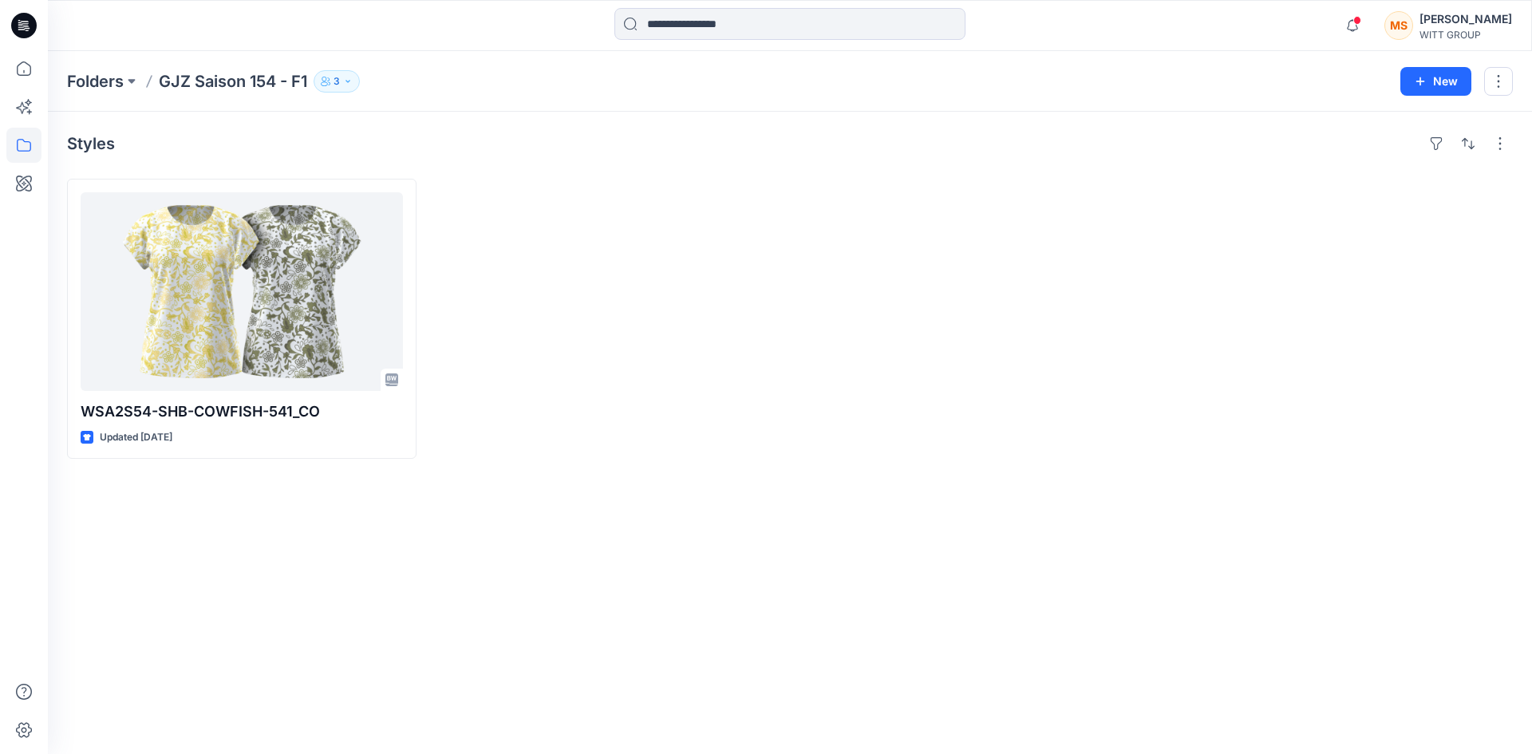
click at [1193, 438] on div at bounding box center [1337, 319] width 349 height 280
click at [1084, 409] on div at bounding box center [972, 319] width 349 height 280
click at [1477, 26] on div "[PERSON_NAME]" at bounding box center [1465, 19] width 93 height 19
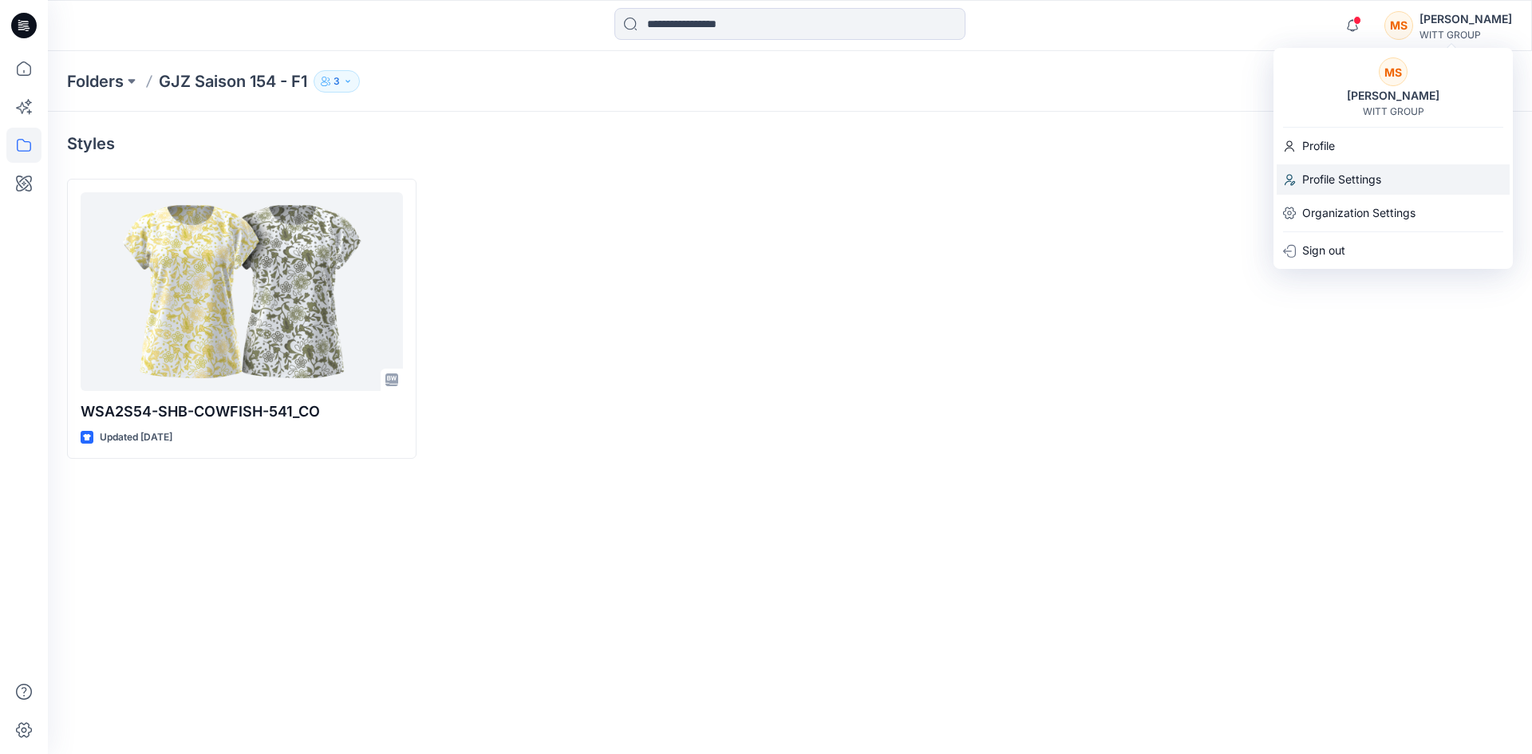
click at [1348, 184] on p "Profile Settings" at bounding box center [1341, 179] width 79 height 30
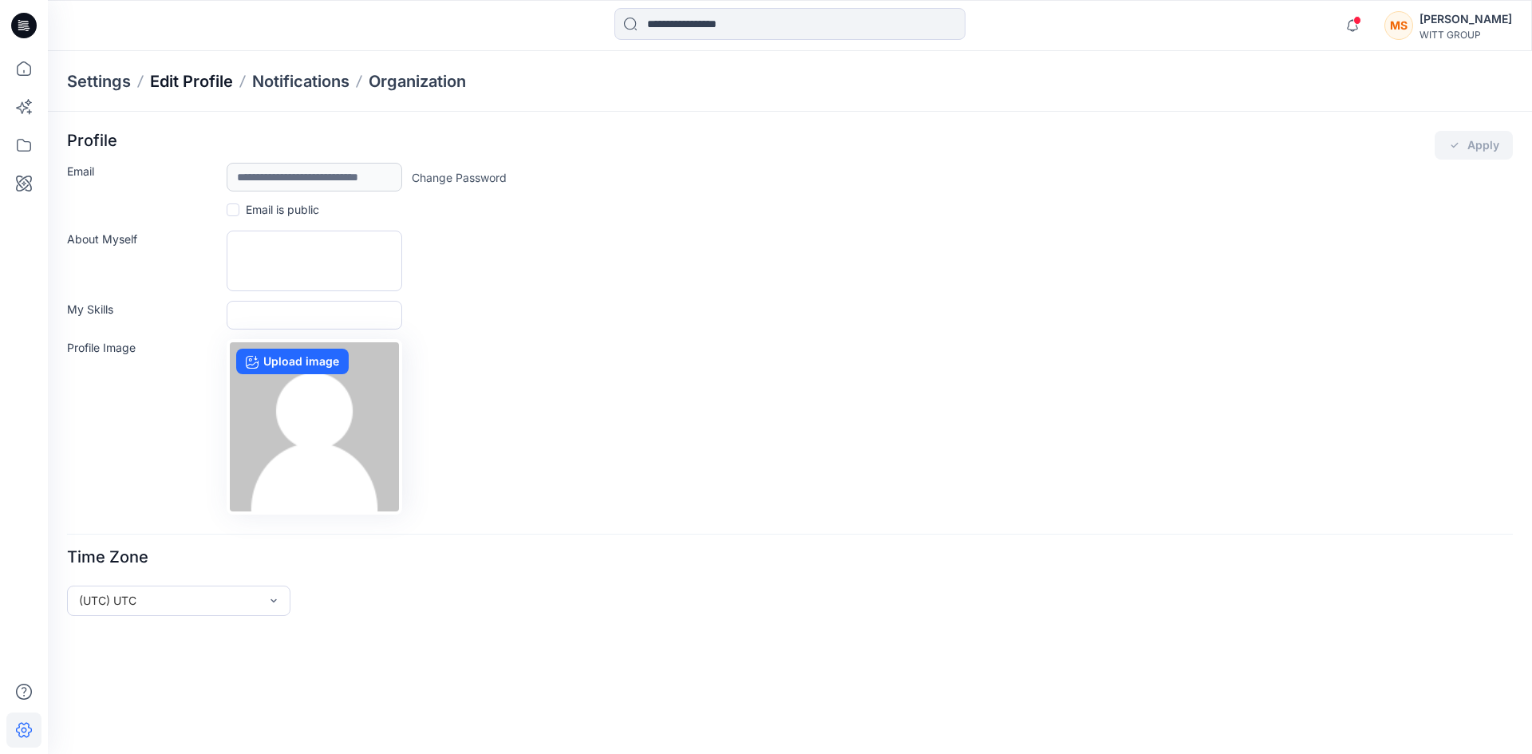
click at [201, 90] on p "Edit Profile" at bounding box center [191, 81] width 83 height 22
click at [202, 81] on p "Edit Profile" at bounding box center [191, 81] width 83 height 22
click at [1471, 33] on div "WITT GROUP" at bounding box center [1465, 35] width 93 height 12
click at [1118, 93] on div "Settings Edit Profile Notifications Organization" at bounding box center [790, 81] width 1484 height 61
click at [1361, 22] on span at bounding box center [1357, 20] width 8 height 9
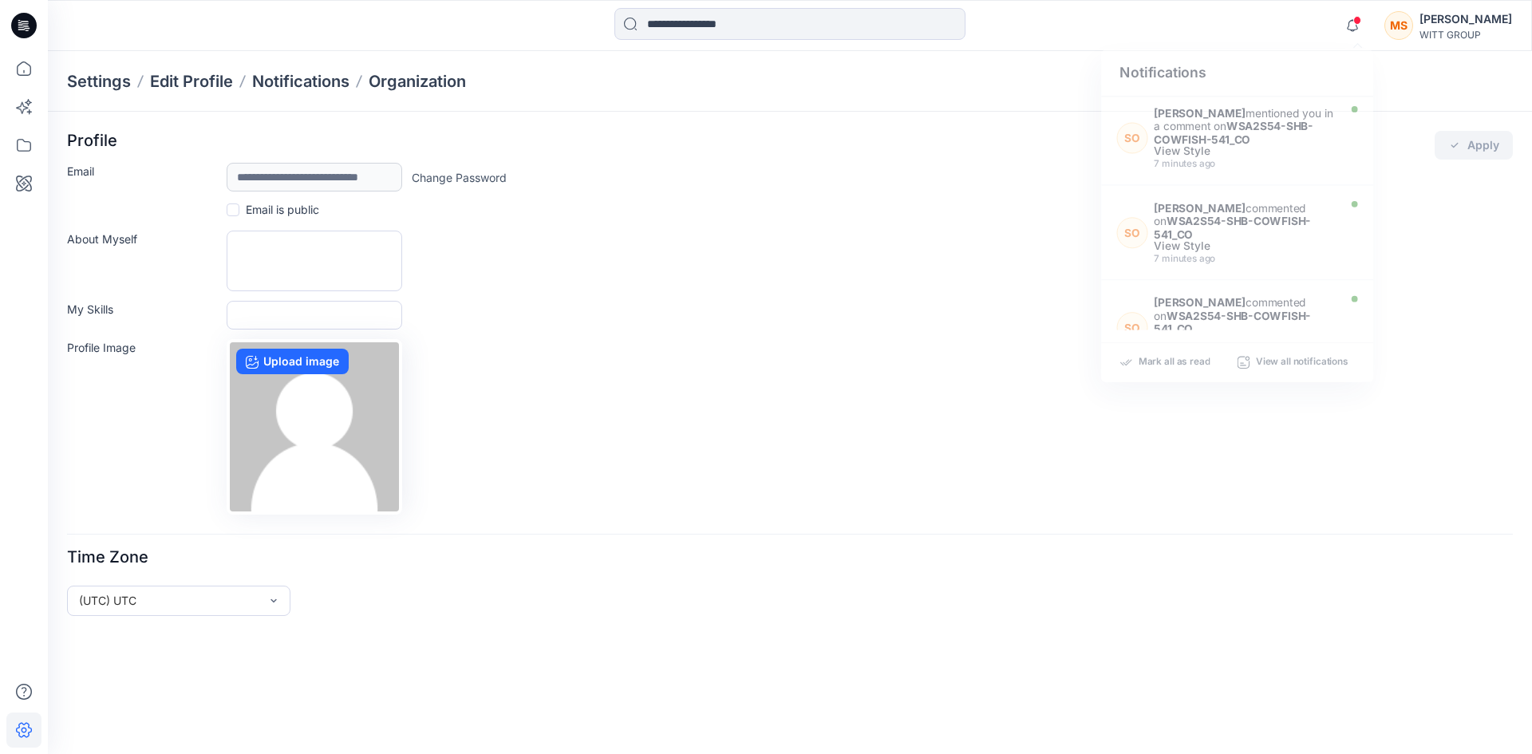
click at [1421, 20] on div "[PERSON_NAME] GROUP" at bounding box center [1448, 26] width 128 height 32
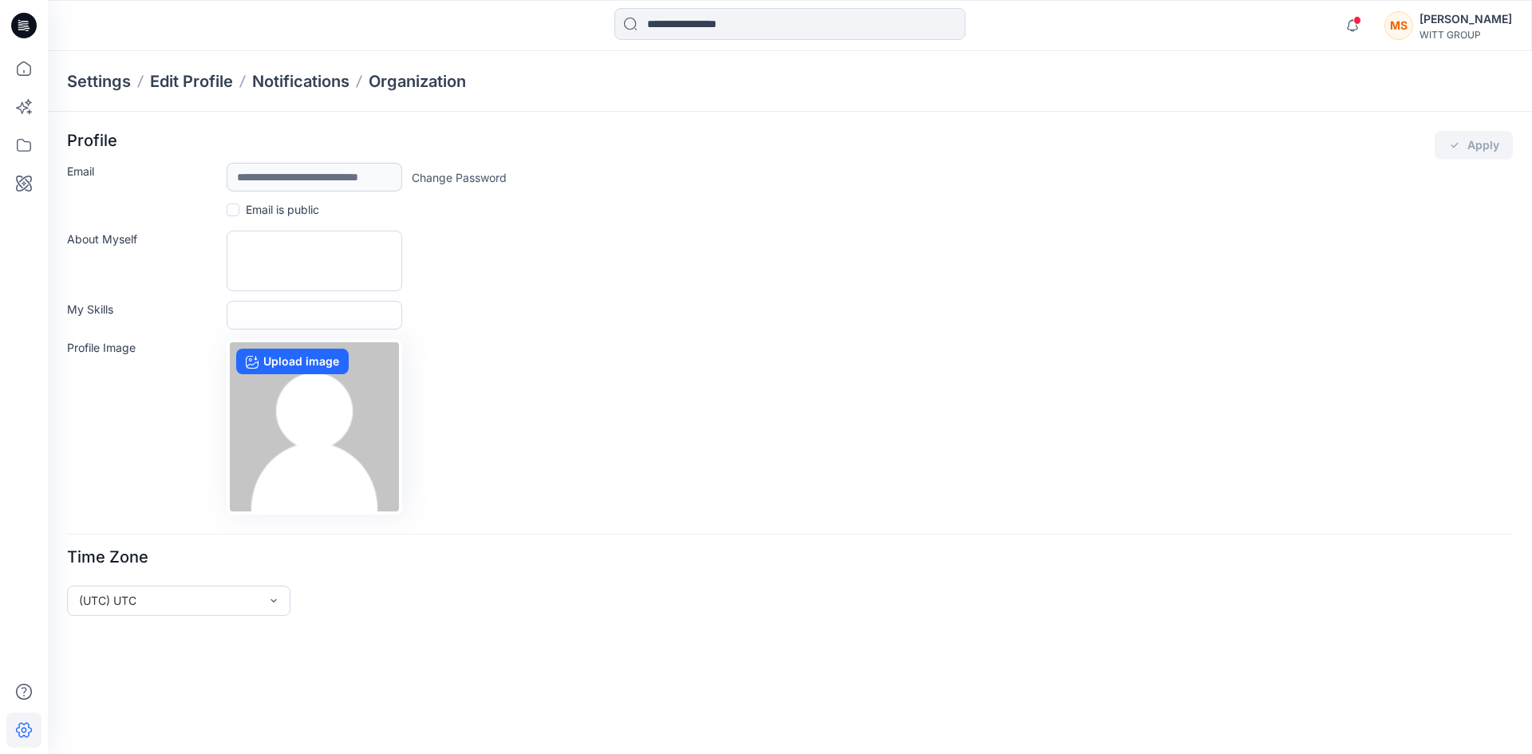
click at [1162, 31] on div "Notifications SO [PERSON_NAME] mentioned you in a comment on WSA2S54-SHB-COWFIS…" at bounding box center [789, 25] width 1483 height 35
click at [26, 71] on icon at bounding box center [23, 68] width 35 height 35
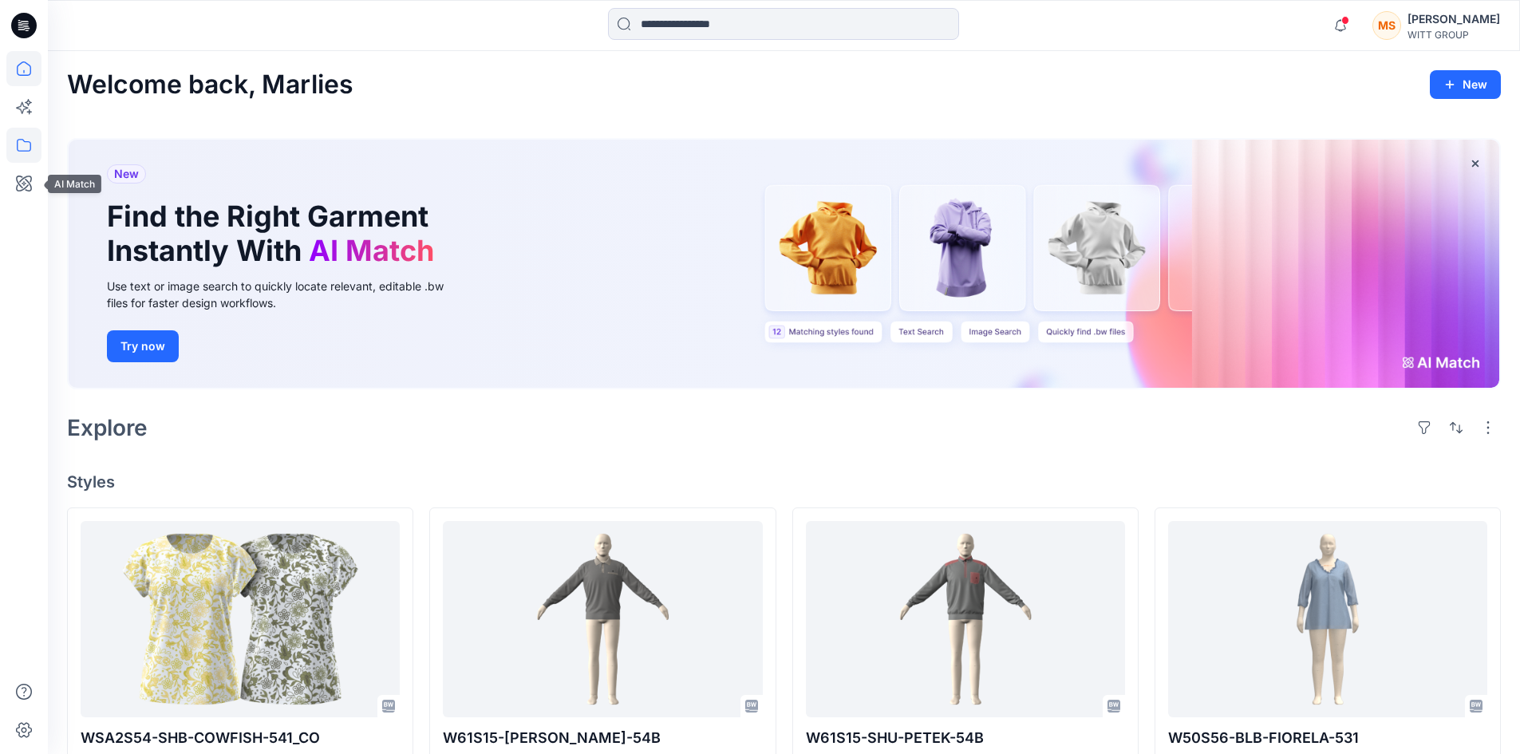
click at [29, 145] on icon at bounding box center [23, 145] width 35 height 35
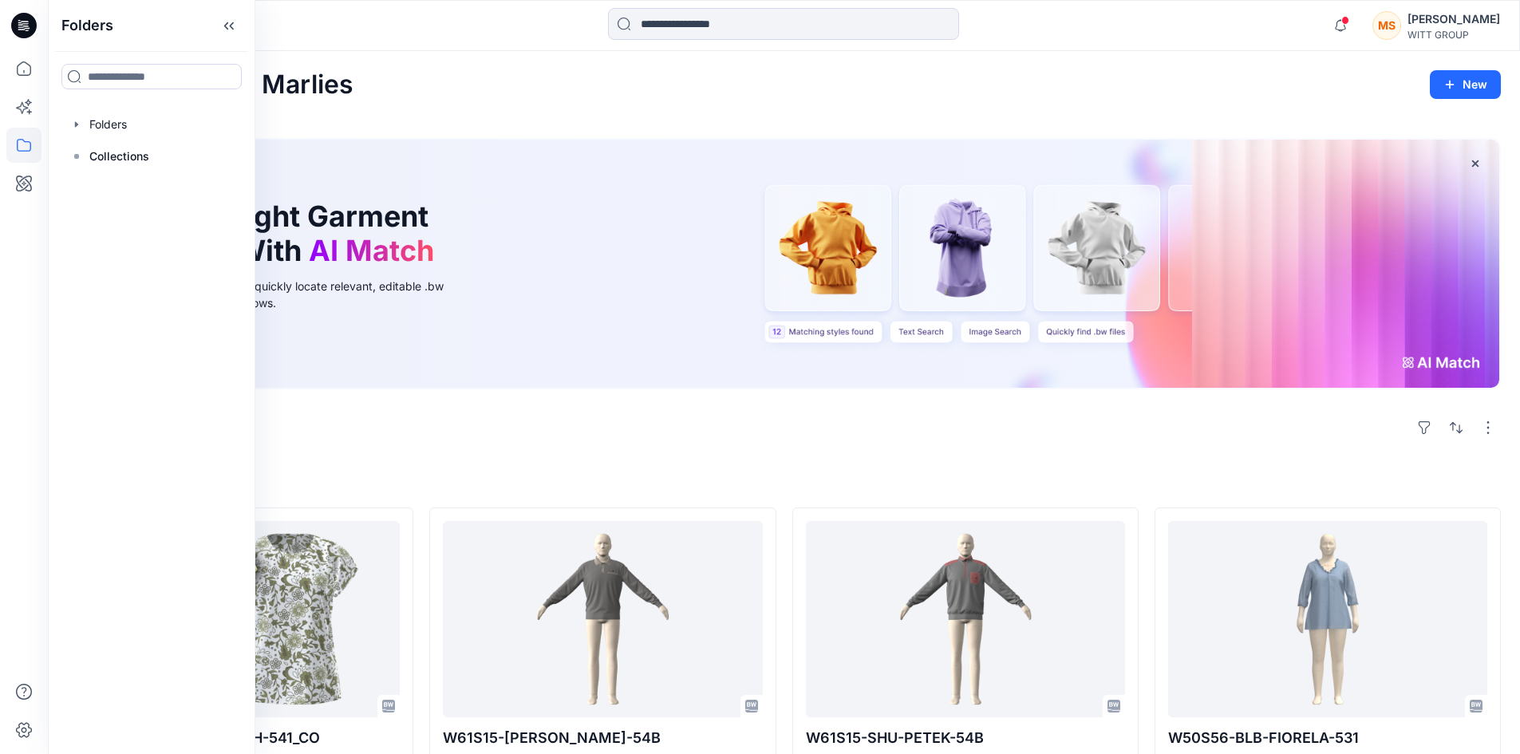
click at [542, 93] on div "Welcome back, Marlies New" at bounding box center [783, 85] width 1433 height 30
